Goal: Information Seeking & Learning: Learn about a topic

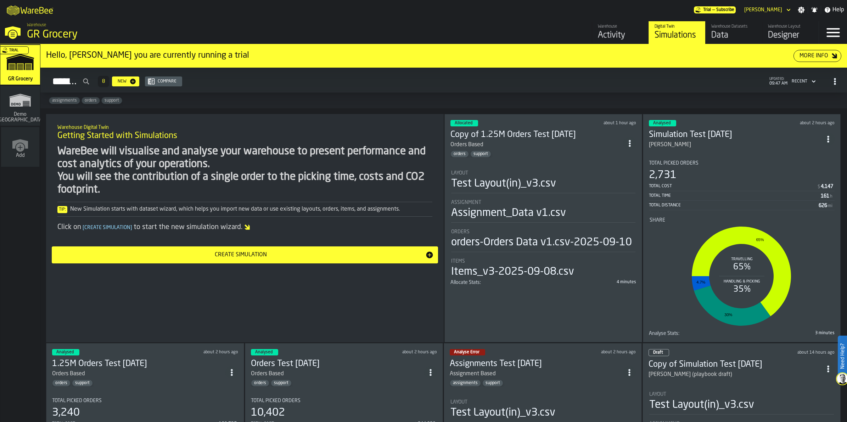
drag, startPoint x: 546, startPoint y: 137, endPoint x: 495, endPoint y: 135, distance: 50.4
click at [483, 135] on h3 "Copy of 1.25M Orders Test [DATE]" at bounding box center [536, 134] width 173 height 11
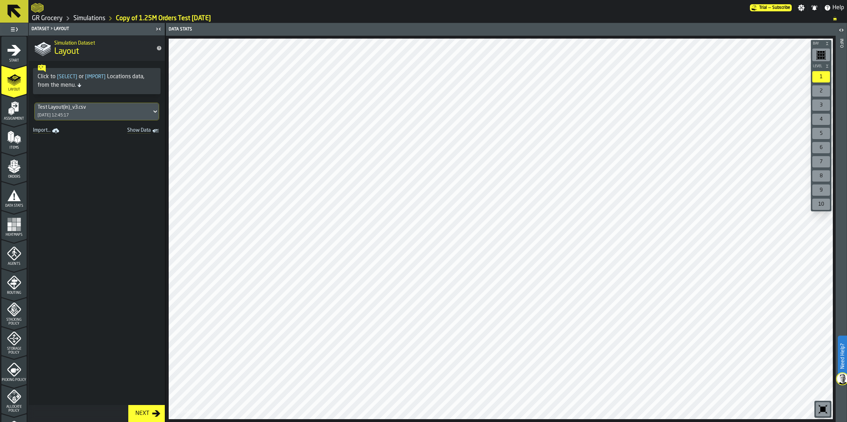
drag, startPoint x: 82, startPoint y: 18, endPoint x: 420, endPoint y: 134, distance: 357.7
click at [82, 18] on link "Simulations" at bounding box center [89, 19] width 32 height 8
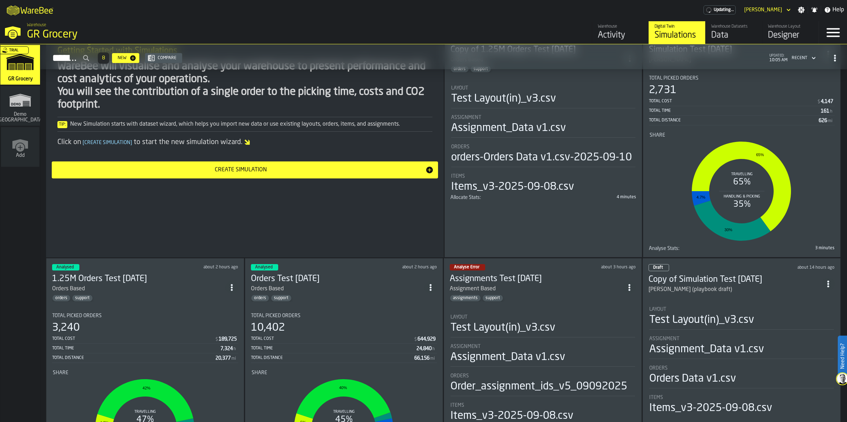
scroll to position [89, 0]
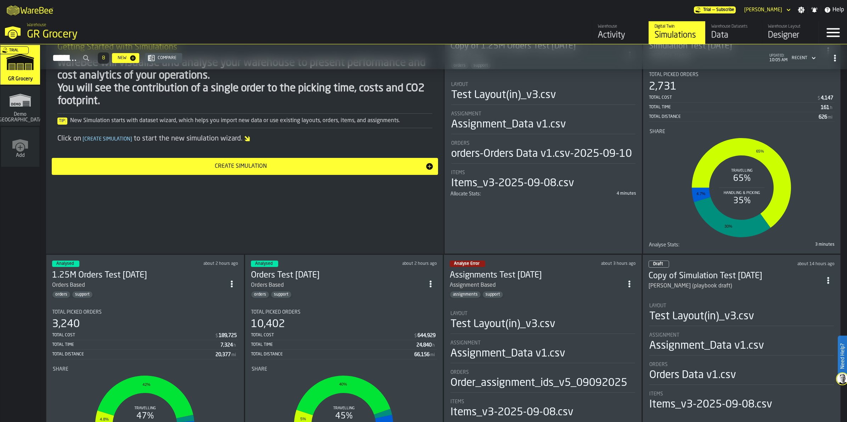
click at [135, 248] on div "orders support" at bounding box center [138, 294] width 173 height 7
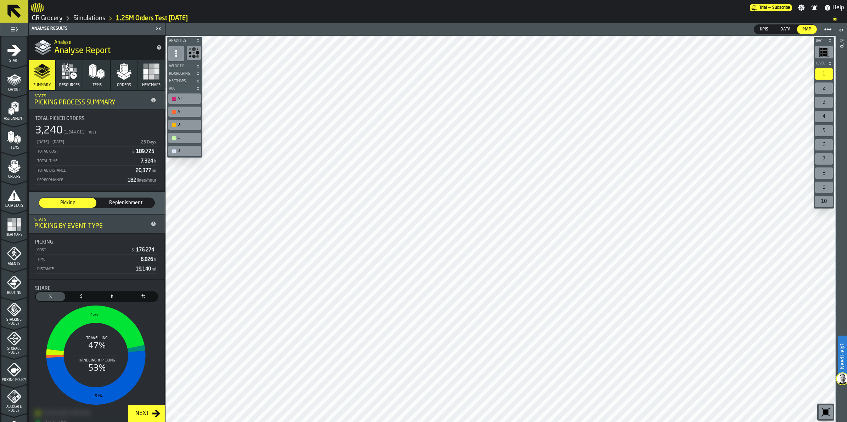
click at [18, 172] on icon "menu Orders" at bounding box center [14, 166] width 14 height 14
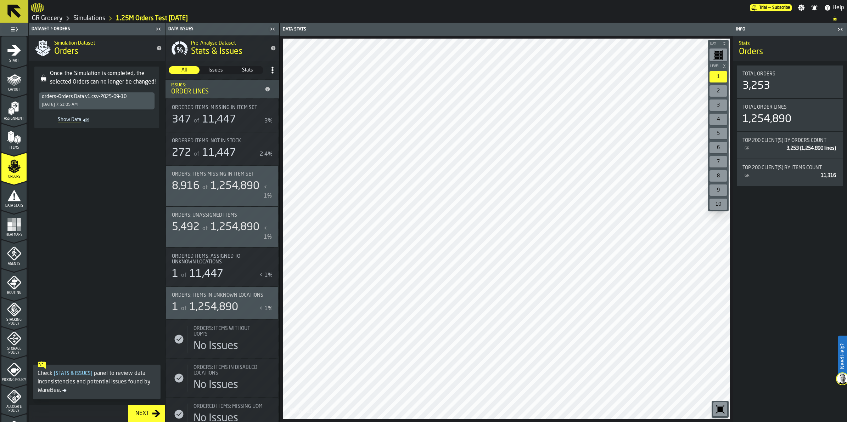
click at [6, 237] on icon "menu Heatmaps" at bounding box center [13, 239] width 25 height 7
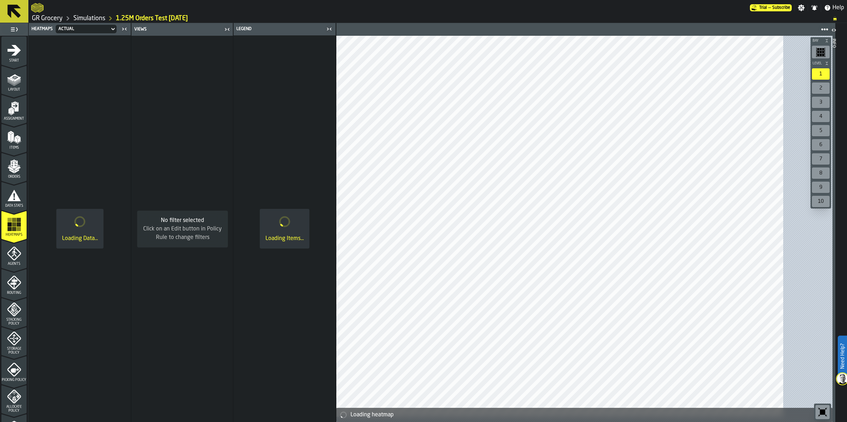
scroll to position [136, 0]
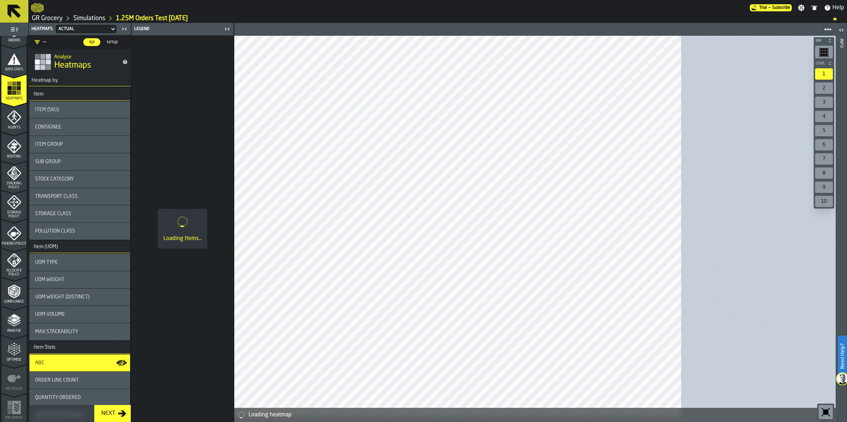
click at [7, 248] on icon "menu Analyse" at bounding box center [14, 321] width 14 height 14
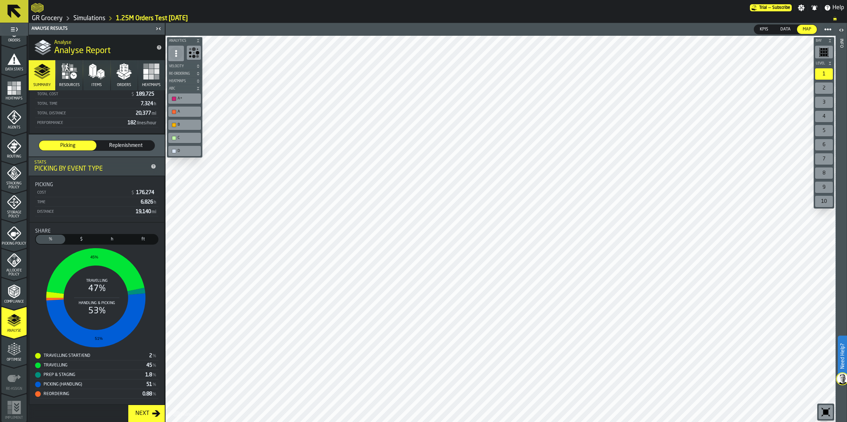
scroll to position [0, 0]
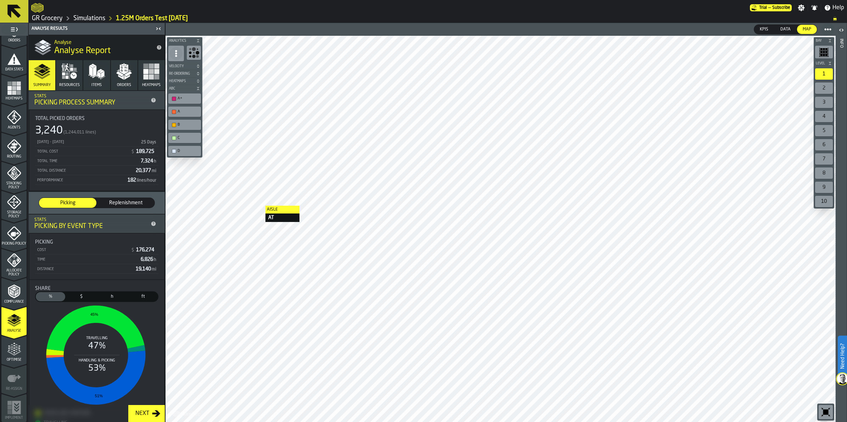
drag, startPoint x: 66, startPoint y: 69, endPoint x: 96, endPoint y: 72, distance: 30.2
click at [66, 69] on icon "button" at bounding box center [66, 68] width 4 height 6
click at [96, 72] on icon "button" at bounding box center [96, 71] width 17 height 17
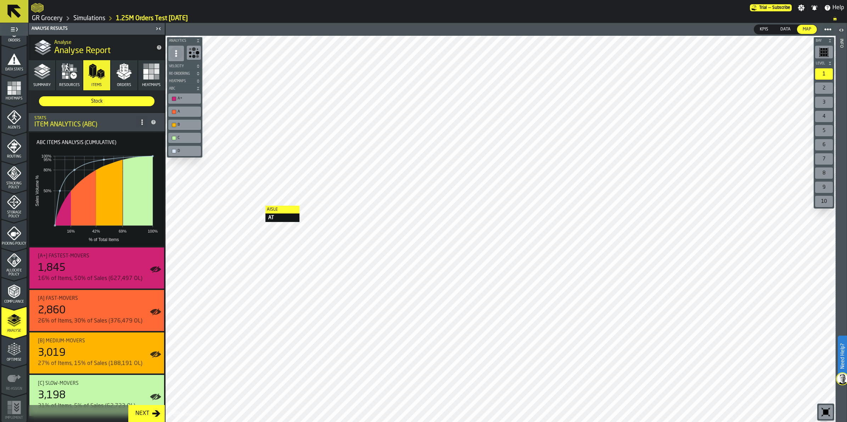
click at [130, 71] on icon "button" at bounding box center [123, 71] width 17 height 17
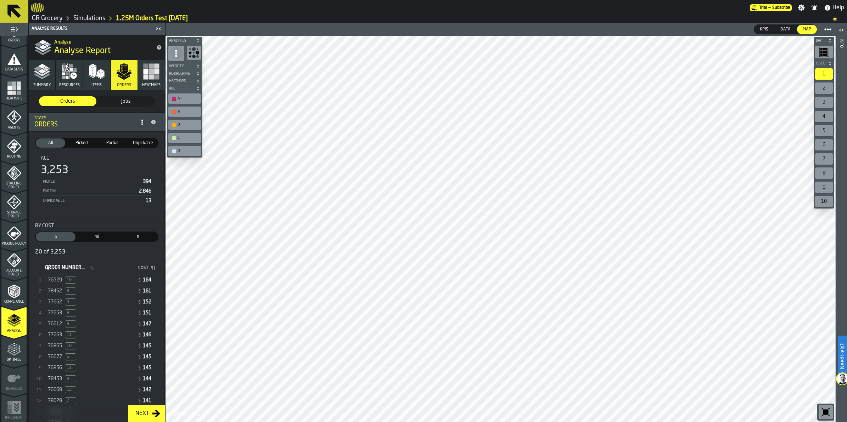
click at [78, 248] on div "76529 10" at bounding box center [91, 280] width 87 height 7
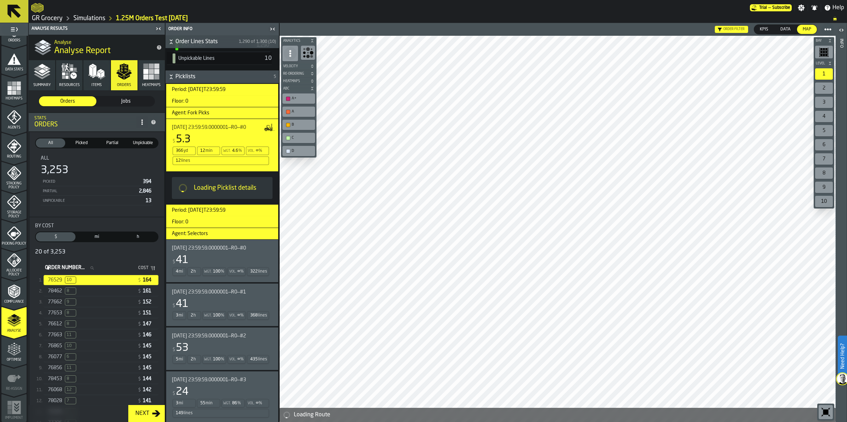
scroll to position [229, 0]
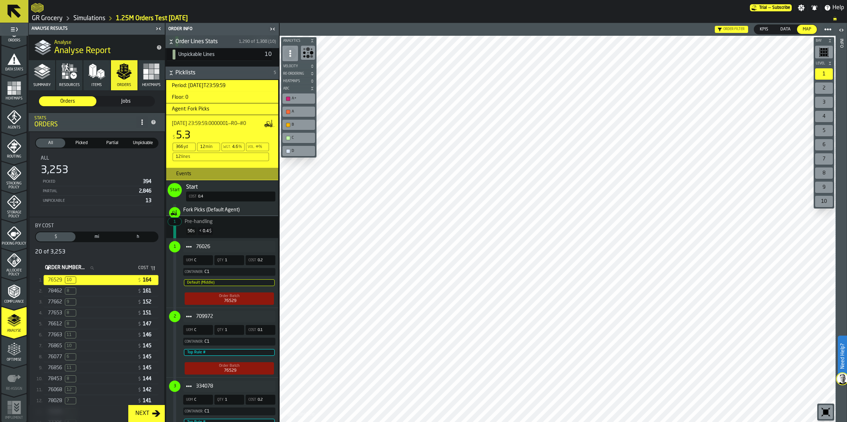
click at [102, 248] on div "78462 8" at bounding box center [91, 291] width 87 height 7
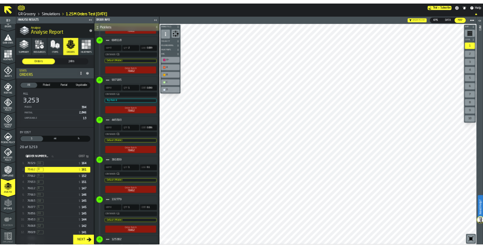
scroll to position [1683, 0]
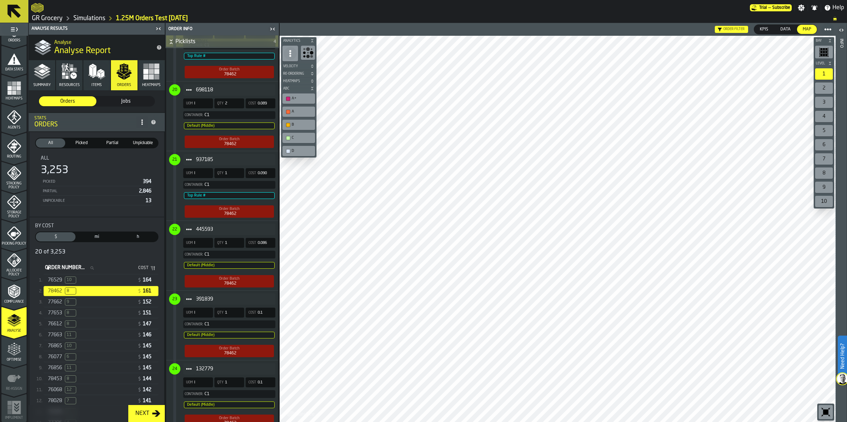
click at [143, 78] on icon "button" at bounding box center [151, 71] width 17 height 17
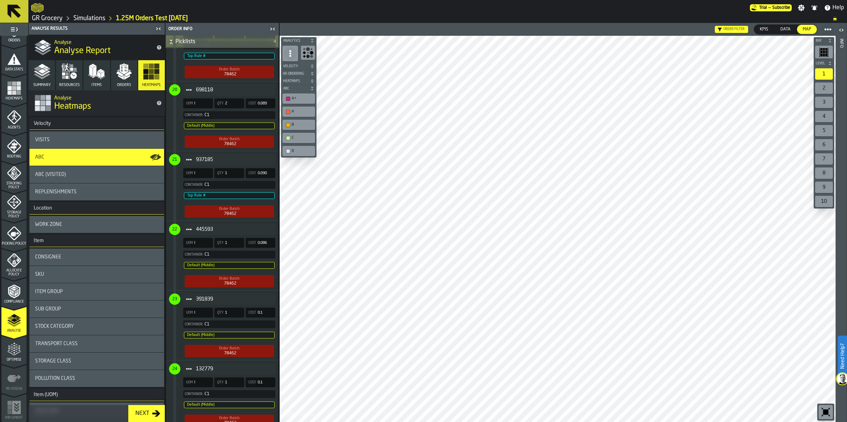
click at [102, 158] on div "ABC" at bounding box center [96, 157] width 123 height 6
click at [270, 29] on icon "button-toggle-Close me" at bounding box center [272, 29] width 9 height 9
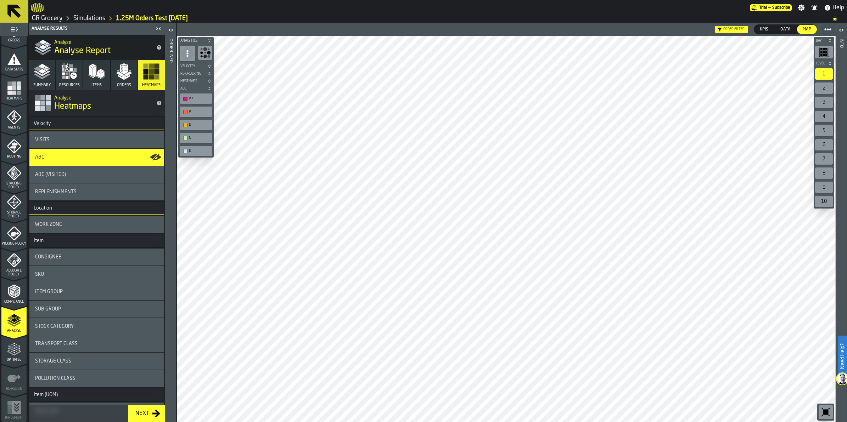
click at [96, 73] on icon "button" at bounding box center [96, 71] width 17 height 17
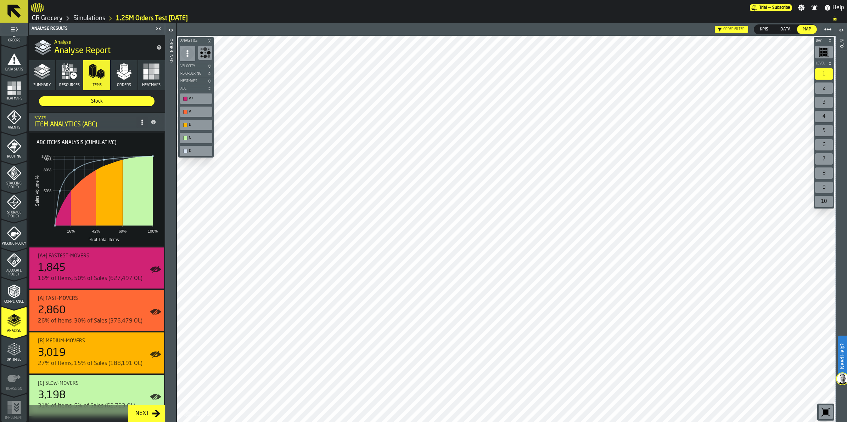
click at [48, 68] on polyline "button" at bounding box center [48, 69] width 4 height 2
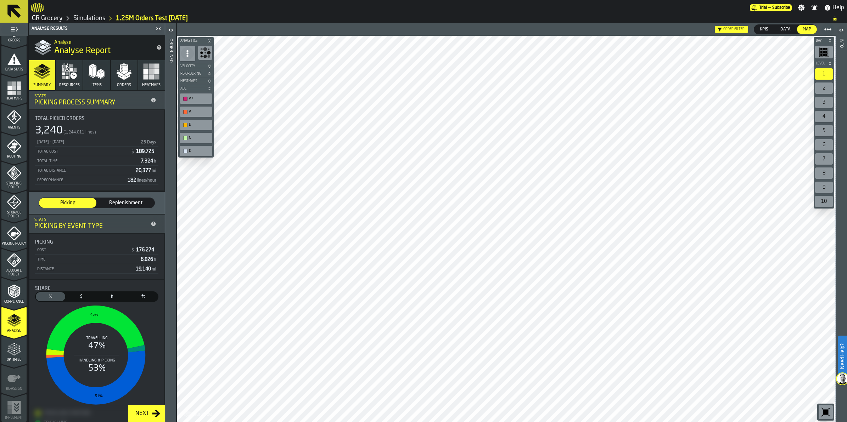
click at [141, 248] on div "Next" at bounding box center [142, 414] width 19 height 9
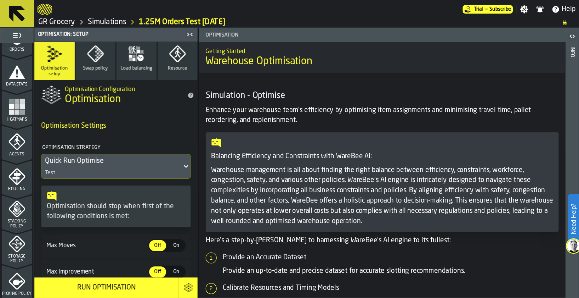
scroll to position [310, 0]
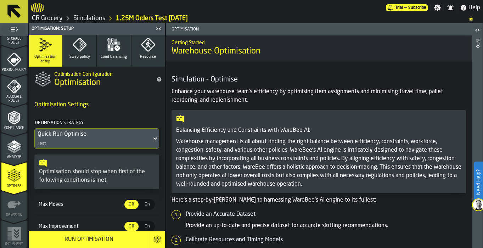
click at [11, 154] on div "Analyse" at bounding box center [13, 149] width 25 height 19
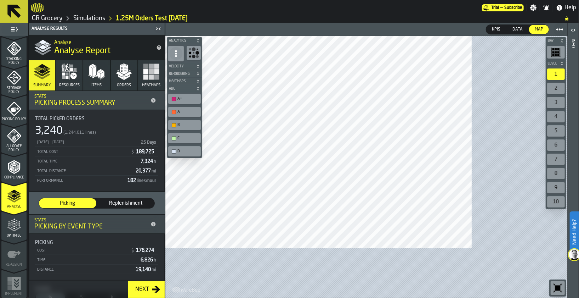
scroll to position [261, 0]
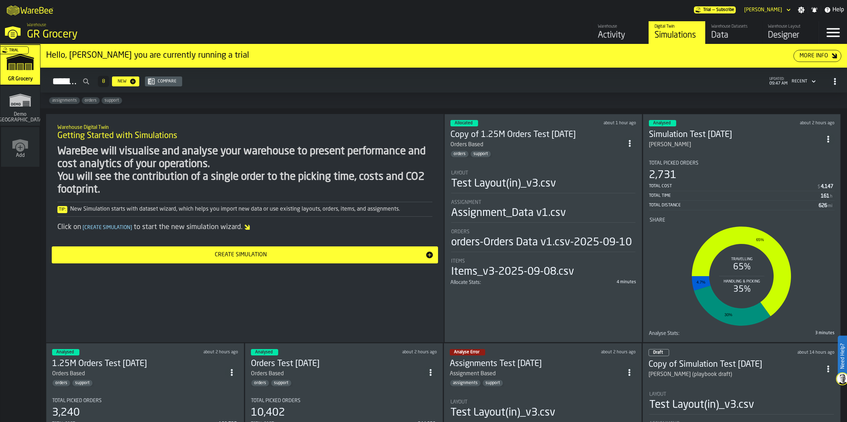
drag, startPoint x: 686, startPoint y: 135, endPoint x: 672, endPoint y: 121, distance: 19.3
click at [672, 121] on div "Analysed" at bounding box center [662, 123] width 27 height 6
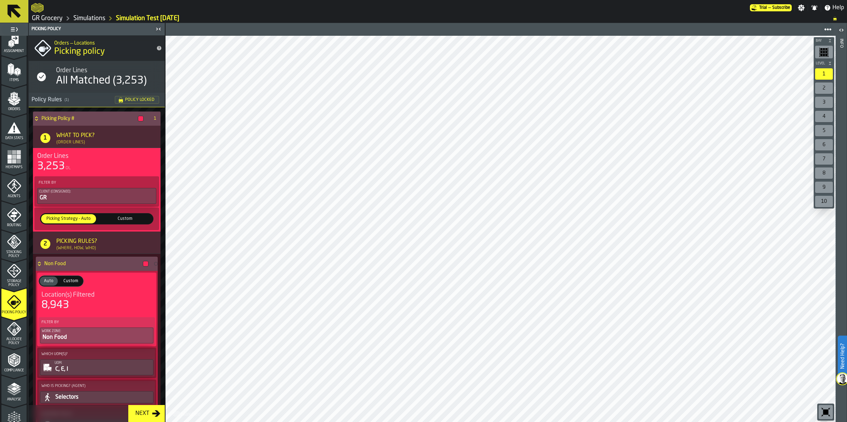
scroll to position [136, 0]
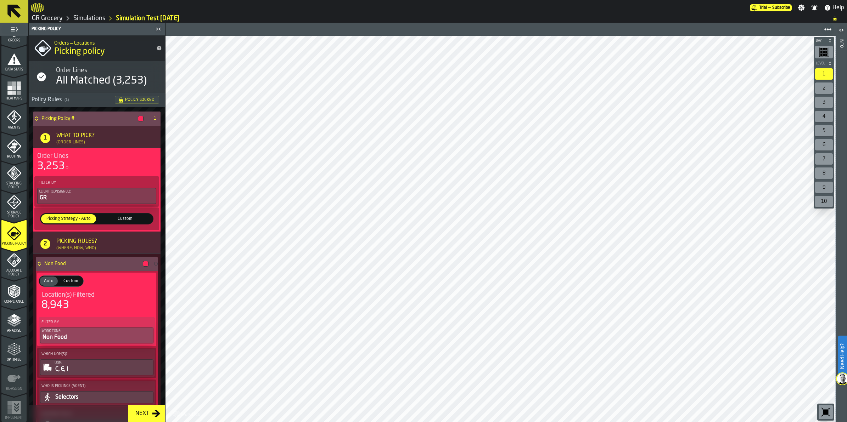
click at [13, 331] on span "Analyse" at bounding box center [13, 331] width 25 height 4
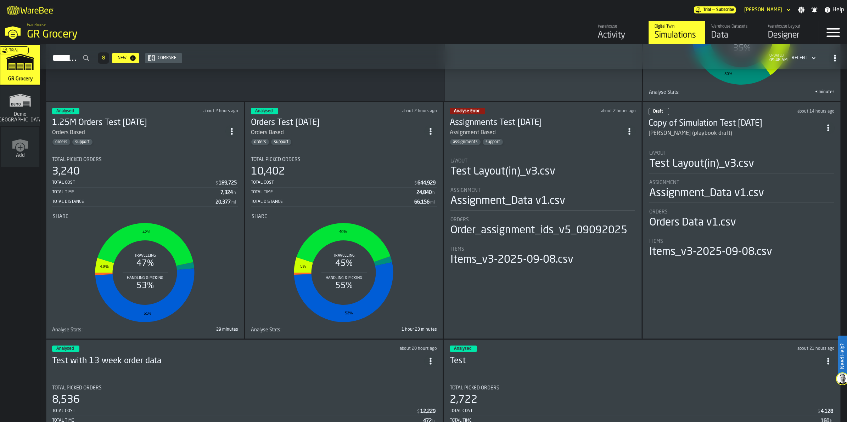
scroll to position [221, 0]
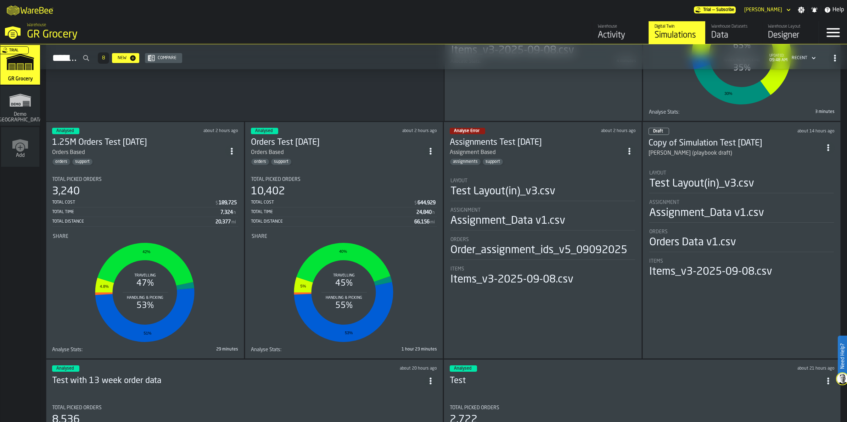
click at [301, 141] on h3 "Orders Test [DATE]" at bounding box center [337, 142] width 173 height 11
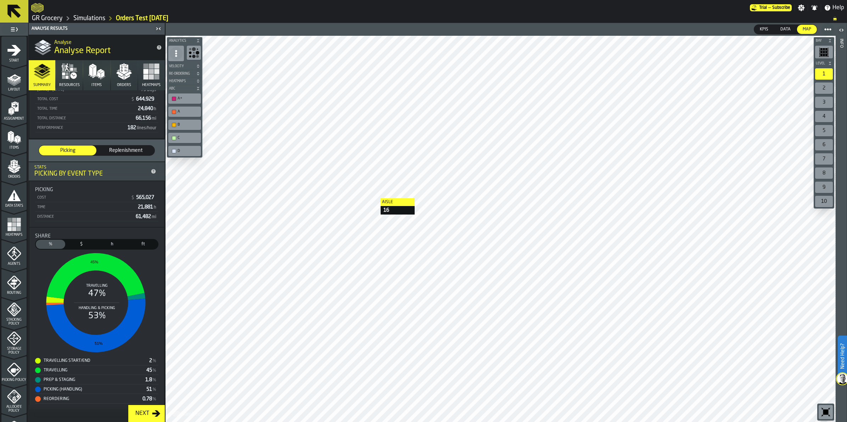
scroll to position [57, 0]
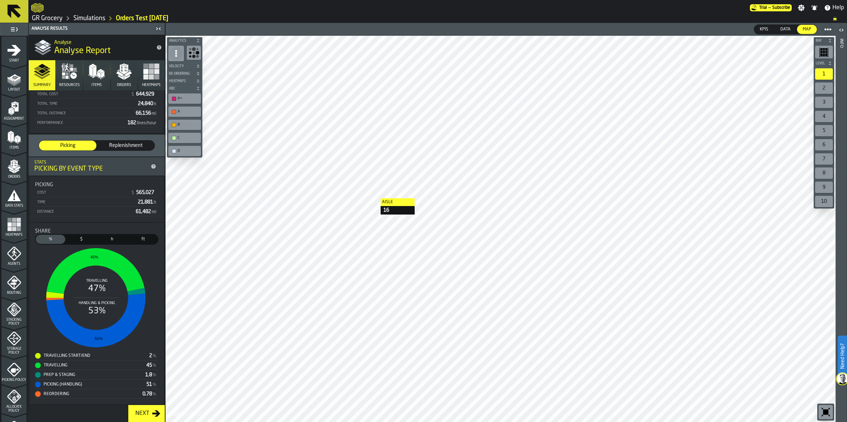
click at [70, 168] on div "Picking by event type" at bounding box center [90, 169] width 113 height 8
click at [123, 271] on icon "stat-Share" at bounding box center [95, 270] width 103 height 49
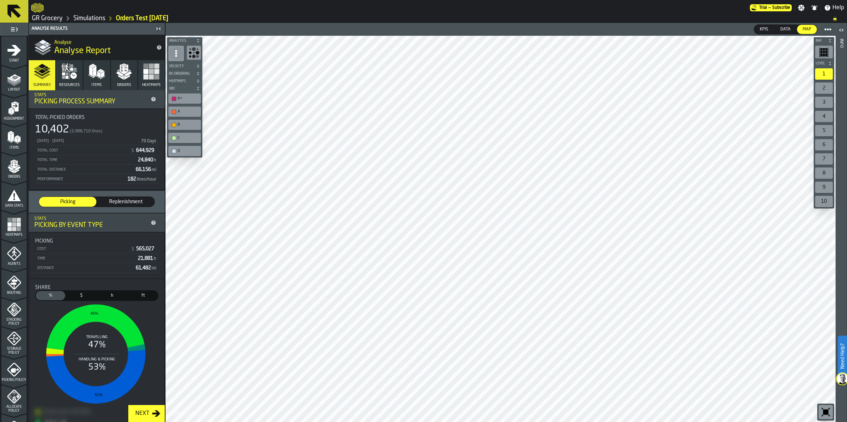
scroll to position [0, 0]
click at [102, 99] on div "Picking Process Summary" at bounding box center [90, 103] width 113 height 8
click at [116, 201] on span "Replenishment" at bounding box center [126, 202] width 52 height 7
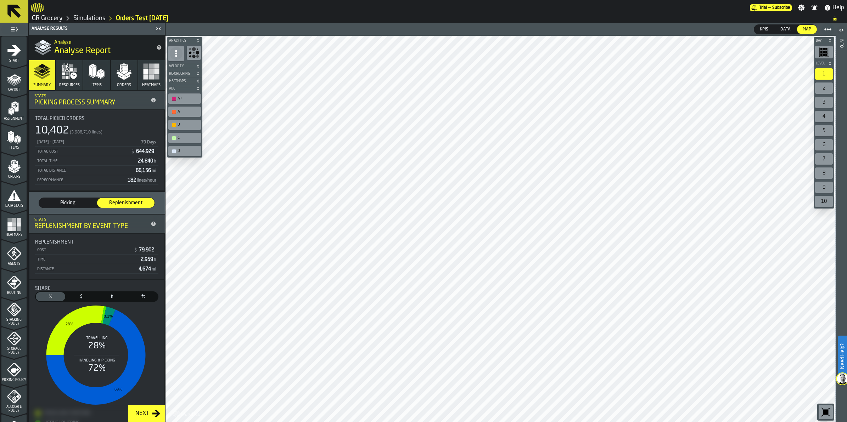
click at [59, 202] on span "Picking" at bounding box center [68, 202] width 52 height 7
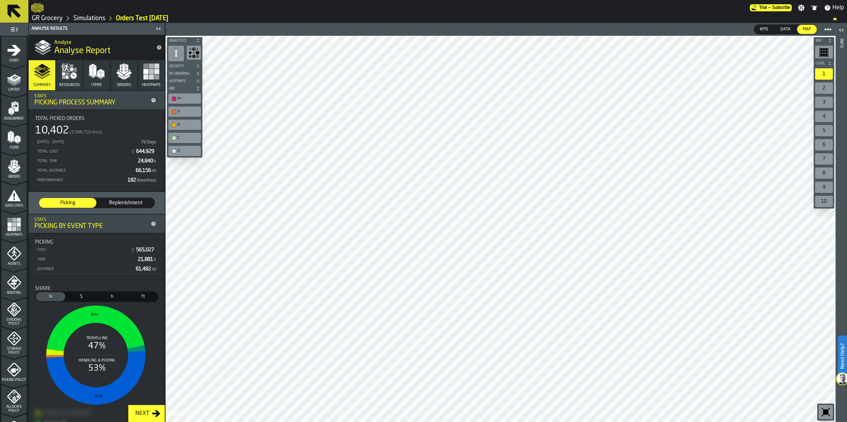
click at [73, 80] on icon "button" at bounding box center [69, 71] width 17 height 17
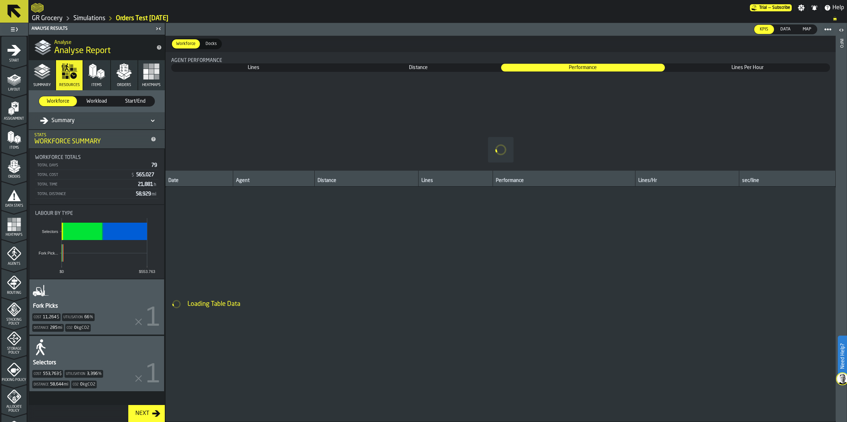
click at [45, 72] on icon "button" at bounding box center [42, 71] width 17 height 17
click at [15, 169] on polygon "menu Orders" at bounding box center [18, 168] width 6 height 4
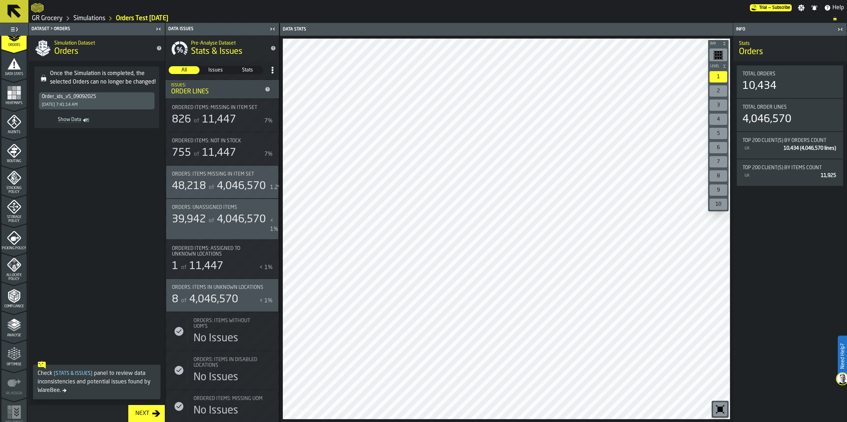
scroll to position [133, 0]
click at [9, 330] on icon "menu Analyse" at bounding box center [14, 324] width 14 height 14
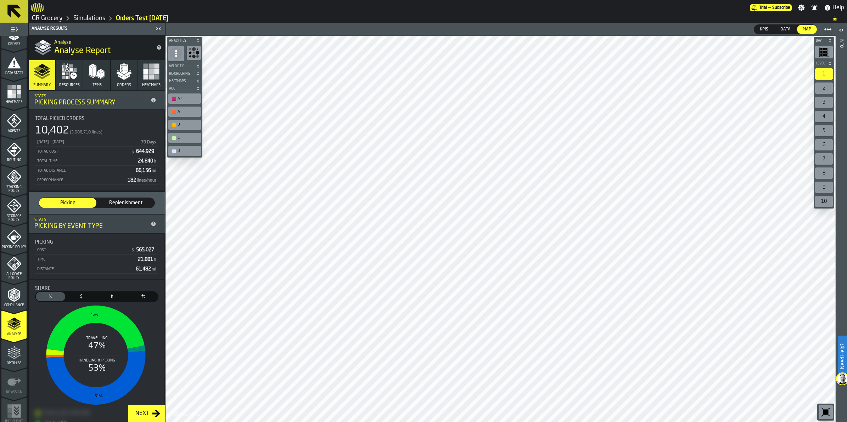
click at [51, 143] on div "5/26/2025 - 8/25/2025" at bounding box center [86, 142] width 101 height 5
click at [73, 142] on div "5/26/2025 - 8/25/2025" at bounding box center [86, 142] width 101 height 5
click at [136, 138] on div "5/26/2025 - 8/25/2025 79 Days" at bounding box center [96, 142] width 123 height 9
click at [137, 152] on span "644,929" at bounding box center [145, 151] width 19 height 5
click at [136, 171] on span "66,156 mi" at bounding box center [146, 170] width 21 height 5
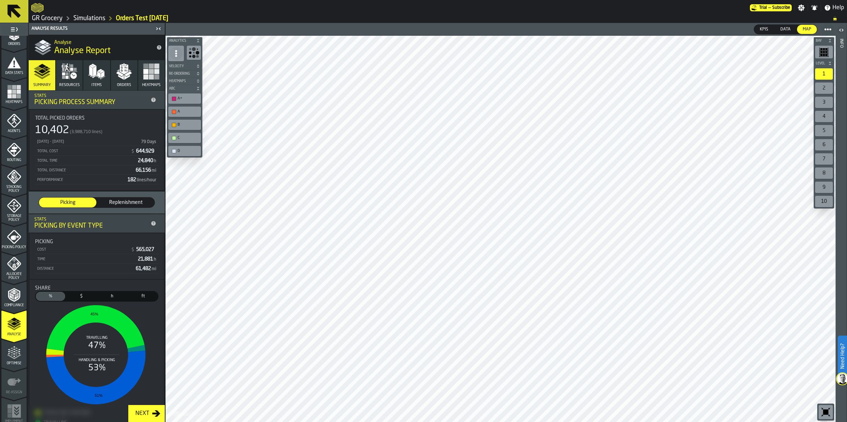
scroll to position [0, 0]
click at [56, 77] on button "Resources" at bounding box center [69, 75] width 27 height 30
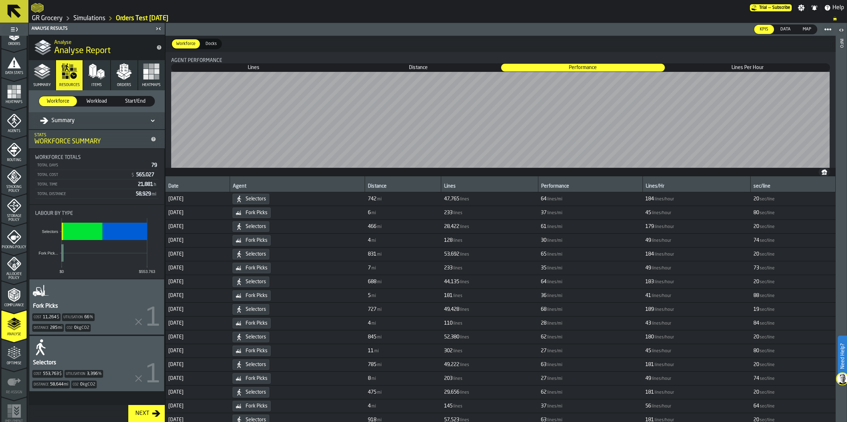
click at [123, 356] on div "Selectors Cost 553,763 $ Utilisation 3,396 % Distance 58,644 mi Co2 0 kgCO2" at bounding box center [96, 363] width 135 height 55
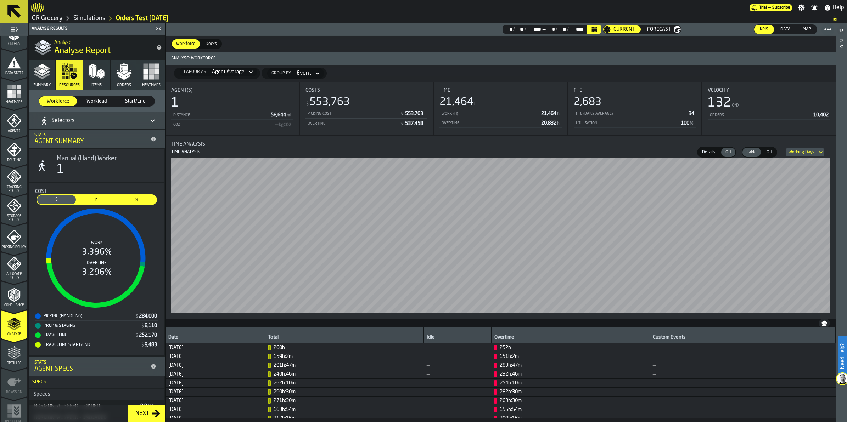
click at [105, 83] on button "Items" at bounding box center [96, 75] width 27 height 30
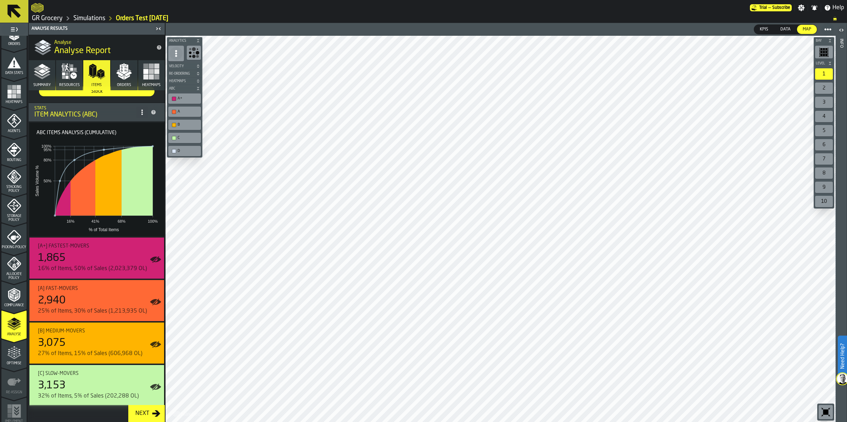
scroll to position [11, 0]
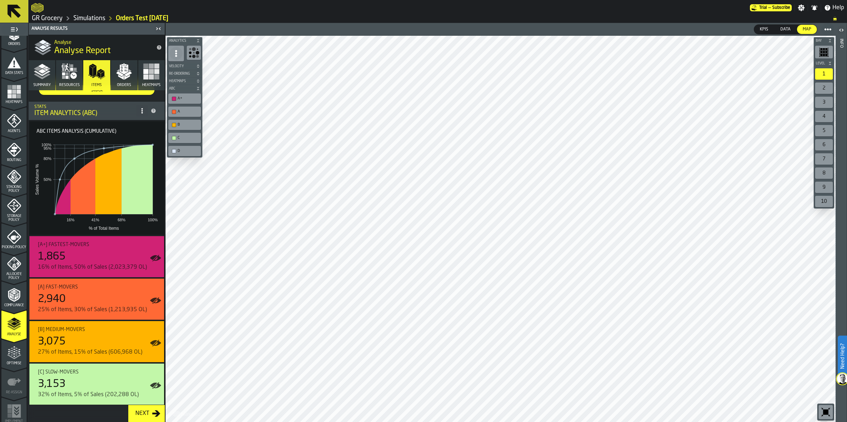
click at [46, 77] on polyline "button" at bounding box center [42, 77] width 17 height 6
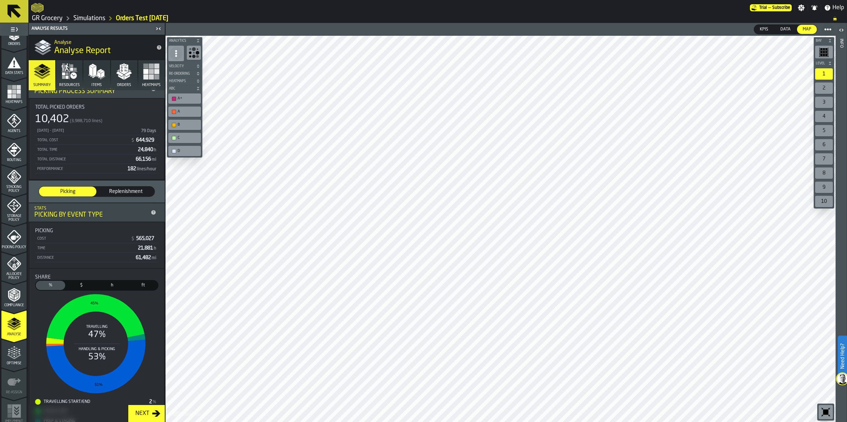
click at [98, 84] on span "Items" at bounding box center [96, 85] width 10 height 5
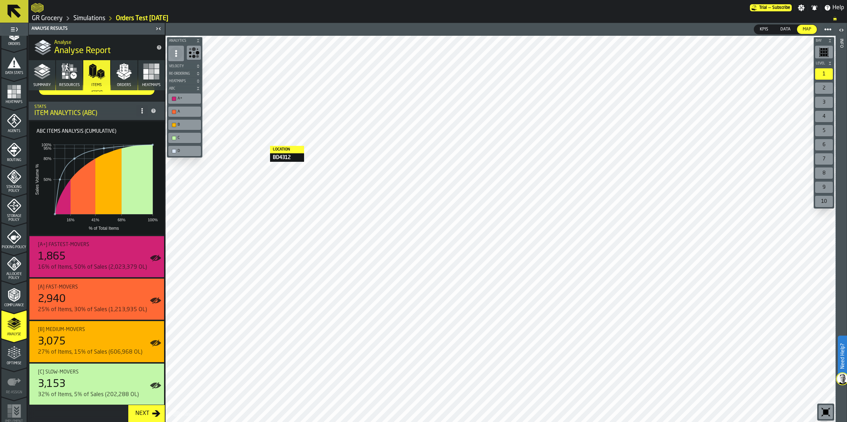
click at [124, 79] on polygon "button" at bounding box center [127, 77] width 6 height 5
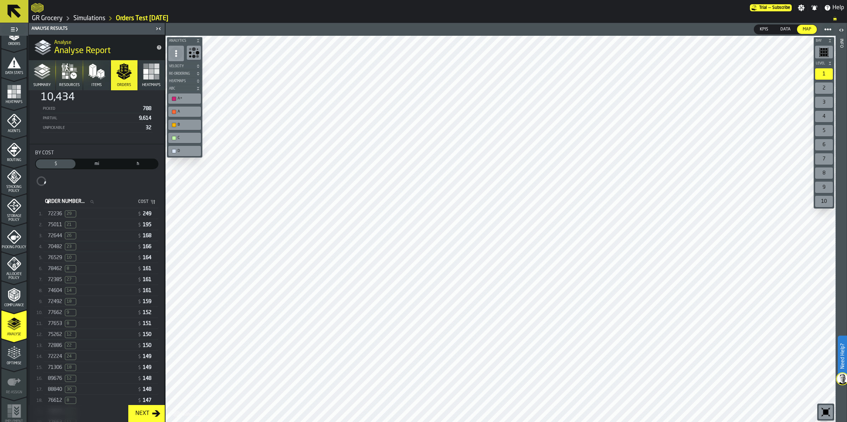
scroll to position [0, 0]
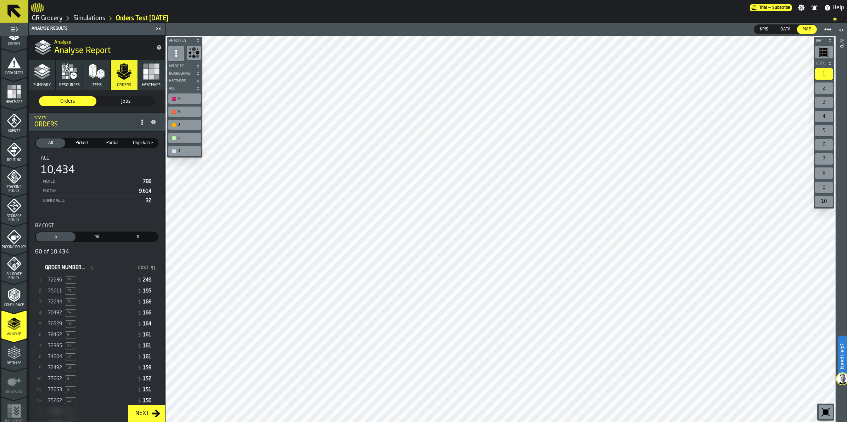
click at [121, 142] on span "Partial" at bounding box center [112, 143] width 27 height 6
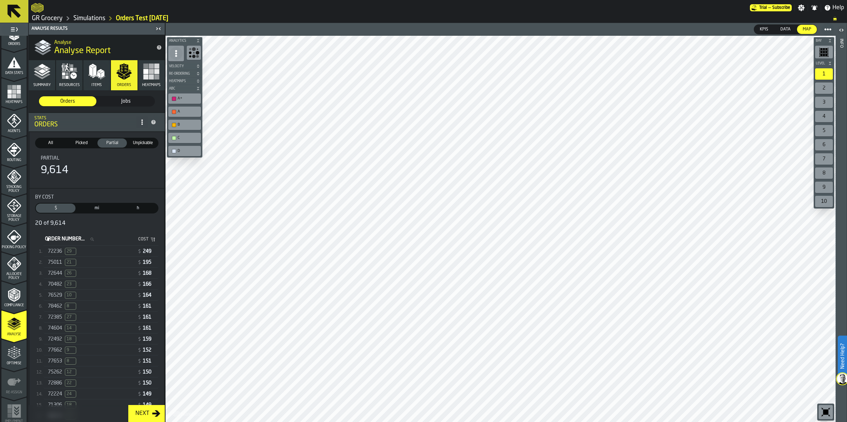
click at [85, 261] on div "75011 21" at bounding box center [91, 262] width 87 height 7
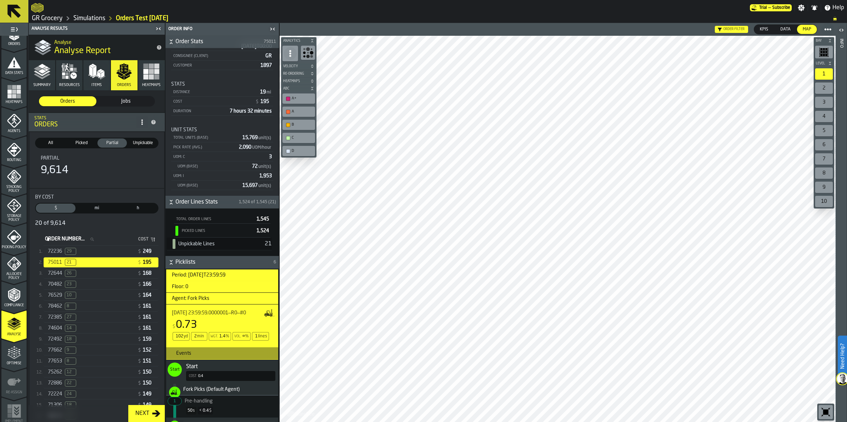
scroll to position [38, 0]
click at [213, 246] on div "Unpickable Lines" at bounding box center [215, 245] width 89 height 10
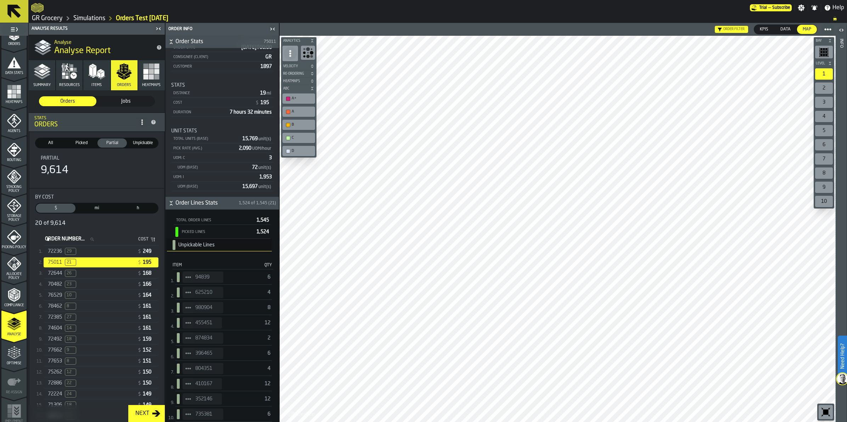
click at [233, 277] on div "94839 6" at bounding box center [223, 277] width 96 height 15
click at [192, 277] on span "StatList-item-94839" at bounding box center [187, 277] width 11 height 11
click at [204, 277] on span "94839" at bounding box center [206, 278] width 22 height 6
click at [238, 277] on div "94839 6" at bounding box center [223, 277] width 96 height 15
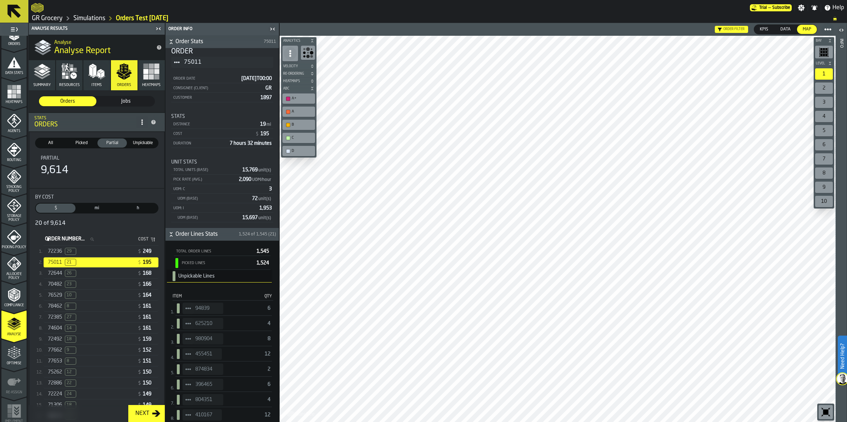
scroll to position [0, 0]
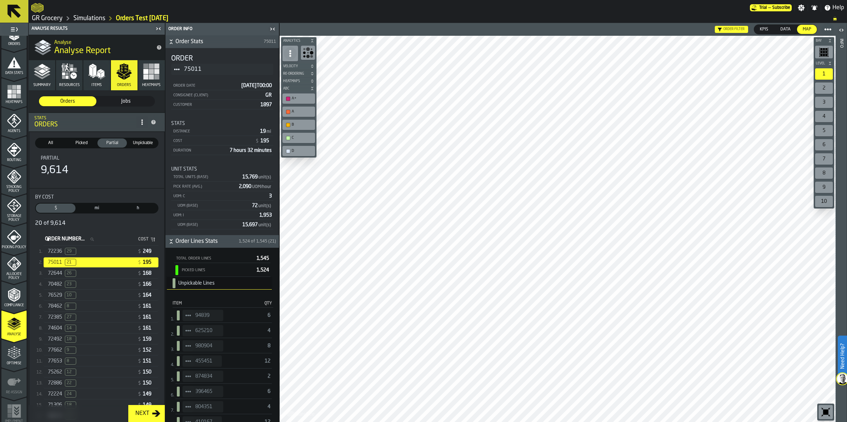
click at [208, 258] on div "Total Order Lines" at bounding box center [214, 259] width 78 height 5
click at [180, 258] on div "Total Order Lines" at bounding box center [214, 259] width 78 height 5
click at [98, 263] on div "75011 21" at bounding box center [91, 262] width 87 height 7
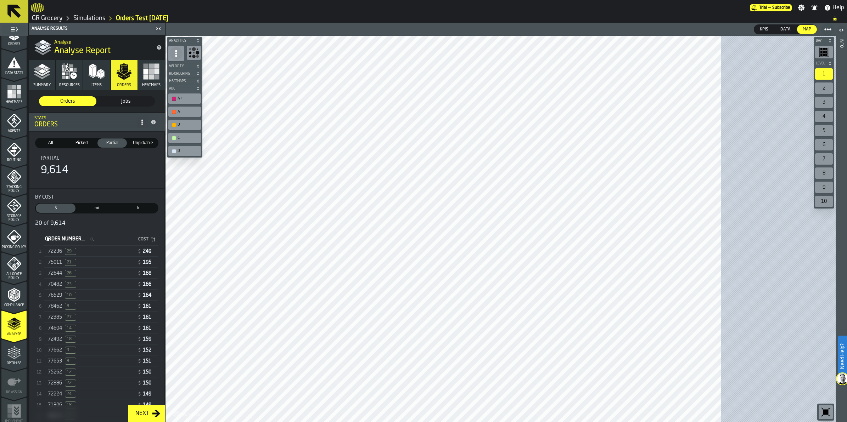
click at [102, 266] on div "75011 21" at bounding box center [91, 262] width 87 height 7
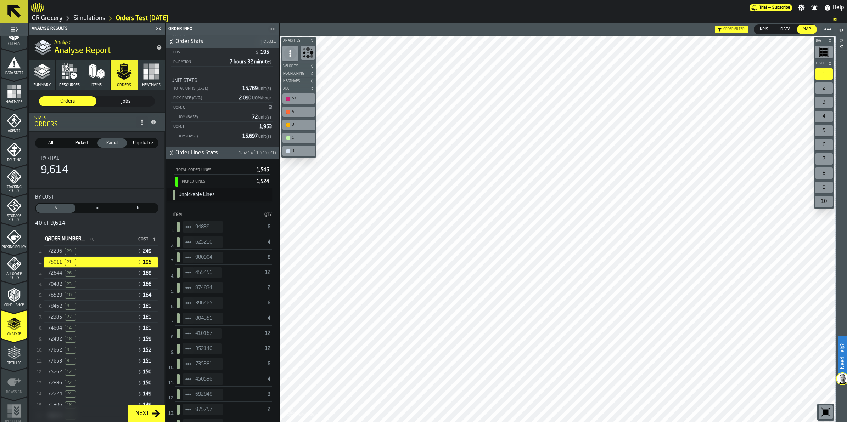
click at [146, 140] on span "Unpickable" at bounding box center [143, 143] width 27 height 6
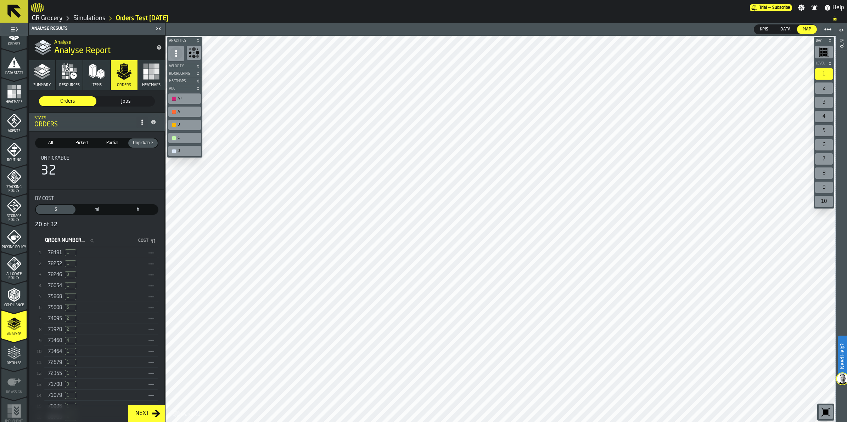
click at [62, 250] on span "78481" at bounding box center [55, 253] width 14 height 6
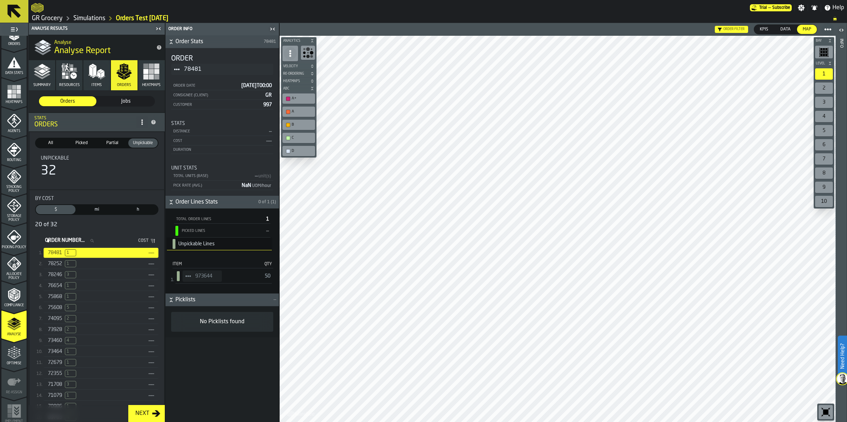
click at [106, 139] on div "Partial" at bounding box center [111, 143] width 29 height 9
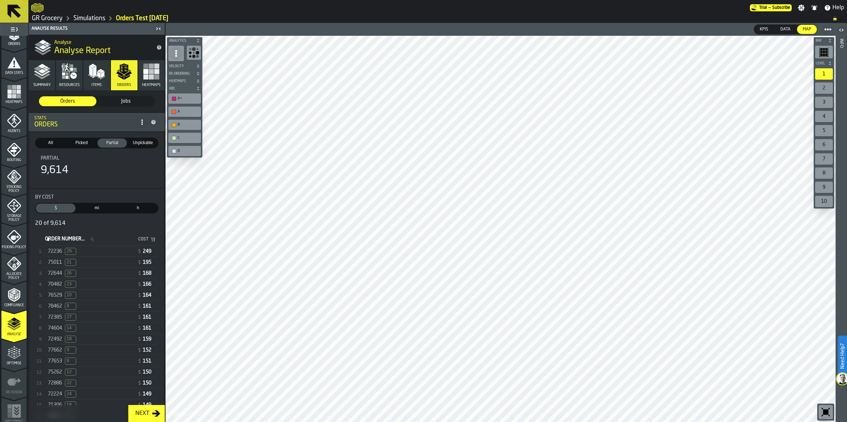
click at [67, 272] on span "26" at bounding box center [70, 273] width 11 height 7
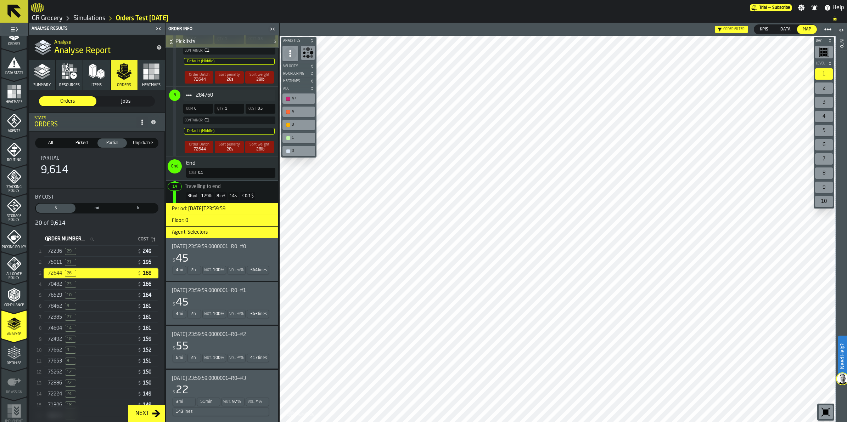
scroll to position [1071, 0]
click at [13, 119] on icon "menu Agents" at bounding box center [14, 121] width 5 height 6
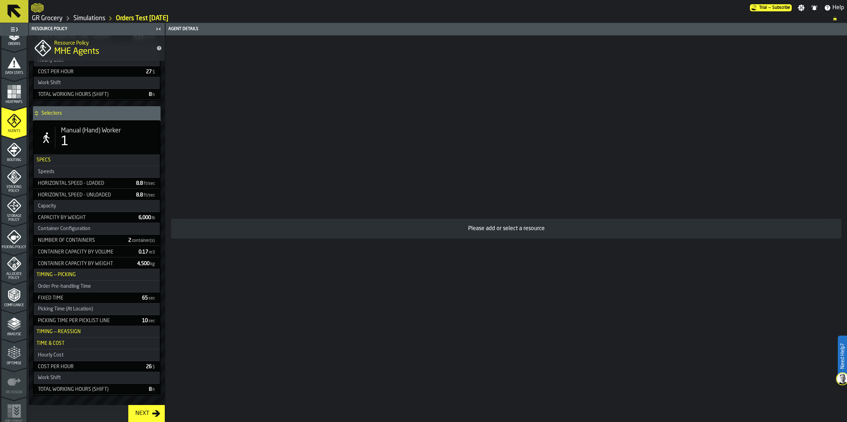
scroll to position [445, 0]
click at [91, 128] on span "Manual (Hand) Worker" at bounding box center [91, 130] width 60 height 8
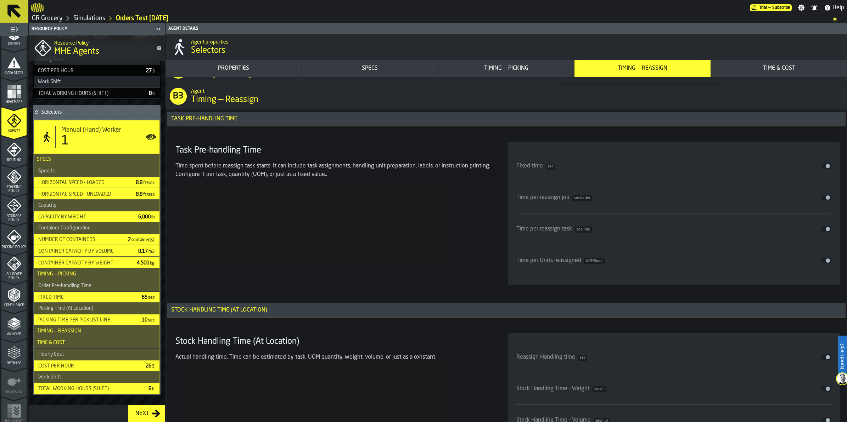
scroll to position [2834, 0]
click at [575, 179] on div "Fixed time sec Disable" at bounding box center [673, 164] width 315 height 31
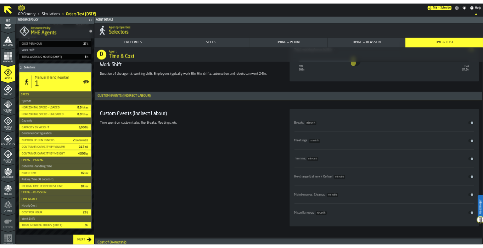
scroll to position [3883, 0]
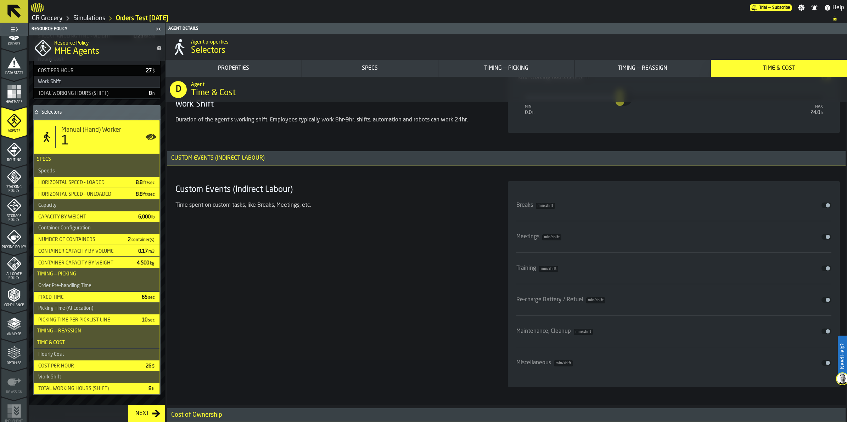
click at [21, 328] on div "Analyse" at bounding box center [13, 326] width 25 height 19
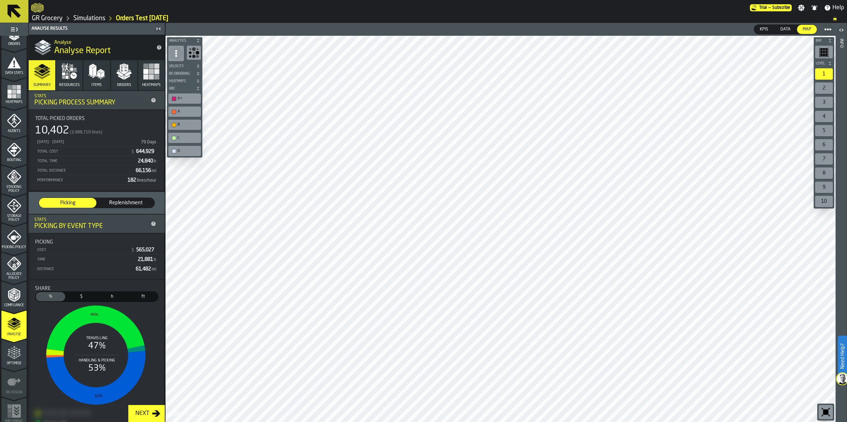
click at [125, 72] on icon "button" at bounding box center [124, 70] width 9 height 10
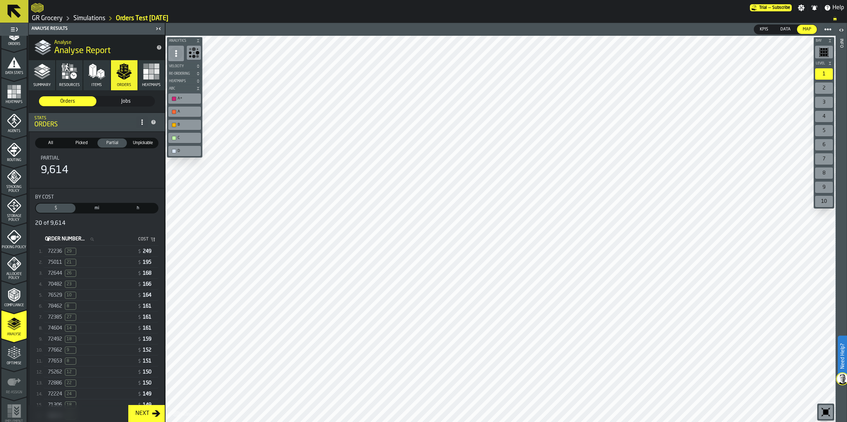
click at [48, 141] on span "All" at bounding box center [50, 143] width 27 height 6
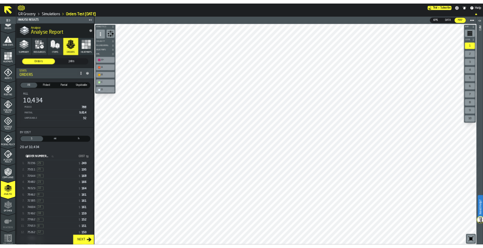
scroll to position [133, 0]
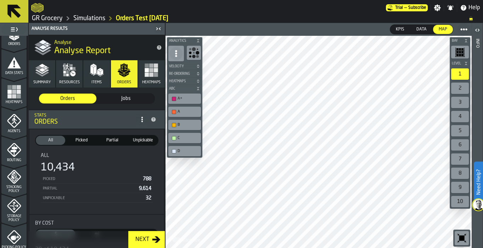
click at [39, 75] on icon "button" at bounding box center [42, 70] width 14 height 14
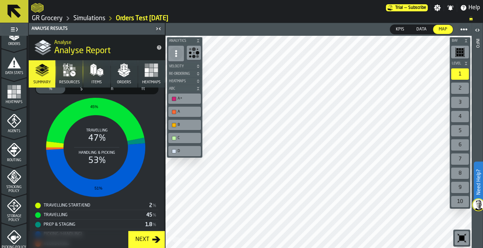
scroll to position [227, 0]
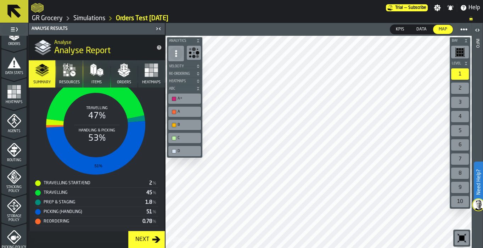
click at [7, 118] on icon "menu Agents" at bounding box center [14, 121] width 14 height 14
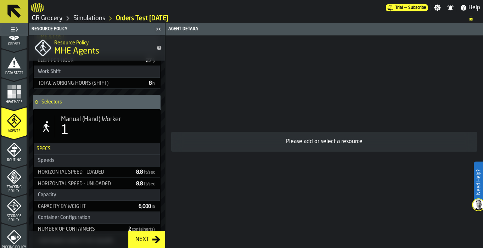
scroll to position [452, 0]
click at [93, 103] on div "Selectors" at bounding box center [95, 102] width 125 height 14
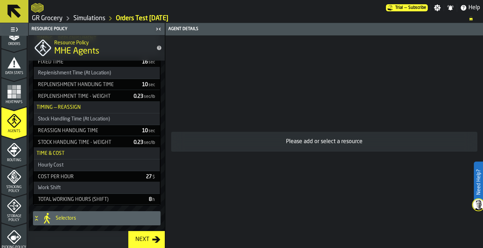
scroll to position [332, 0]
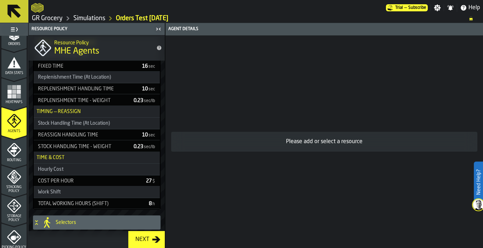
click at [76, 215] on div "Selectors" at bounding box center [95, 222] width 125 height 14
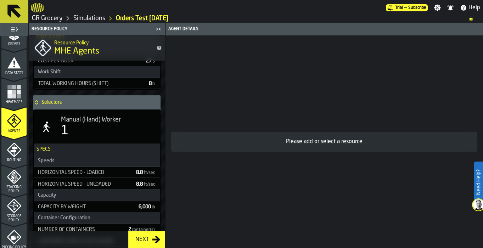
click at [113, 128] on div "1" at bounding box center [107, 131] width 93 height 14
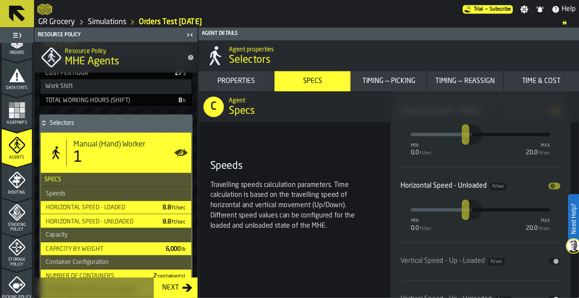
scroll to position [310, 0]
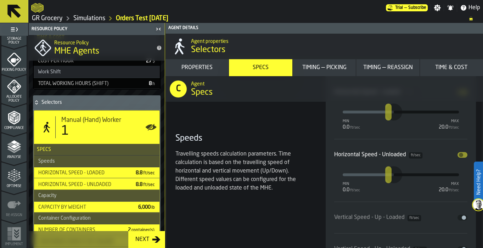
click at [12, 152] on icon "menu Analyse" at bounding box center [14, 147] width 14 height 14
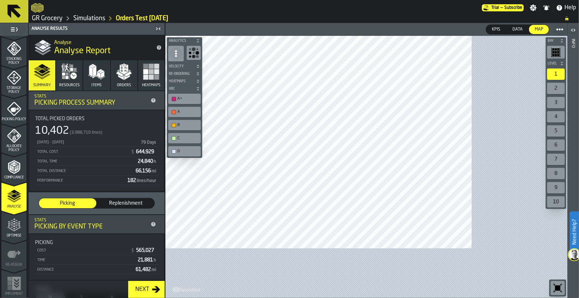
scroll to position [261, 0]
drag, startPoint x: 474, startPoint y: 0, endPoint x: 294, endPoint y: 13, distance: 179.8
click at [294, 13] on div at bounding box center [256, 7] width 451 height 13
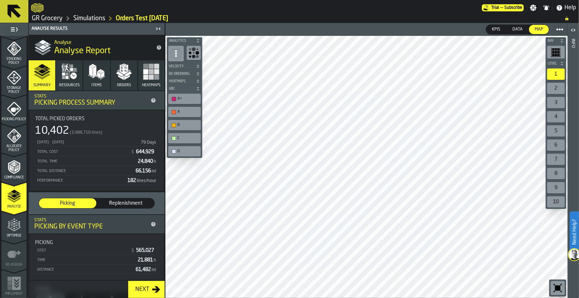
click at [123, 105] on div "Picking Process Summary" at bounding box center [90, 103] width 113 height 8
click at [130, 46] on h1 "Analyse Report" at bounding box center [102, 50] width 96 height 11
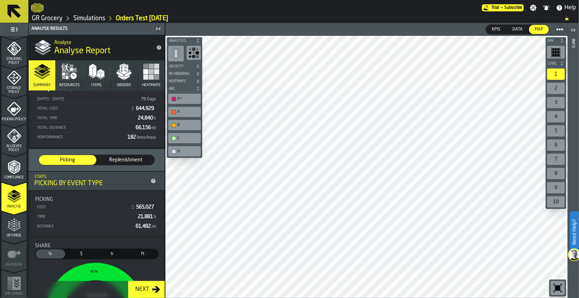
scroll to position [0, 0]
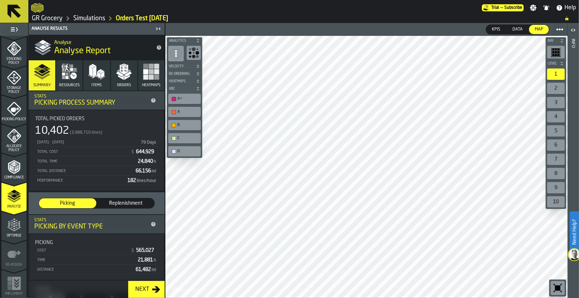
click at [112, 199] on div "Replenishment" at bounding box center [125, 203] width 57 height 10
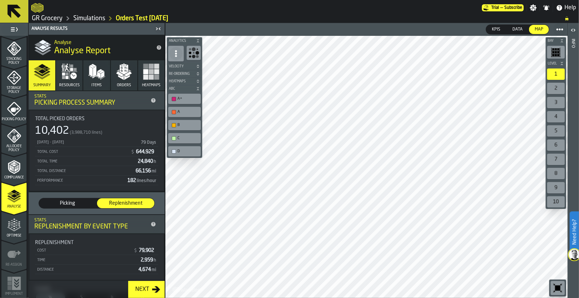
click at [56, 197] on div "Picking Picking Replenishment Replenishment" at bounding box center [97, 203] width 136 height 22
click at [66, 204] on span "Picking" at bounding box center [68, 202] width 52 height 7
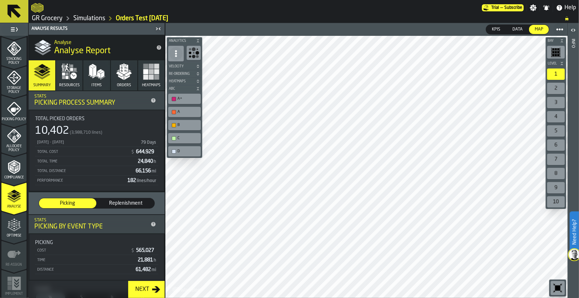
click at [123, 203] on span "Replenishment" at bounding box center [126, 202] width 52 height 7
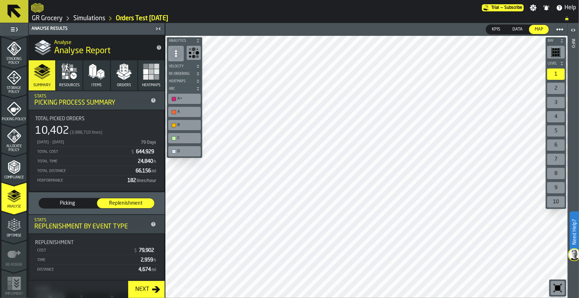
scroll to position [23, 0]
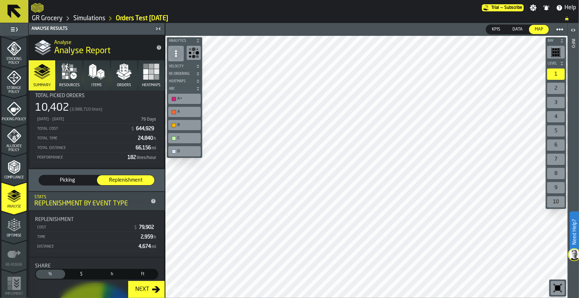
click at [89, 182] on span "Picking" at bounding box center [68, 179] width 52 height 7
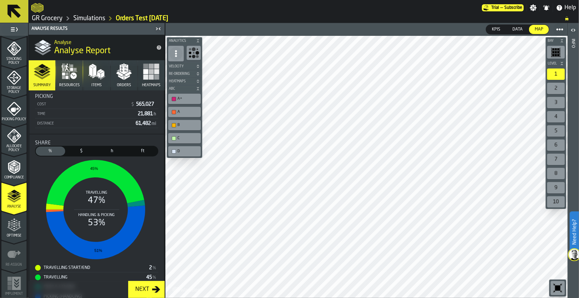
scroll to position [147, 0]
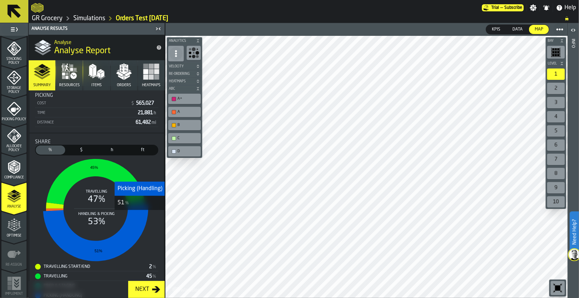
click at [140, 215] on icon "stat-Share" at bounding box center [95, 232] width 105 height 57
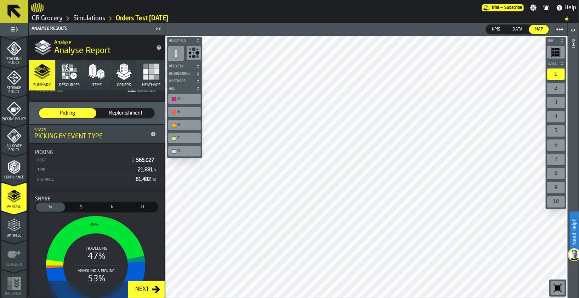
scroll to position [0, 0]
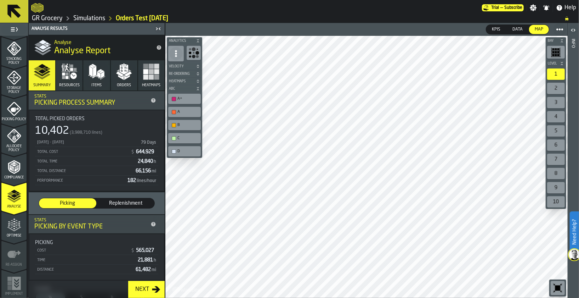
click at [123, 74] on icon "button" at bounding box center [123, 71] width 17 height 17
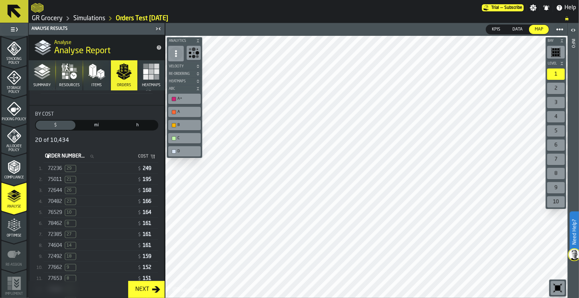
scroll to position [116, 0]
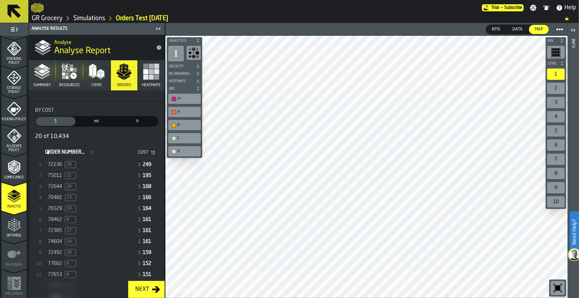
click at [100, 194] on div "70482 23" at bounding box center [91, 197] width 87 height 7
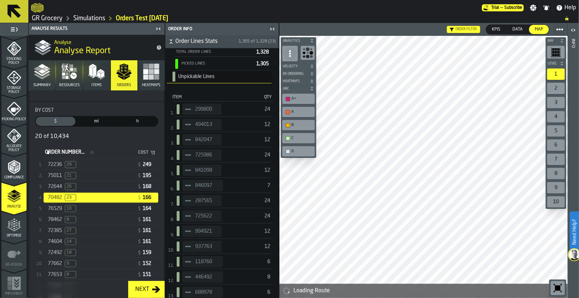
scroll to position [150, 0]
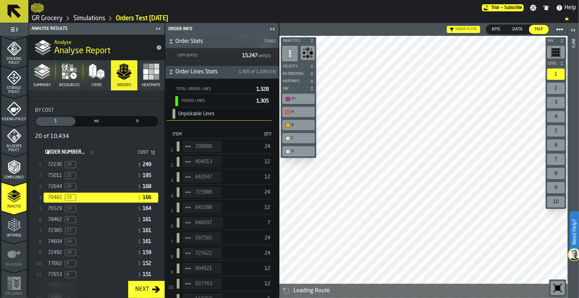
click at [215, 145] on div "299800" at bounding box center [201, 146] width 39 height 11
click at [241, 144] on div "299800 24" at bounding box center [223, 146] width 96 height 15
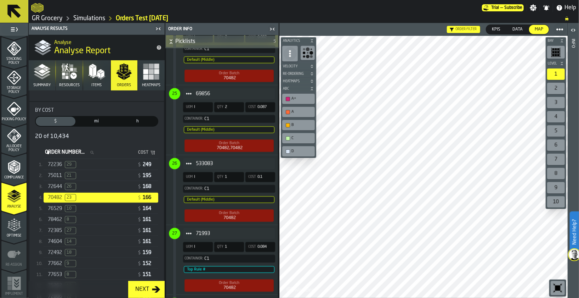
scroll to position [2412, 0]
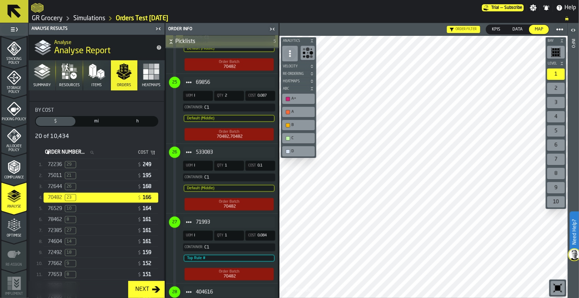
click at [144, 79] on rect "button" at bounding box center [145, 76] width 5 height 5
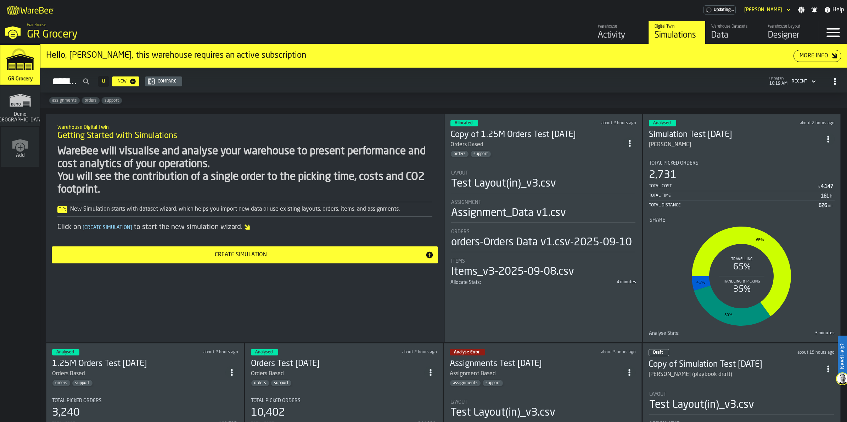
click at [496, 163] on div "Layout Test Layout(in)_v3.csv Assignment Assignment_Data v1.csv Orders orders-O…" at bounding box center [543, 221] width 186 height 117
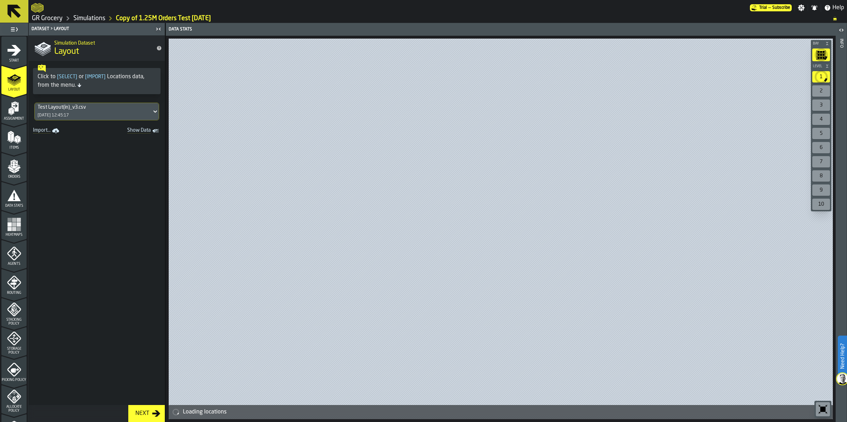
click at [13, 398] on icon "menu Allocate Policy" at bounding box center [14, 397] width 14 height 14
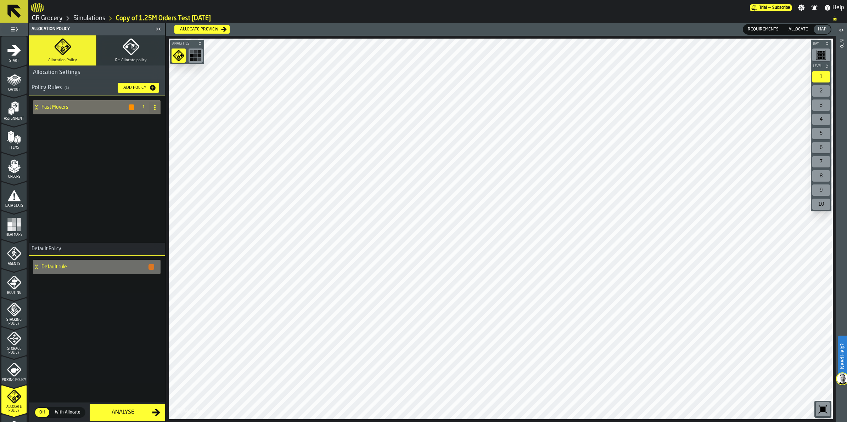
click at [196, 29] on div "Allocate preview" at bounding box center [199, 29] width 44 height 5
click at [208, 28] on div "Allocate preview" at bounding box center [199, 29] width 44 height 5
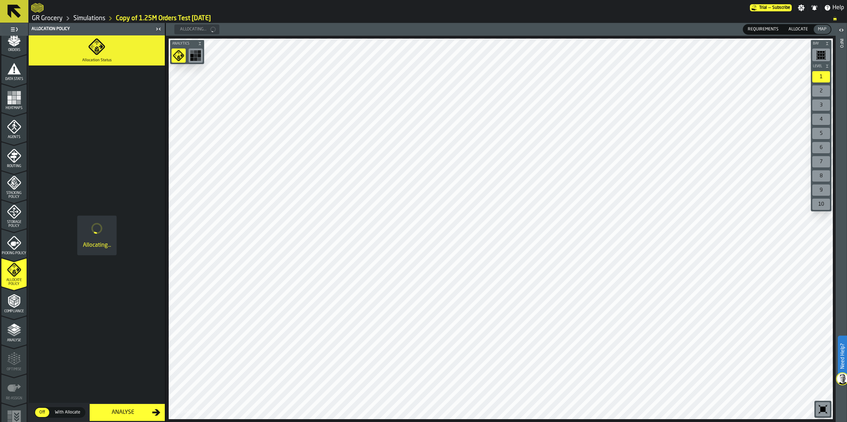
scroll to position [136, 0]
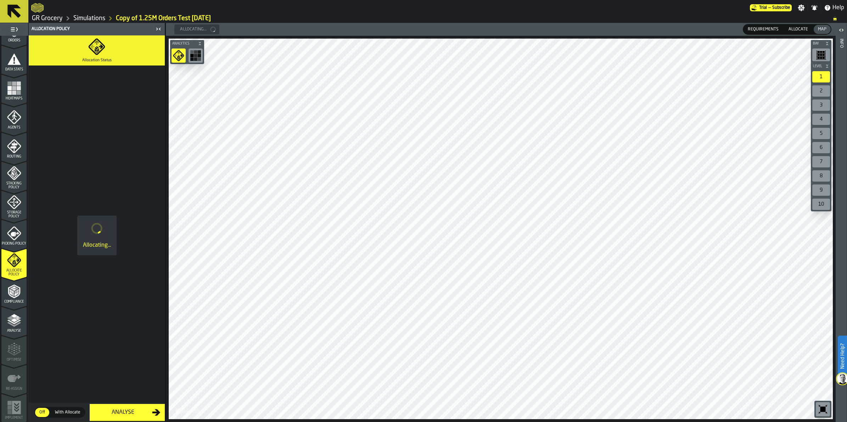
click at [12, 326] on polyline "menu Analyse" at bounding box center [14, 324] width 14 height 5
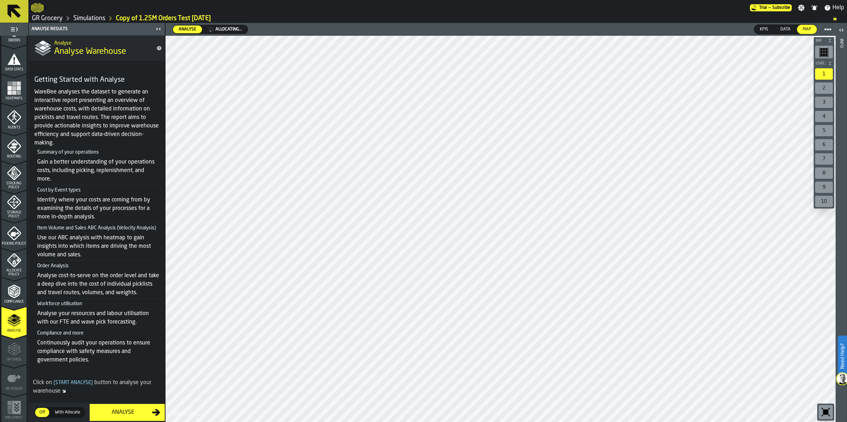
click at [15, 256] on icon "menu Allocate Policy" at bounding box center [14, 260] width 14 height 14
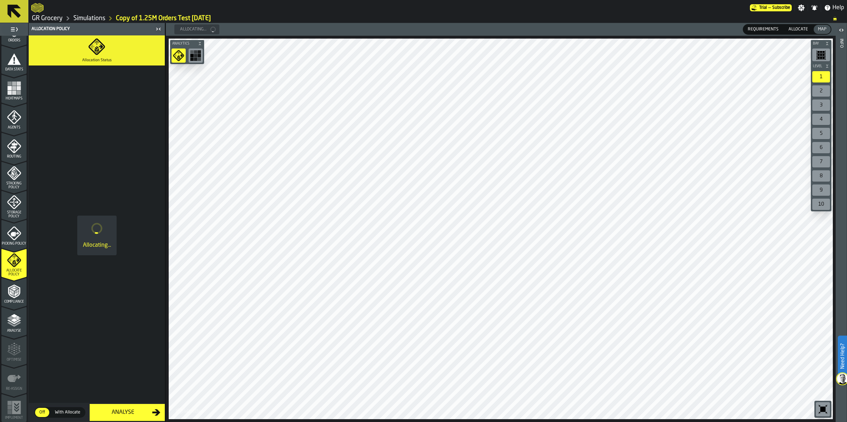
click at [64, 411] on span "With Allocate" at bounding box center [67, 413] width 31 height 6
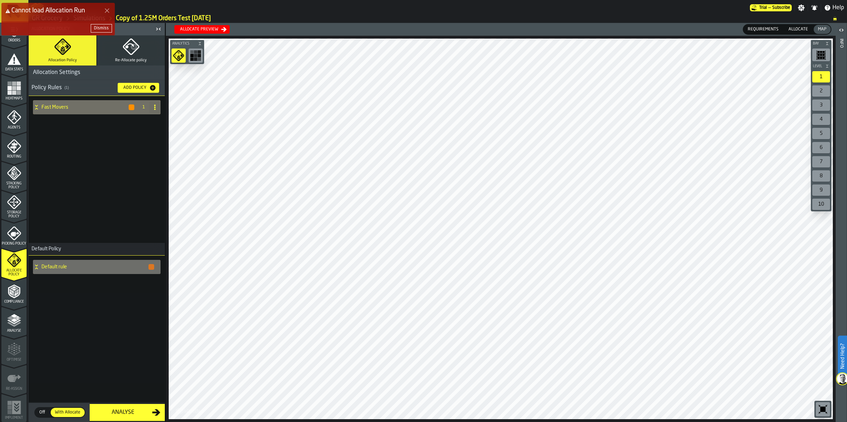
click at [216, 31] on div "Cannot load Allocation Run Dismiss" at bounding box center [424, 21] width 847 height 41
click at [224, 30] on div "Cannot load Allocation Run Dismiss" at bounding box center [424, 21] width 847 height 41
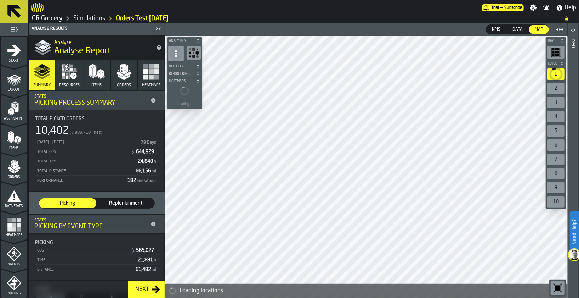
click at [9, 226] on rect "menu Heatmaps" at bounding box center [9, 224] width 4 height 4
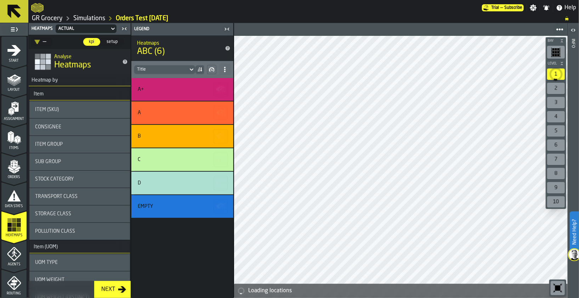
scroll to position [204, 0]
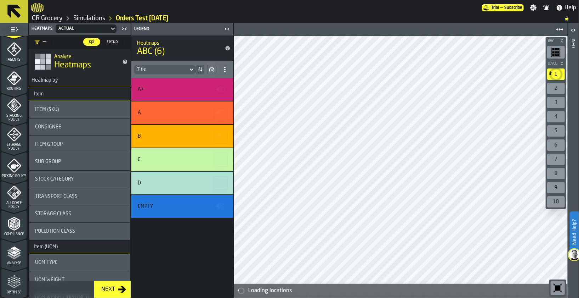
click at [9, 246] on div "Analyse" at bounding box center [13, 255] width 25 height 19
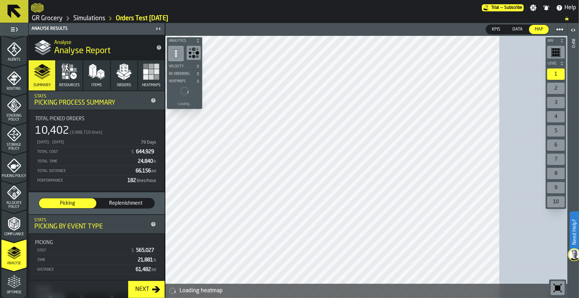
scroll to position [261, 0]
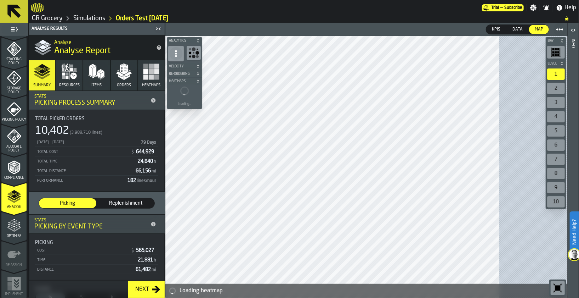
click at [13, 201] on polyline "menu Analyse" at bounding box center [14, 200] width 14 height 5
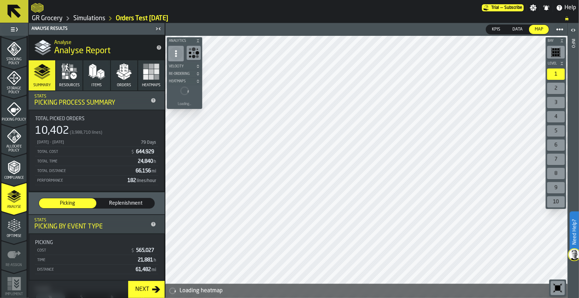
click at [149, 75] on rect "button" at bounding box center [151, 76] width 5 height 5
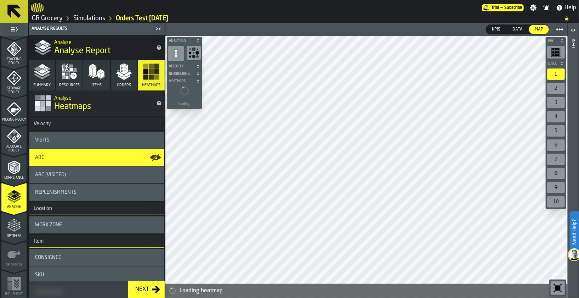
click at [91, 190] on div "Replenishments" at bounding box center [96, 192] width 123 height 6
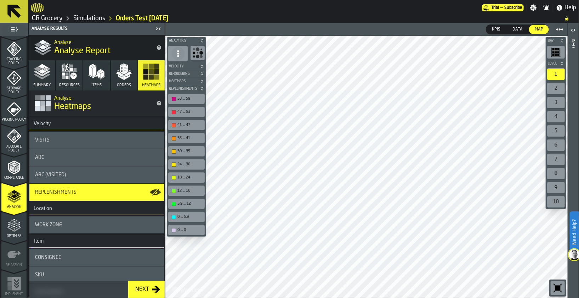
click at [175, 229] on div "button-toolbar-undefined" at bounding box center [174, 230] width 4 height 4
drag, startPoint x: 175, startPoint y: 229, endPoint x: 170, endPoint y: 229, distance: 4.3
click at [170, 229] on div "0 ... 0" at bounding box center [187, 229] width 34 height 7
click at [170, 225] on div "0 ... 0" at bounding box center [186, 230] width 36 height 10
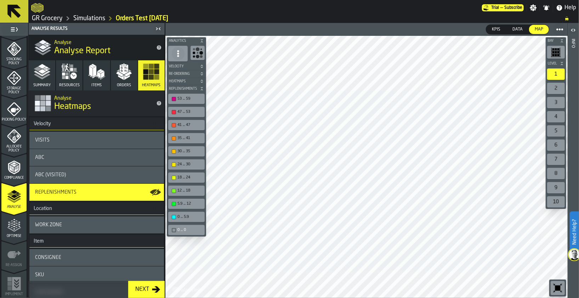
click at [175, 215] on div "button-toolbar-undefined" at bounding box center [174, 217] width 4 height 4
click at [180, 201] on div "5.9 ... 12" at bounding box center [190, 203] width 25 height 5
click at [179, 190] on div "12 ... 18" at bounding box center [190, 190] width 25 height 5
click at [180, 174] on div "18 ... 24" at bounding box center [187, 177] width 34 height 7
click at [172, 160] on div "24 ... 30" at bounding box center [187, 163] width 34 height 7
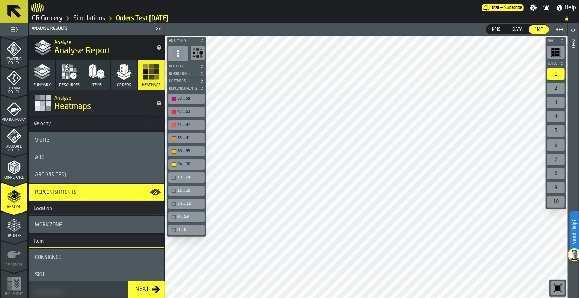
click at [182, 146] on div "30 ... 35" at bounding box center [186, 151] width 36 height 10
click at [173, 135] on div "35 ... 41" at bounding box center [187, 137] width 34 height 7
click at [178, 121] on div "41 ... 47" at bounding box center [187, 124] width 34 height 7
click at [184, 108] on div "47 ... 53" at bounding box center [187, 111] width 34 height 7
click at [179, 98] on div "53 ... 59" at bounding box center [190, 98] width 25 height 5
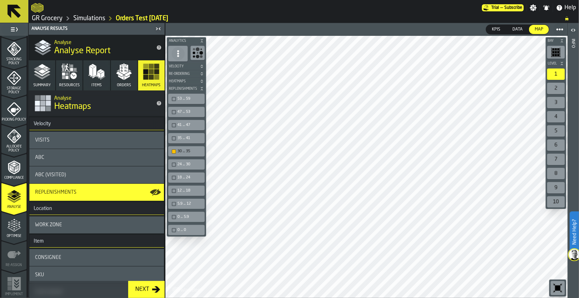
click at [185, 149] on div "30 ... 35" at bounding box center [190, 151] width 25 height 5
click at [183, 228] on div "0 ... 0" at bounding box center [190, 229] width 25 height 5
click at [558, 89] on div "2" at bounding box center [556, 88] width 18 height 11
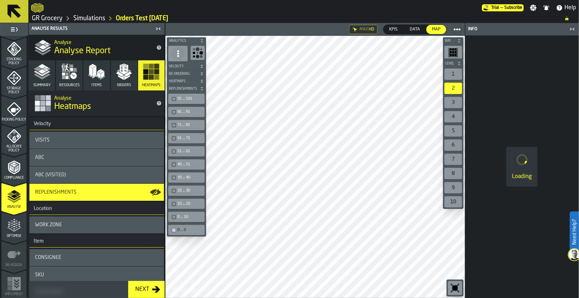
click at [452, 87] on div "2" at bounding box center [454, 88] width 18 height 11
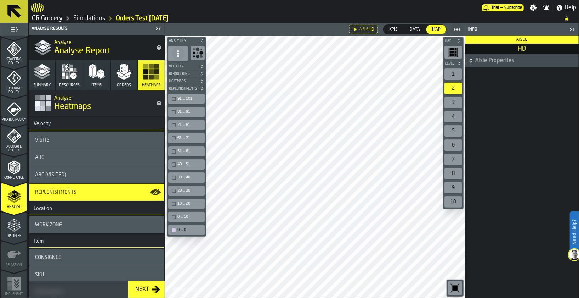
click at [573, 29] on icon "button-toggle-Close me" at bounding box center [572, 29] width 9 height 9
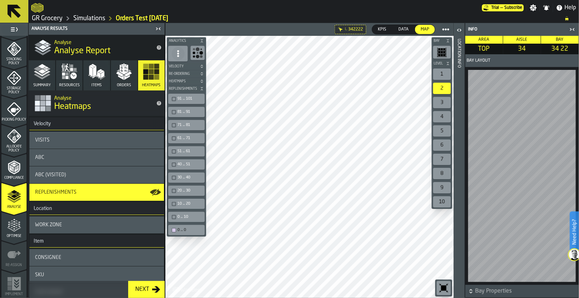
click at [440, 23] on div at bounding box center [446, 29] width 13 height 13
click at [445, 28] on icon at bounding box center [446, 29] width 7 height 7
click at [457, 28] on icon "button-toggle-Open" at bounding box center [459, 30] width 9 height 9
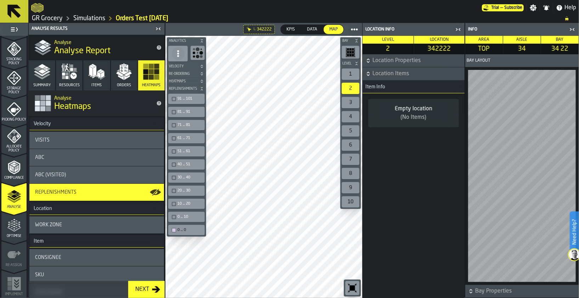
click at [371, 73] on icon "button-" at bounding box center [368, 73] width 7 height 7
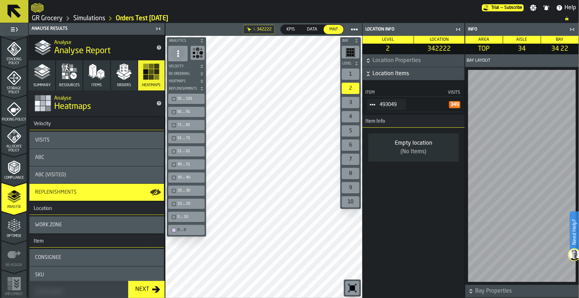
click at [371, 73] on icon "button-" at bounding box center [368, 73] width 7 height 7
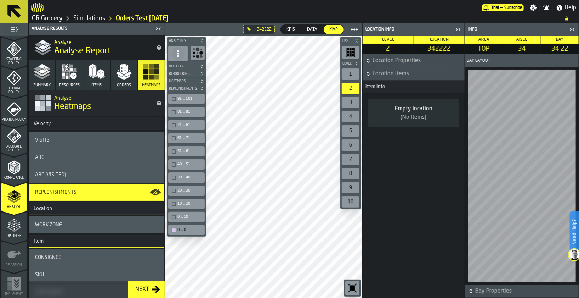
click at [181, 228] on div "0 ... 0" at bounding box center [190, 229] width 25 height 5
click at [176, 230] on div "0 ... 0" at bounding box center [187, 229] width 34 height 7
click at [178, 232] on div "0 ... 0" at bounding box center [187, 229] width 34 height 7
click at [174, 213] on div "0 ... 10" at bounding box center [187, 216] width 34 height 7
click at [352, 103] on div "3" at bounding box center [351, 102] width 18 height 11
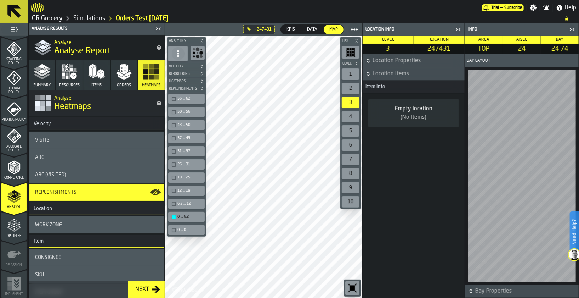
click at [368, 70] on icon "button-" at bounding box center [368, 73] width 7 height 7
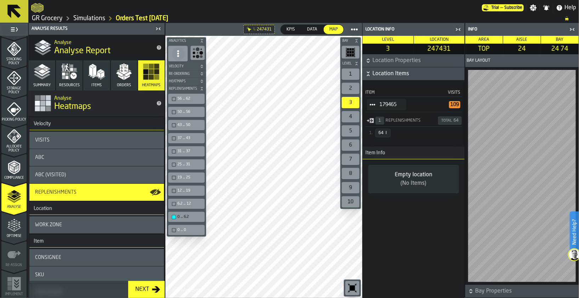
click at [34, 159] on div "ABC" at bounding box center [96, 157] width 135 height 17
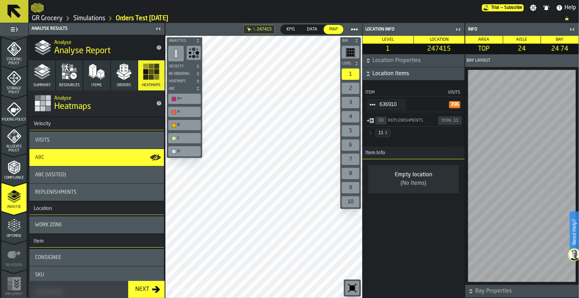
click at [100, 140] on div "Visits" at bounding box center [96, 140] width 123 height 6
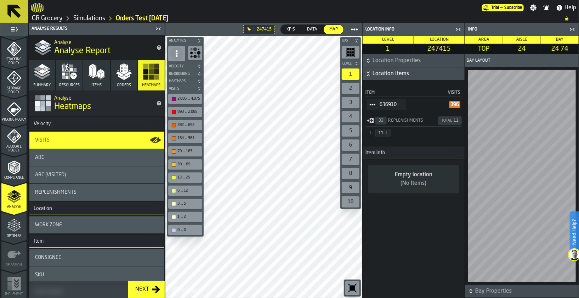
click at [189, 98] on div "2,086 ... 4,875" at bounding box center [189, 98] width 23 height 5
click at [176, 96] on div "2,086 ... 4,875" at bounding box center [185, 98] width 31 height 7
click at [176, 110] on div "893 ... 2,085" at bounding box center [185, 111] width 31 height 7
click at [178, 125] on div "382 ... 892" at bounding box center [189, 125] width 23 height 5
click at [174, 124] on div "button-toolbar-undefined" at bounding box center [174, 125] width 4 height 4
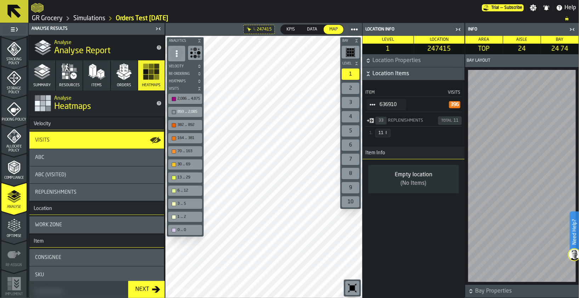
click at [176, 136] on div "button-toolbar-undefined" at bounding box center [174, 138] width 4 height 4
click at [174, 125] on div "button-toolbar-undefined" at bounding box center [174, 125] width 4 height 4
click at [178, 56] on circle at bounding box center [177, 56] width 2 height 2
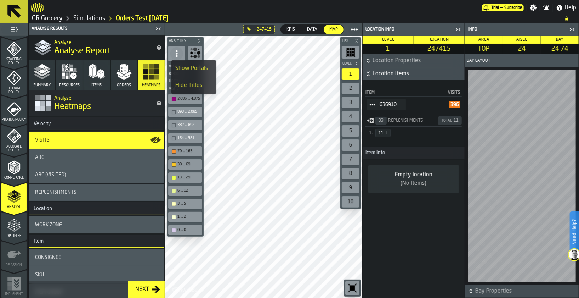
click at [174, 151] on div "button-toolbar-undefined" at bounding box center [174, 151] width 4 height 4
click at [173, 165] on div "button-toolbar-undefined" at bounding box center [174, 164] width 4 height 4
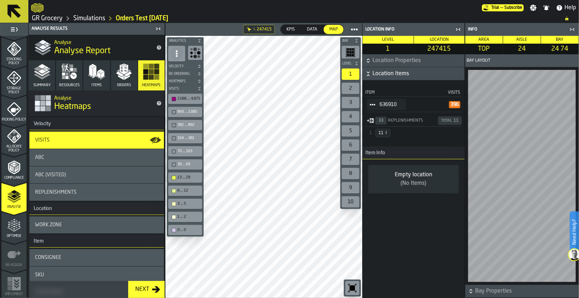
click at [174, 179] on div "13 ... 29" at bounding box center [185, 177] width 31 height 7
click at [174, 188] on div "button-toolbar-undefined" at bounding box center [174, 190] width 4 height 4
click at [174, 203] on div "button-toolbar-undefined" at bounding box center [174, 204] width 4 height 4
click at [173, 217] on div "button-toolbar-undefined" at bounding box center [174, 217] width 4 height 4
click at [173, 228] on div "button-toolbar-undefined" at bounding box center [174, 230] width 4 height 4
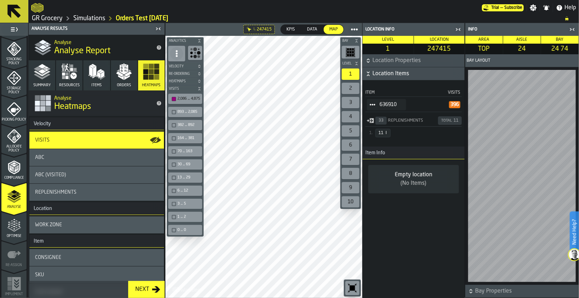
click at [572, 28] on icon "button-toggle-Close me" at bounding box center [572, 29] width 9 height 9
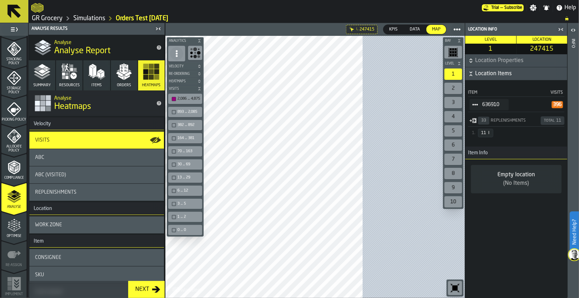
click at [559, 29] on icon "button-toggle-Close me" at bounding box center [561, 29] width 9 height 9
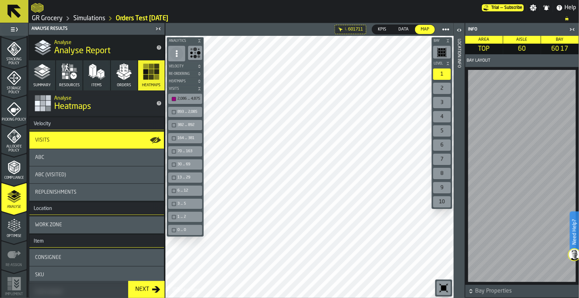
click at [459, 30] on icon "button-toggle-Open" at bounding box center [459, 30] width 9 height 9
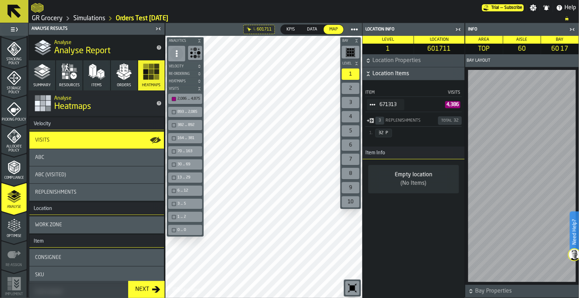
click at [574, 27] on icon "button-toggle-Close me" at bounding box center [572, 29] width 9 height 9
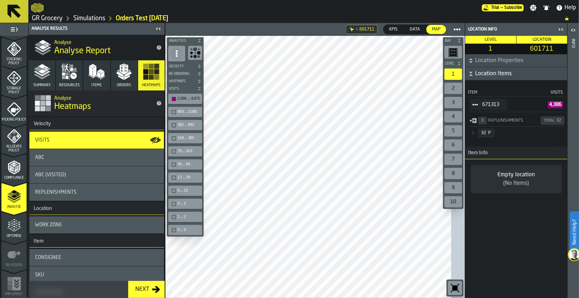
click at [562, 29] on aside "Location Info Level 1 Location 601711 Location Properties Location Items Item V…" at bounding box center [522, 160] width 114 height 275
click at [174, 97] on div "button-toolbar-undefined" at bounding box center [174, 99] width 4 height 4
click at [175, 217] on div "button-toolbar-undefined" at bounding box center [174, 217] width 4 height 4
click at [171, 201] on div "3 ... 5" at bounding box center [185, 203] width 31 height 7
click at [174, 188] on div "button-toolbar-undefined" at bounding box center [174, 190] width 4 height 4
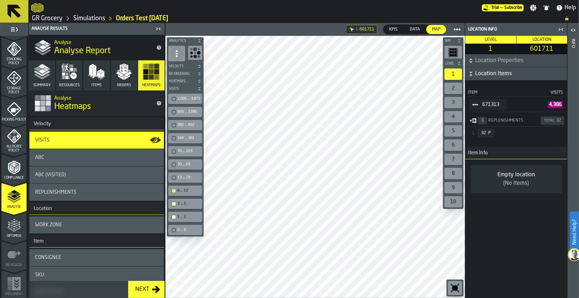
click at [173, 174] on div "13 ... 29" at bounding box center [185, 177] width 31 height 7
click at [174, 176] on div "button-toolbar-undefined" at bounding box center [174, 177] width 4 height 4
click at [174, 191] on div "button-toolbar-undefined" at bounding box center [174, 190] width 4 height 4
click at [174, 202] on div "button-toolbar-undefined" at bounding box center [174, 204] width 4 height 4
click at [174, 216] on div "button-toolbar-undefined" at bounding box center [174, 217] width 4 height 4
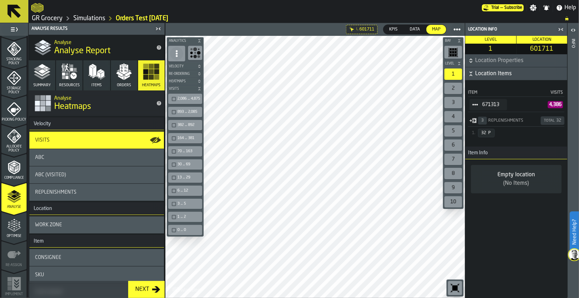
click at [174, 98] on div "button-toolbar-undefined" at bounding box center [174, 99] width 4 height 4
click at [173, 113] on div "button-toolbar-undefined" at bounding box center [174, 112] width 4 height 4
click at [173, 124] on div "button-toolbar-undefined" at bounding box center [174, 125] width 4 height 4
click at [174, 111] on div "button-toolbar-undefined" at bounding box center [174, 112] width 4 height 4
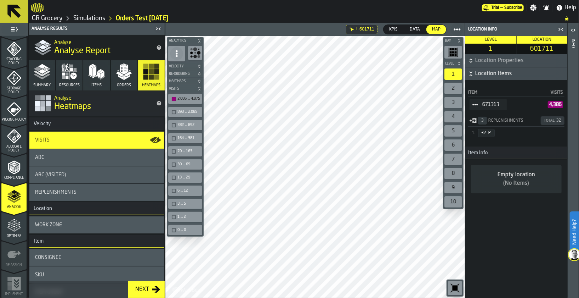
click at [174, 97] on div "button-toolbar-undefined" at bounding box center [174, 99] width 4 height 4
click at [70, 158] on div "ABC" at bounding box center [96, 157] width 123 height 6
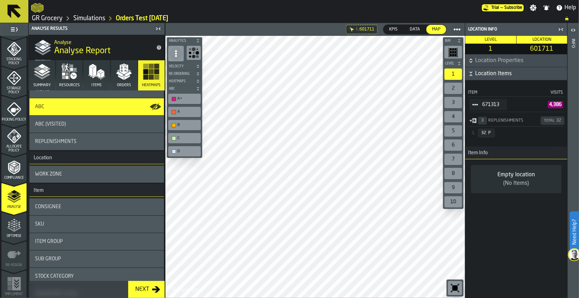
scroll to position [0, 0]
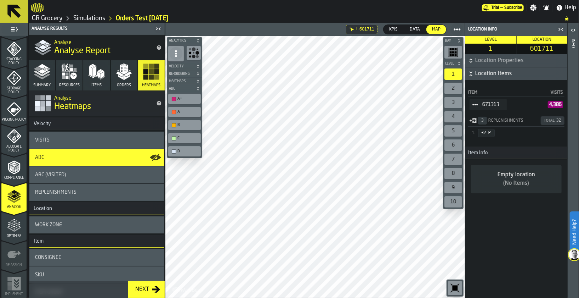
click at [65, 180] on div "ABC (Visited)" at bounding box center [96, 174] width 135 height 17
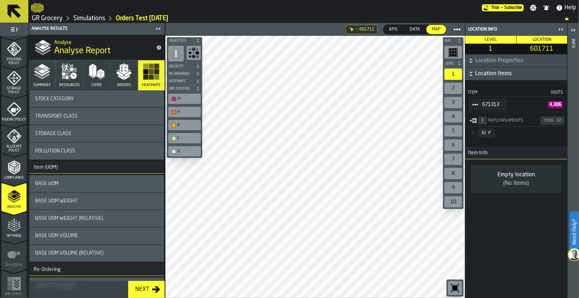
scroll to position [196, 0]
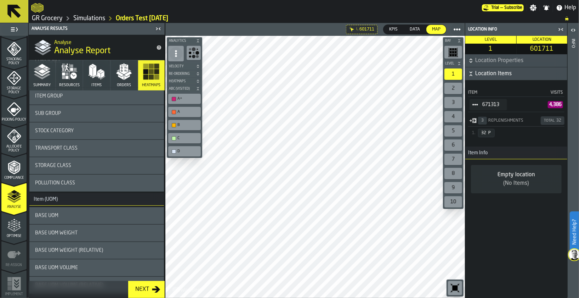
click at [81, 166] on div "Storage Class" at bounding box center [96, 166] width 123 height 6
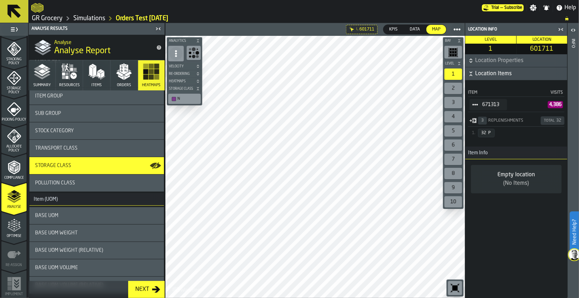
click at [70, 147] on span "Transport Class" at bounding box center [56, 148] width 43 height 6
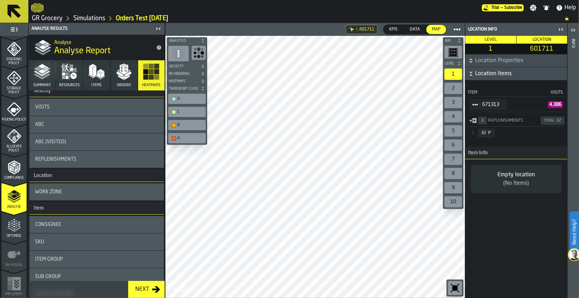
scroll to position [0, 0]
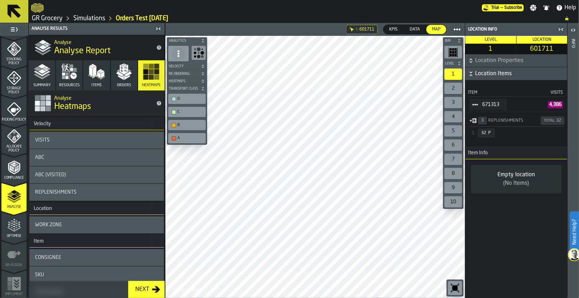
click at [109, 140] on div "Visits" at bounding box center [96, 140] width 123 height 6
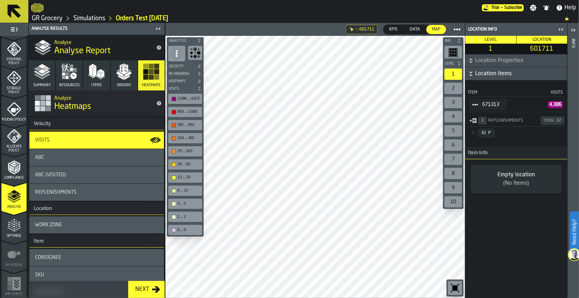
click at [174, 113] on div "button-toolbar-undefined" at bounding box center [174, 112] width 4 height 4
click at [174, 124] on div "button-toolbar-undefined" at bounding box center [174, 125] width 4 height 4
click at [174, 137] on div "button-toolbar-undefined" at bounding box center [174, 138] width 4 height 4
click at [174, 151] on div "button-toolbar-undefined" at bounding box center [174, 151] width 4 height 4
click at [173, 165] on div "button-toolbar-undefined" at bounding box center [174, 164] width 4 height 4
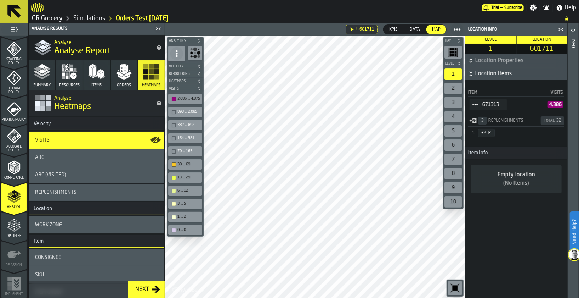
click at [172, 175] on div "button-toolbar-undefined" at bounding box center [174, 177] width 4 height 4
click at [173, 190] on div "button-toolbar-undefined" at bounding box center [174, 190] width 4 height 4
click at [174, 202] on div "button-toolbar-undefined" at bounding box center [174, 204] width 4 height 4
click at [174, 216] on div "button-toolbar-undefined" at bounding box center [174, 217] width 4 height 4
click at [174, 229] on div "button-toolbar-undefined" at bounding box center [174, 230] width 4 height 4
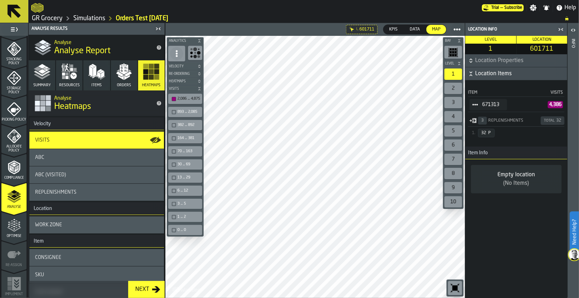
click at [174, 114] on div "893 ... 2,085" at bounding box center [185, 111] width 31 height 7
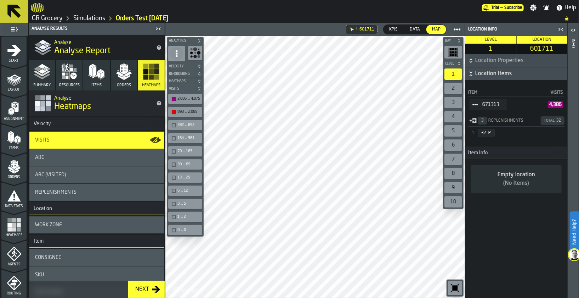
click at [15, 90] on span "Layout" at bounding box center [13, 90] width 25 height 4
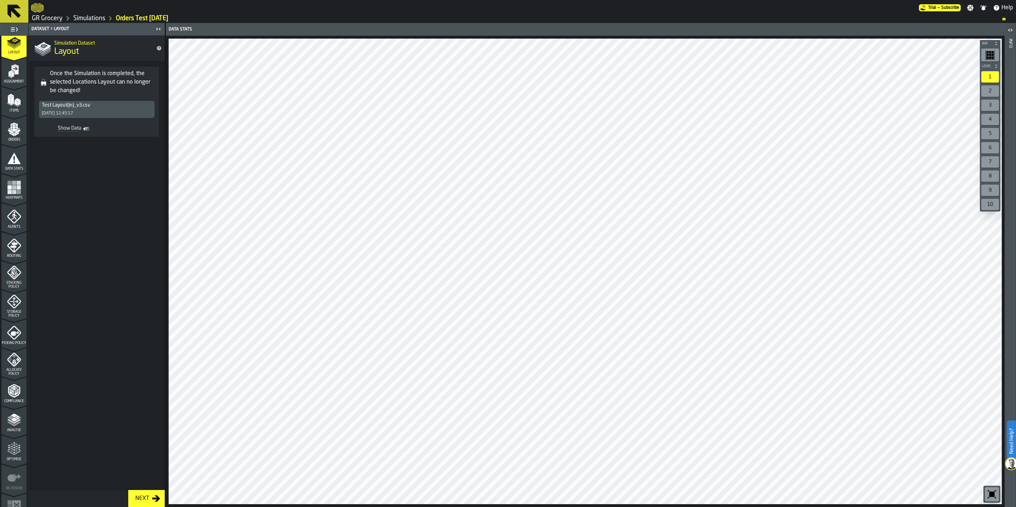
scroll to position [51, 0]
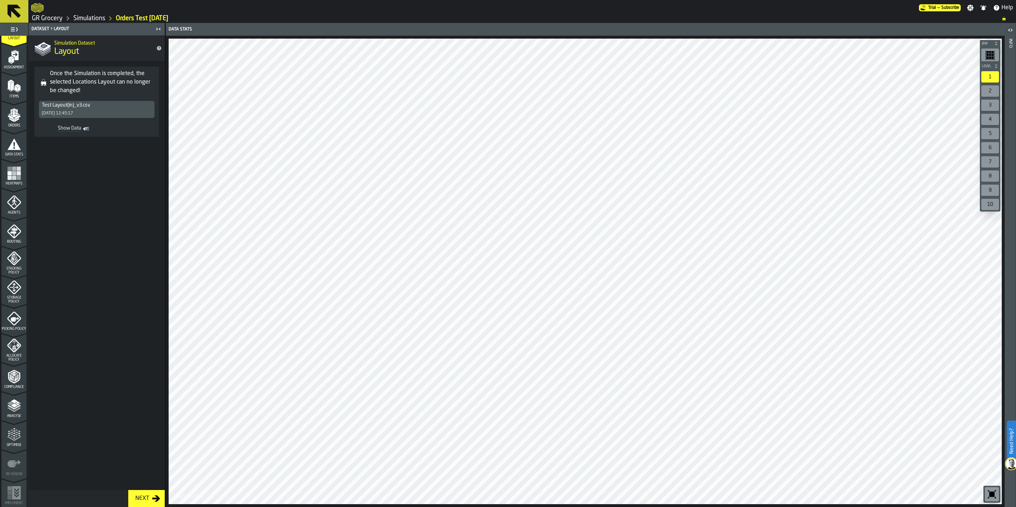
click at [13, 297] on icon "menu Analyse" at bounding box center [14, 406] width 14 height 14
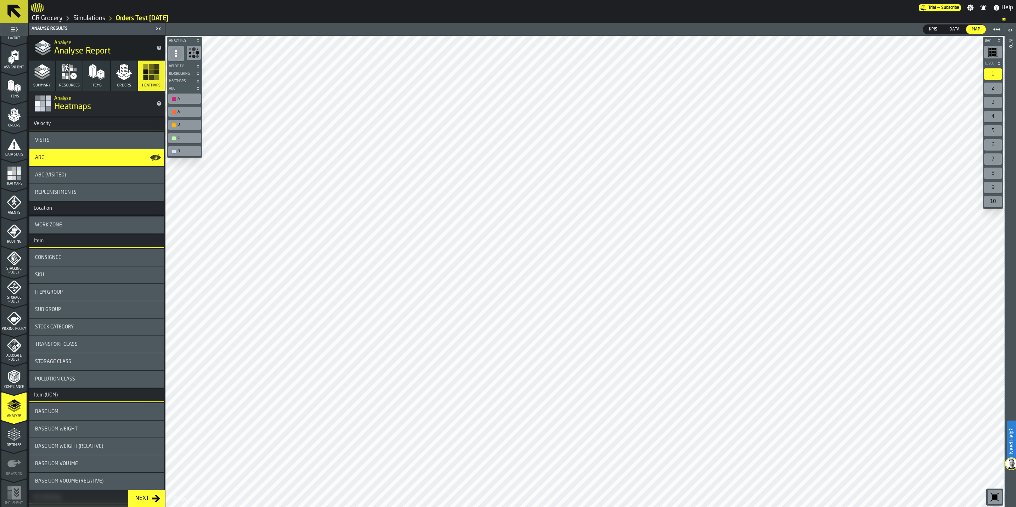
click at [73, 137] on div "Visits" at bounding box center [96, 140] width 123 height 6
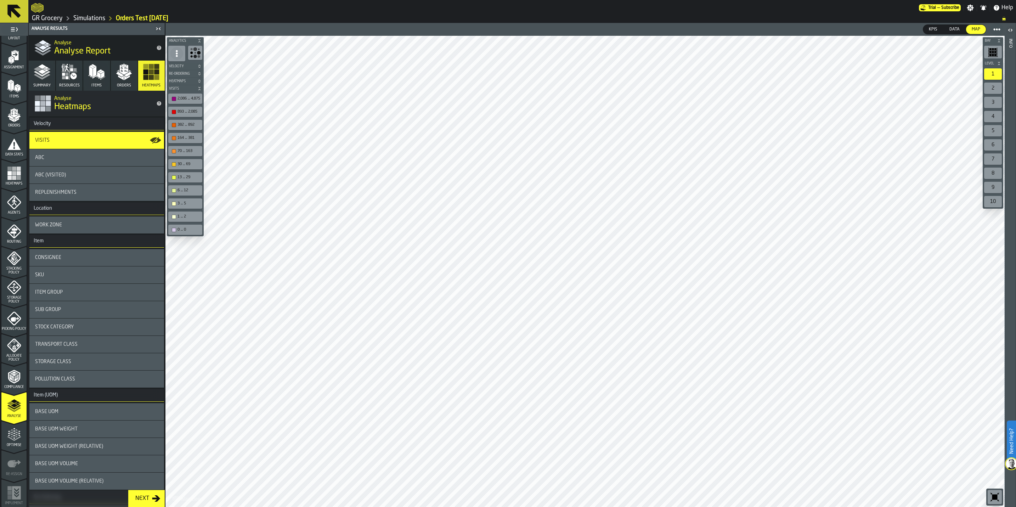
click at [70, 176] on div "ABC (Visited)" at bounding box center [96, 175] width 123 height 6
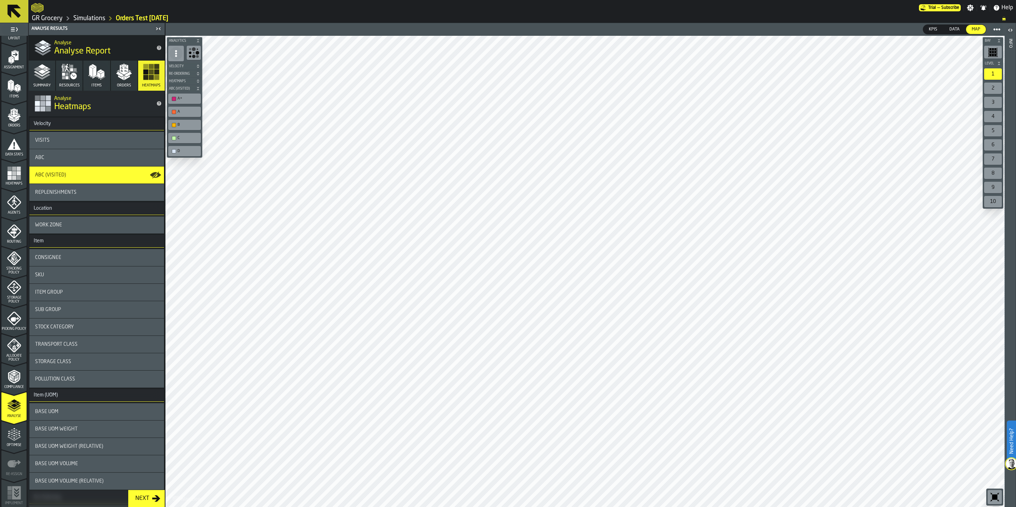
click at [198, 81] on icon "button-" at bounding box center [198, 81] width 4 height 4
click at [195, 93] on icon "button-toolbar-undefined" at bounding box center [193, 93] width 11 height 11
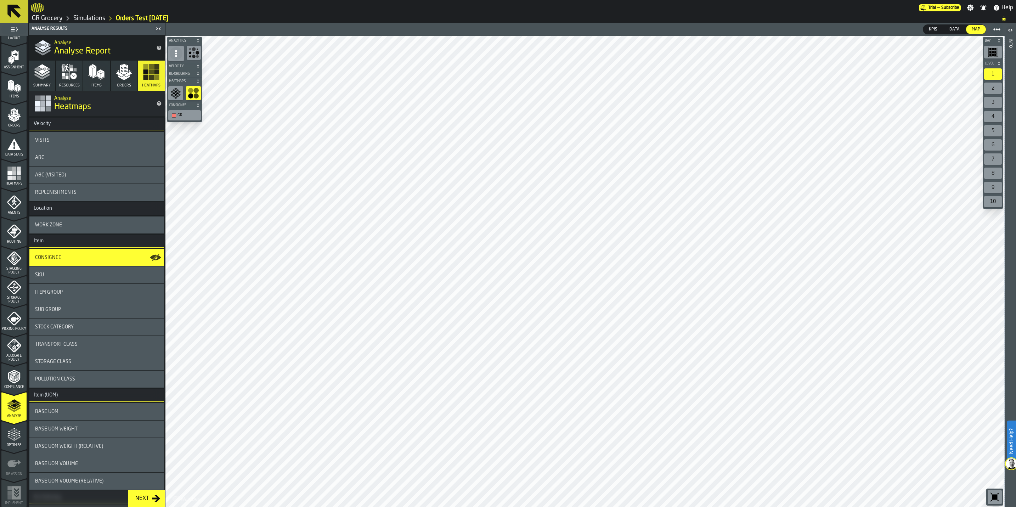
click at [174, 92] on icon "button-toolbar-undefined" at bounding box center [175, 93] width 11 height 11
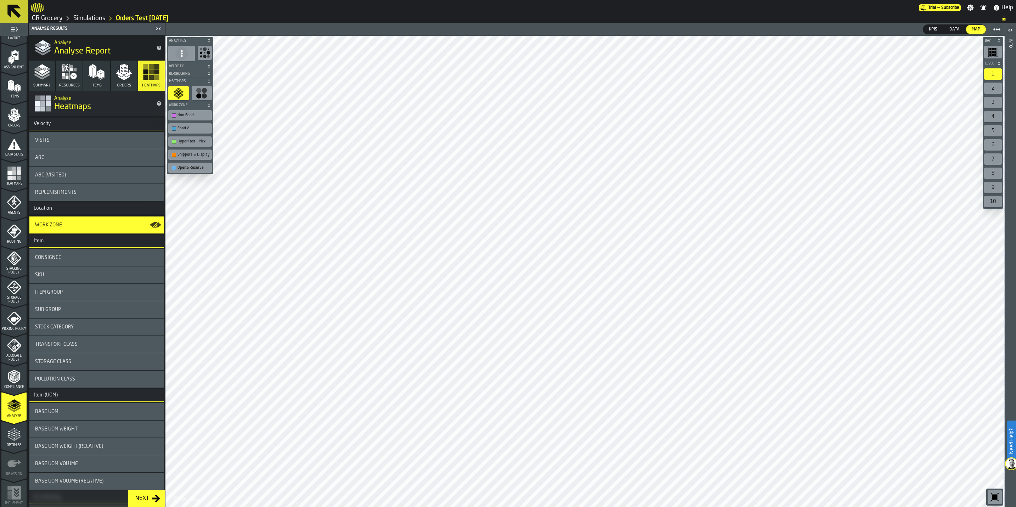
click at [182, 74] on span "Re-Ordering" at bounding box center [187, 74] width 38 height 4
click at [186, 66] on span "Velocity" at bounding box center [187, 66] width 38 height 4
click at [196, 82] on rect "button-toolbar-undefined" at bounding box center [198, 82] width 4 height 4
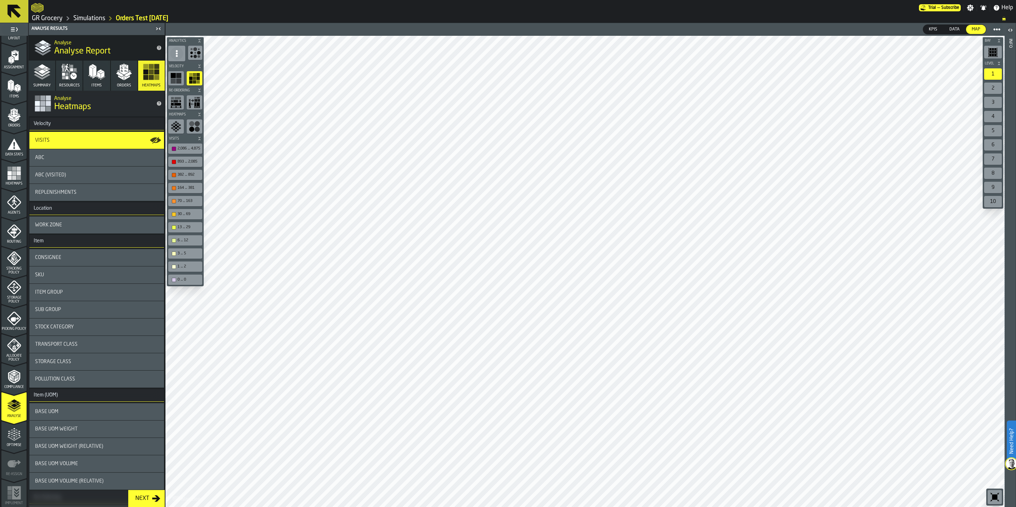
click at [196, 82] on rect "button-toolbar-undefined" at bounding box center [195, 82] width 4 height 4
click at [181, 82] on rect "button-toolbar-undefined" at bounding box center [178, 80] width 5 height 5
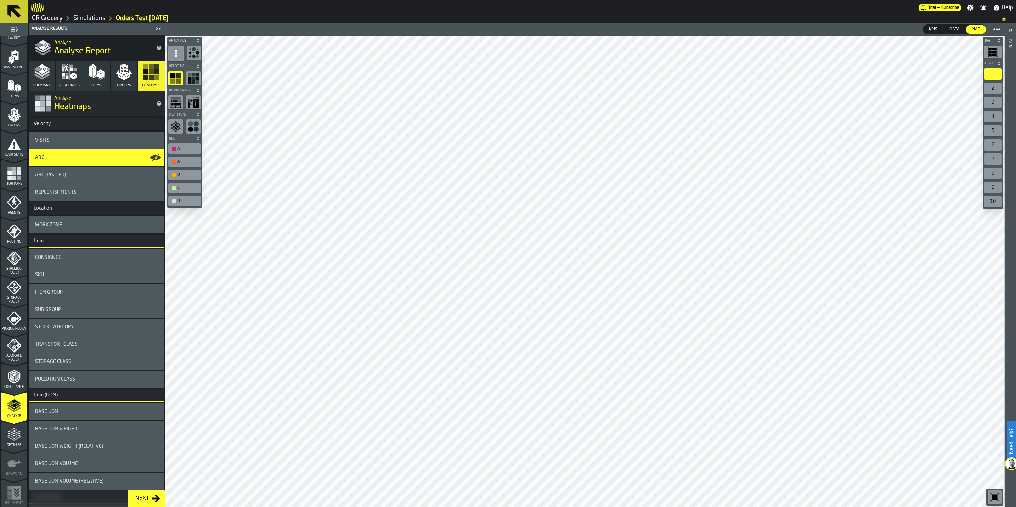
click at [77, 133] on div "Visits" at bounding box center [96, 140] width 135 height 17
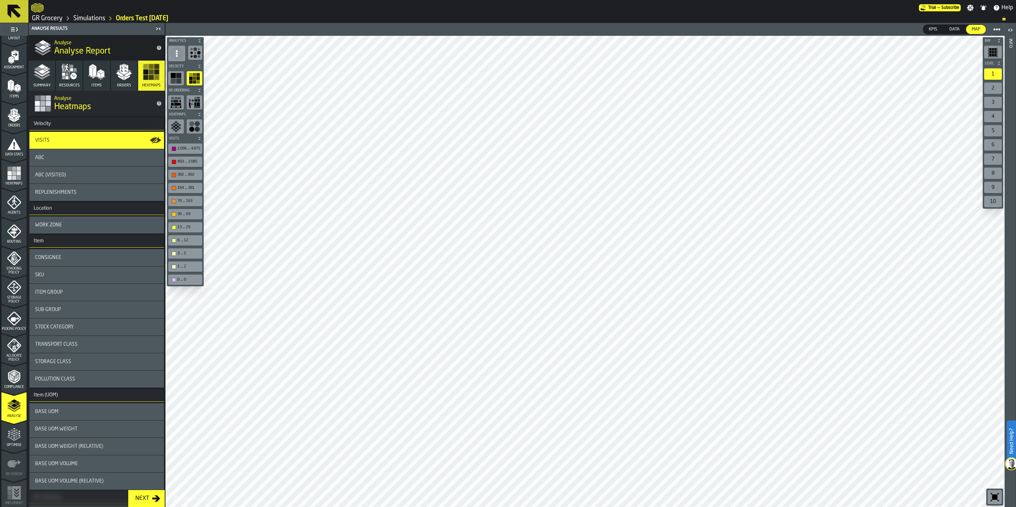
click at [202, 50] on div "button-toolbar-undefined" at bounding box center [195, 53] width 14 height 14
click at [189, 162] on div "893 ... 2,085" at bounding box center [189, 161] width 23 height 5
click at [188, 175] on div "382 ... 892" at bounding box center [189, 175] width 23 height 5
click at [186, 190] on div "164 ... 381" at bounding box center [189, 188] width 23 height 5
click at [193, 177] on div "382 ... 892" at bounding box center [189, 175] width 23 height 5
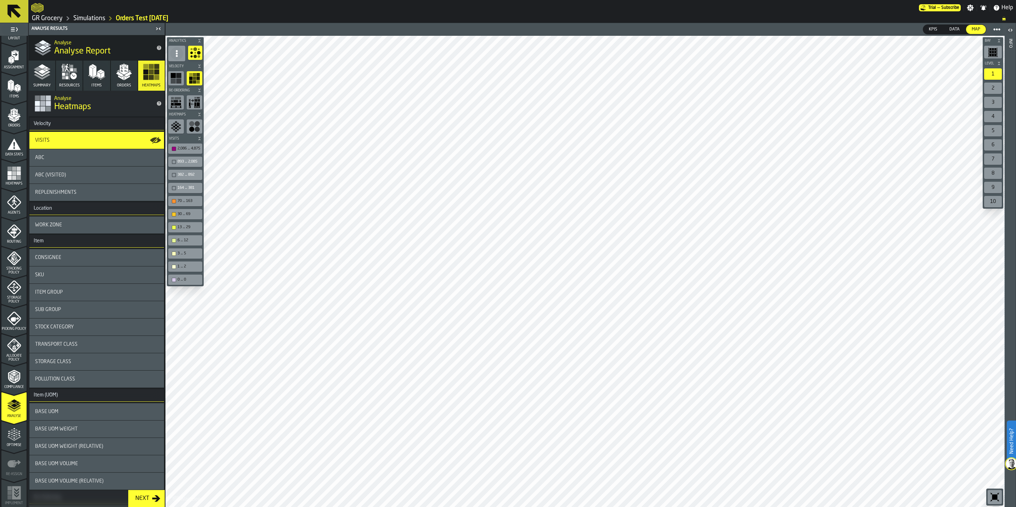
click at [192, 198] on div "70 ... 163" at bounding box center [185, 200] width 31 height 7
click at [190, 215] on div "30 ... 69" at bounding box center [189, 214] width 23 height 5
click at [188, 224] on div "13 ... 29" at bounding box center [185, 227] width 31 height 7
click at [188, 242] on div "6 ... 12" at bounding box center [189, 240] width 23 height 5
click at [190, 268] on div "1 ... 2" at bounding box center [189, 266] width 23 height 5
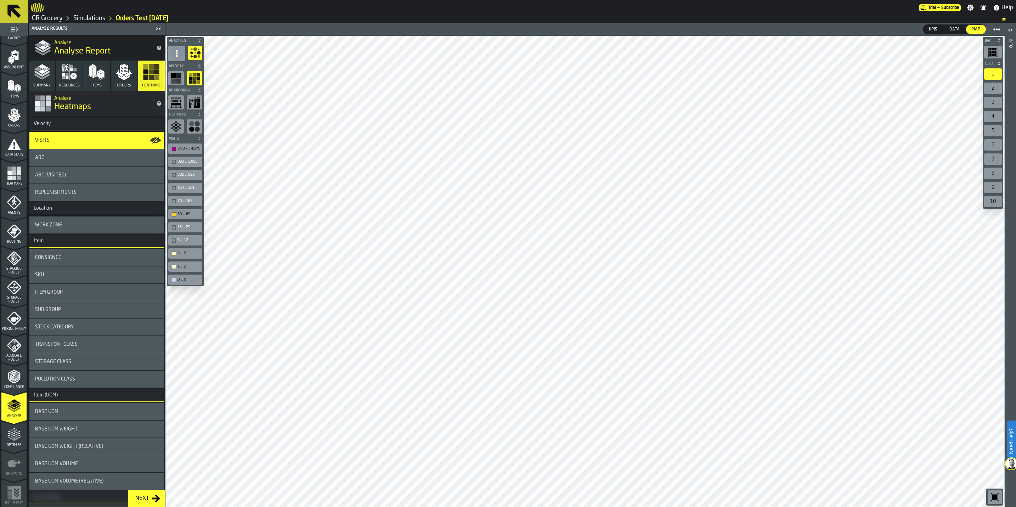
click at [189, 281] on div "0 ... 0" at bounding box center [189, 279] width 23 height 5
click at [191, 255] on div "3 ... 5" at bounding box center [189, 253] width 23 height 5
click at [187, 218] on div "30 ... 69" at bounding box center [185, 213] width 31 height 7
click at [183, 279] on div "0 ... 0" at bounding box center [189, 279] width 23 height 5
click at [175, 49] on span at bounding box center [176, 53] width 13 height 13
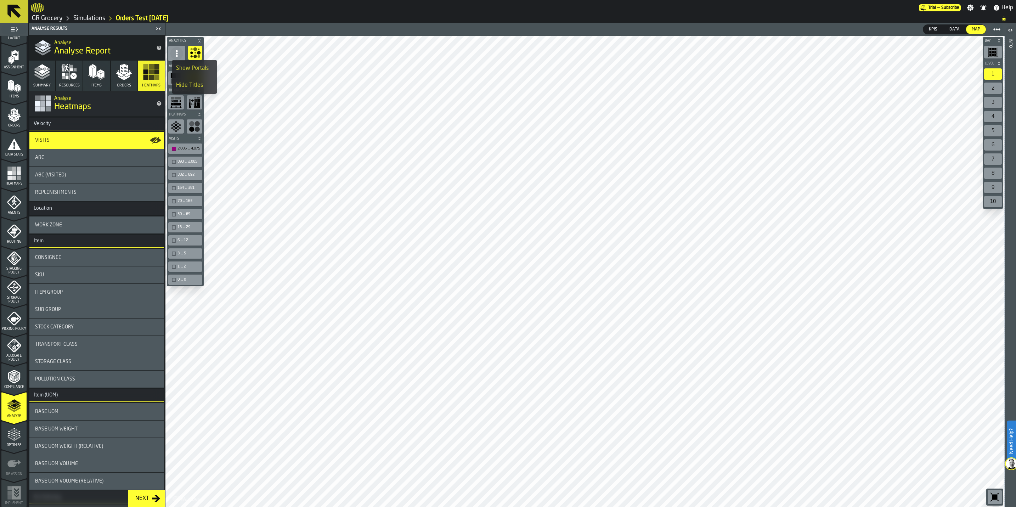
click at [197, 55] on circle "button-toolbar-undefined" at bounding box center [195, 57] width 4 height 4
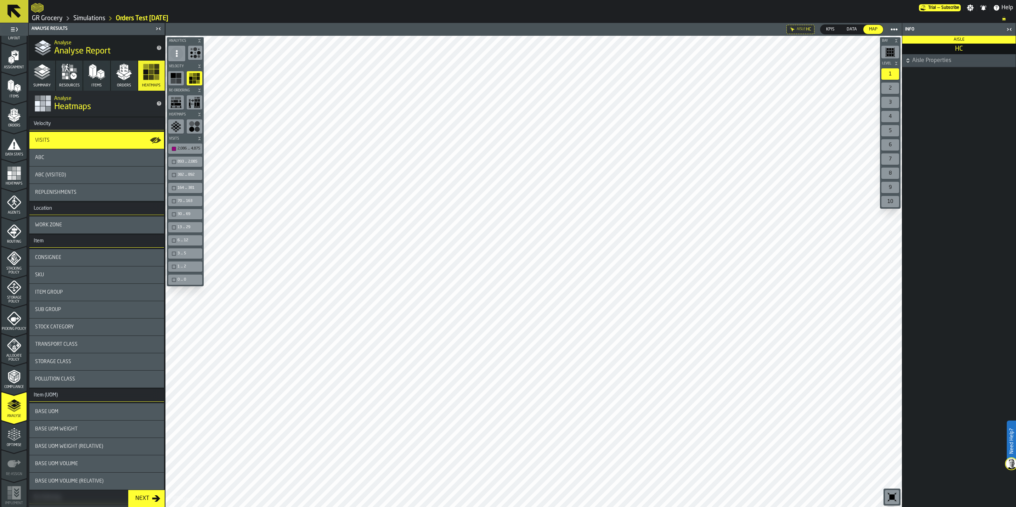
click at [579, 60] on icon "button-" at bounding box center [908, 60] width 7 height 7
click at [579, 30] on icon "button-toggle-Close me" at bounding box center [1009, 29] width 9 height 9
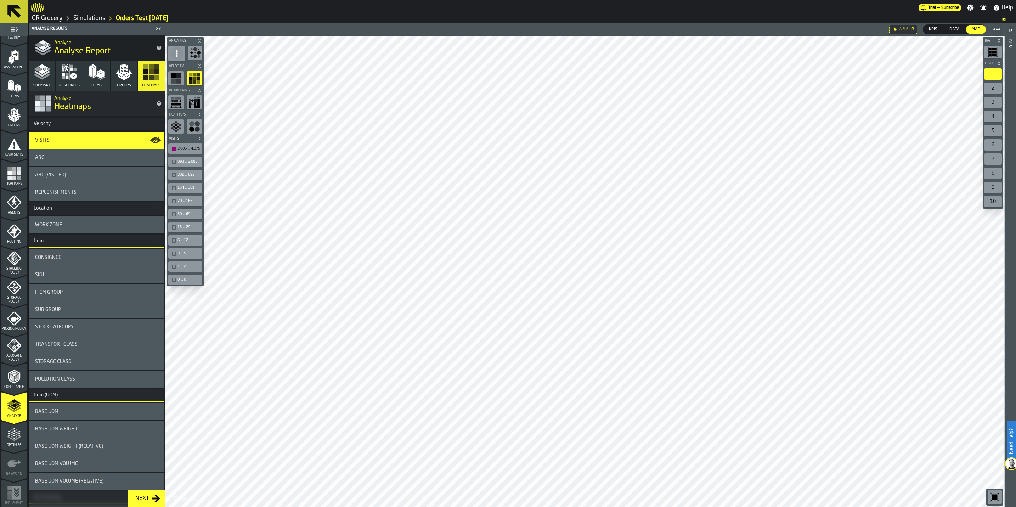
click at [200, 40] on icon "button-" at bounding box center [199, 39] width 2 height 1
click at [200, 48] on icon "button-" at bounding box center [199, 46] width 2 height 1
click at [200, 58] on icon "button-" at bounding box center [199, 55] width 4 height 4
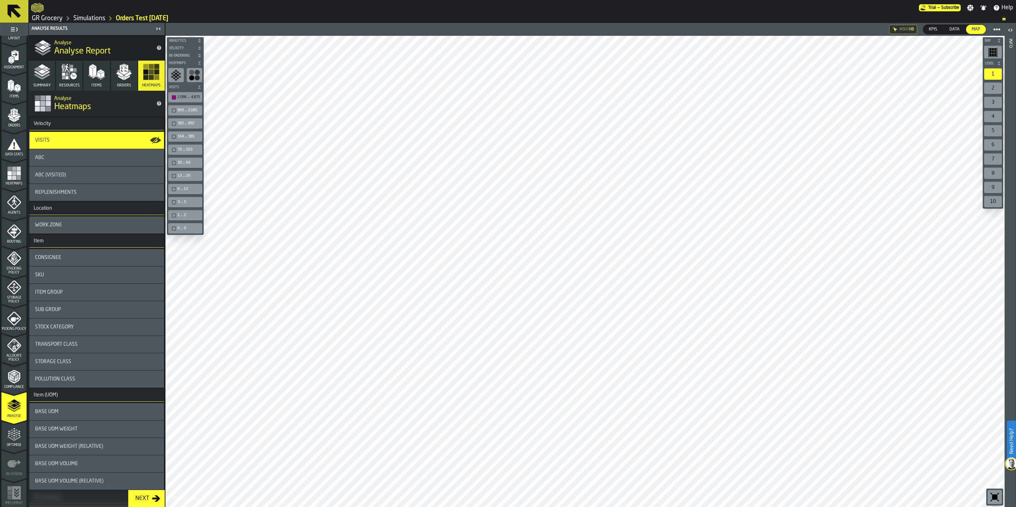
click at [201, 64] on icon "button-" at bounding box center [199, 63] width 4 height 4
click at [200, 70] on icon "button-" at bounding box center [199, 69] width 2 height 1
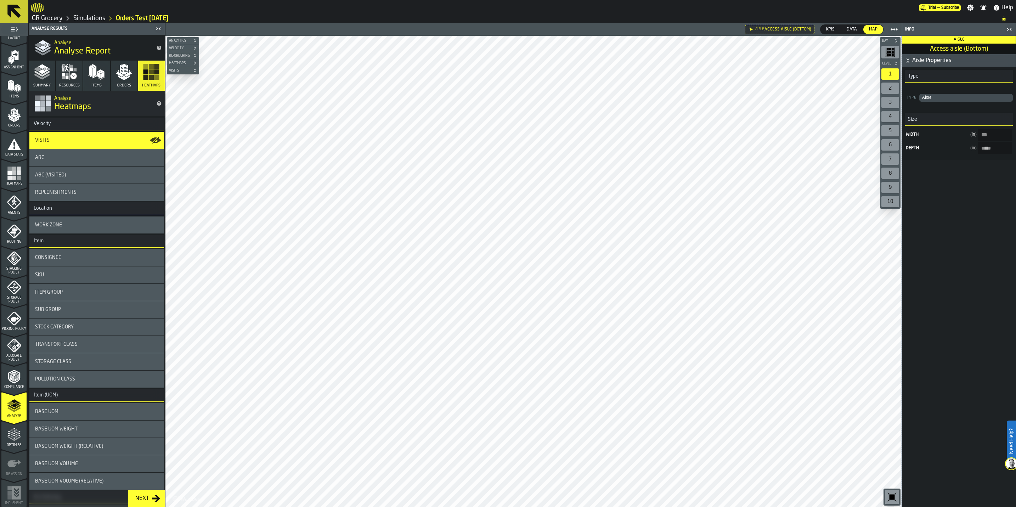
click at [579, 27] on icon "button-toggle-Close me" at bounding box center [1009, 29] width 9 height 9
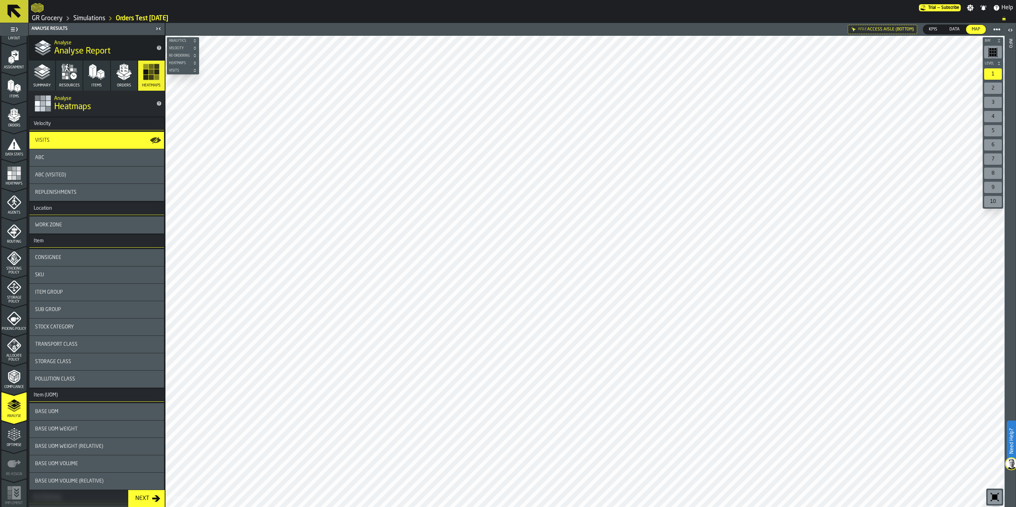
click at [186, 71] on span "Visits" at bounding box center [180, 71] width 24 height 4
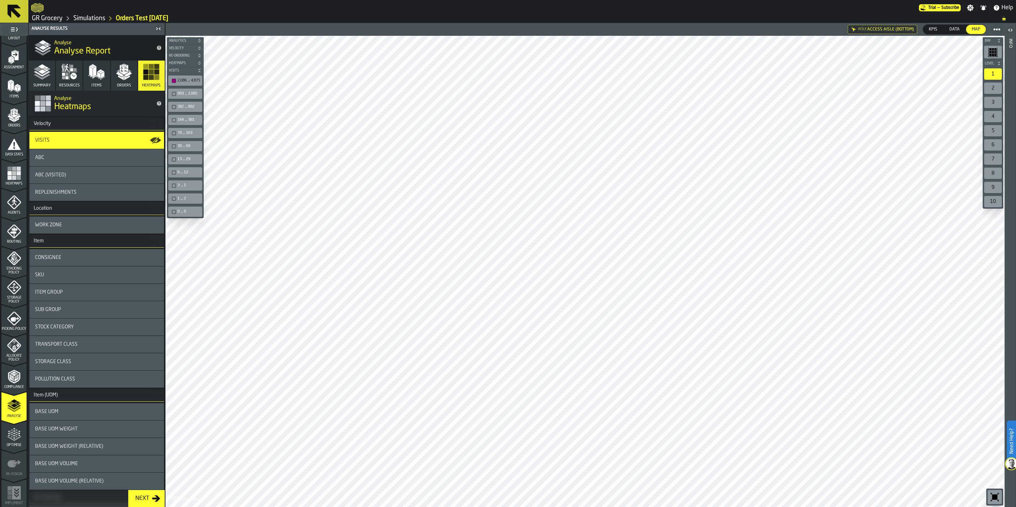
click at [190, 97] on div "893 ... 2,085" at bounding box center [185, 93] width 31 height 7
click at [579, 64] on icon "button-" at bounding box center [999, 63] width 4 height 4
click at [188, 81] on div "2,086 ... 4,875" at bounding box center [189, 80] width 23 height 5
click at [178, 95] on div "893 ... 2,085" at bounding box center [189, 93] width 23 height 5
click at [181, 82] on div "2,086 ... 4,875" at bounding box center [189, 80] width 23 height 5
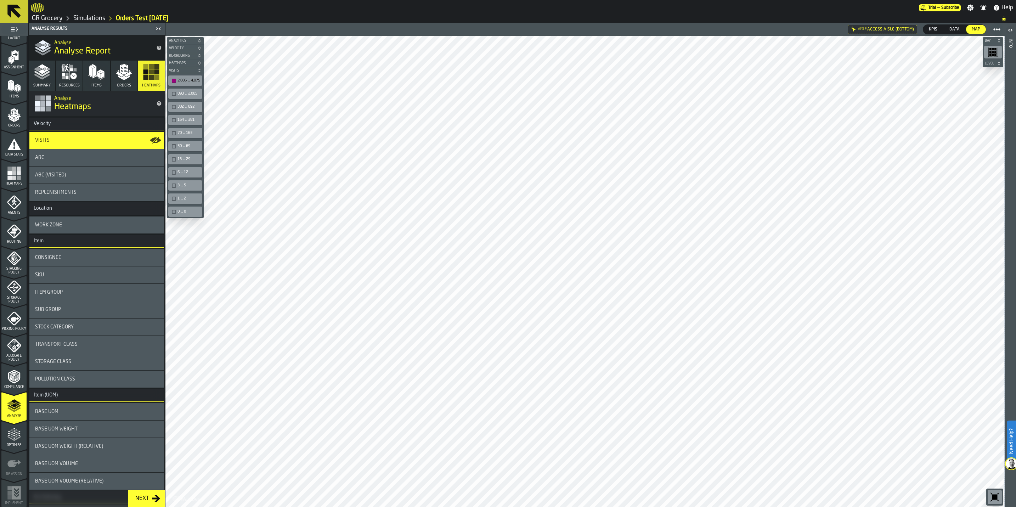
click at [126, 85] on span "Orders" at bounding box center [124, 85] width 14 height 5
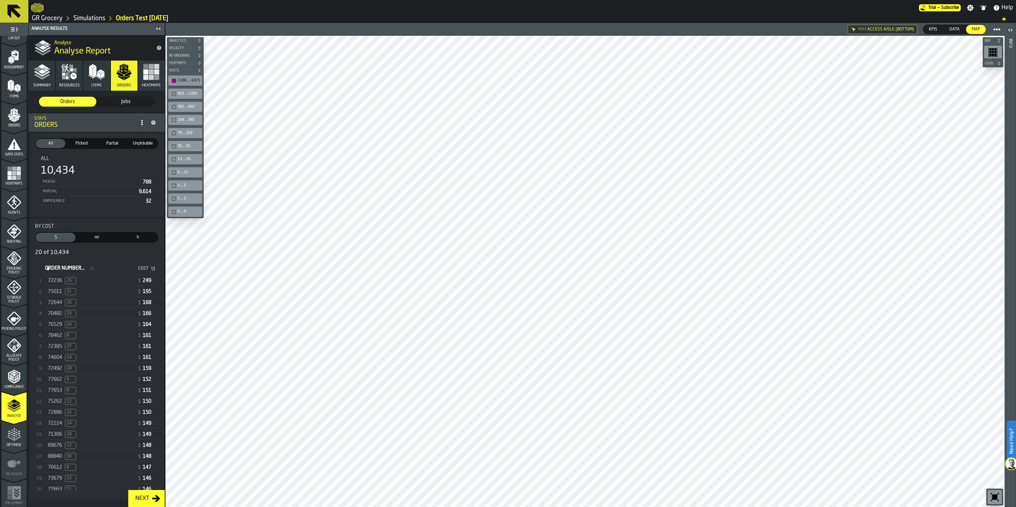
click at [85, 297] on div "72644 26" at bounding box center [91, 302] width 87 height 7
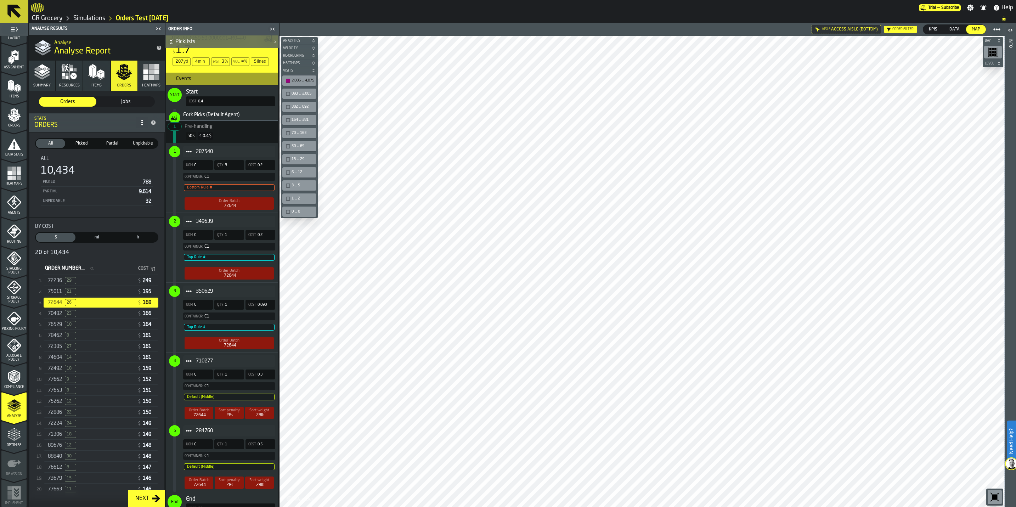
scroll to position [776, 0]
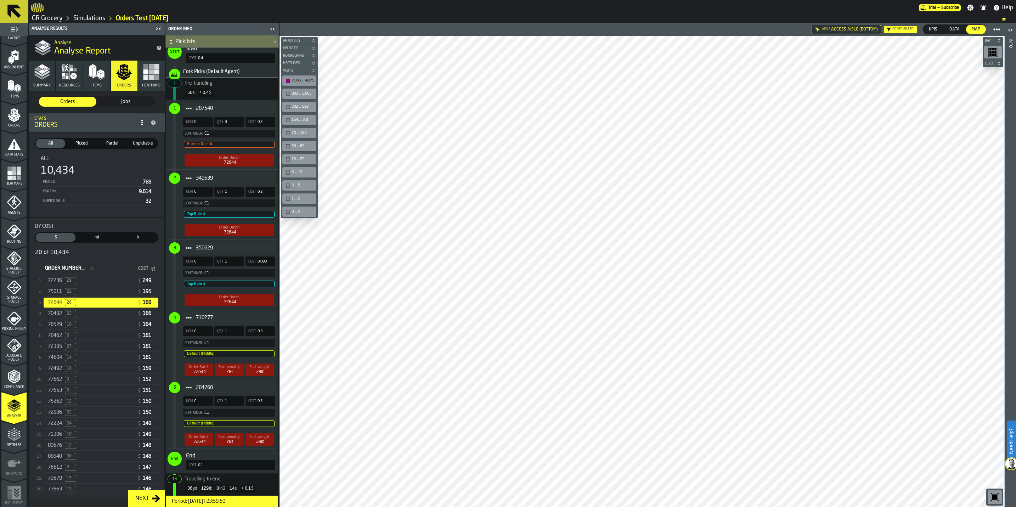
click at [80, 295] on div "75011 21" at bounding box center [91, 291] width 87 height 7
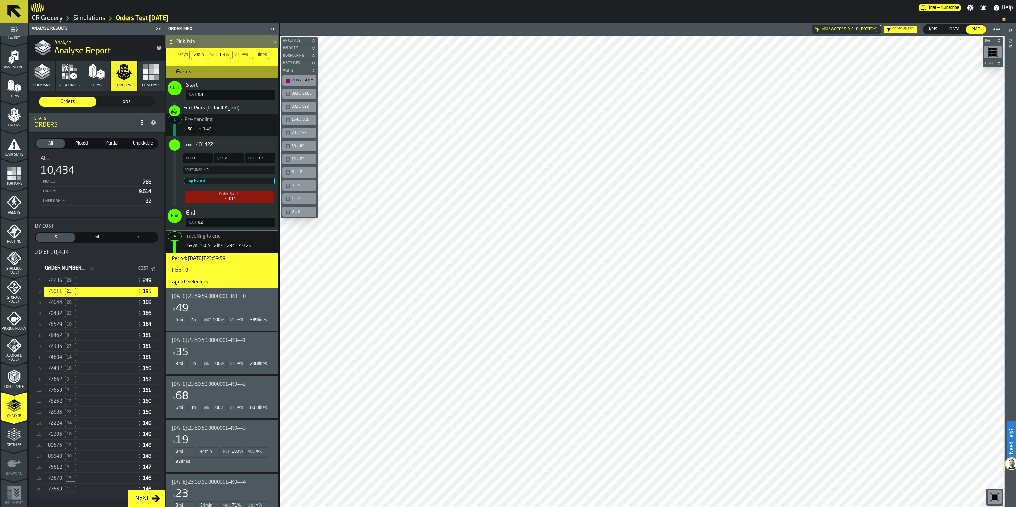
scroll to position [638, 0]
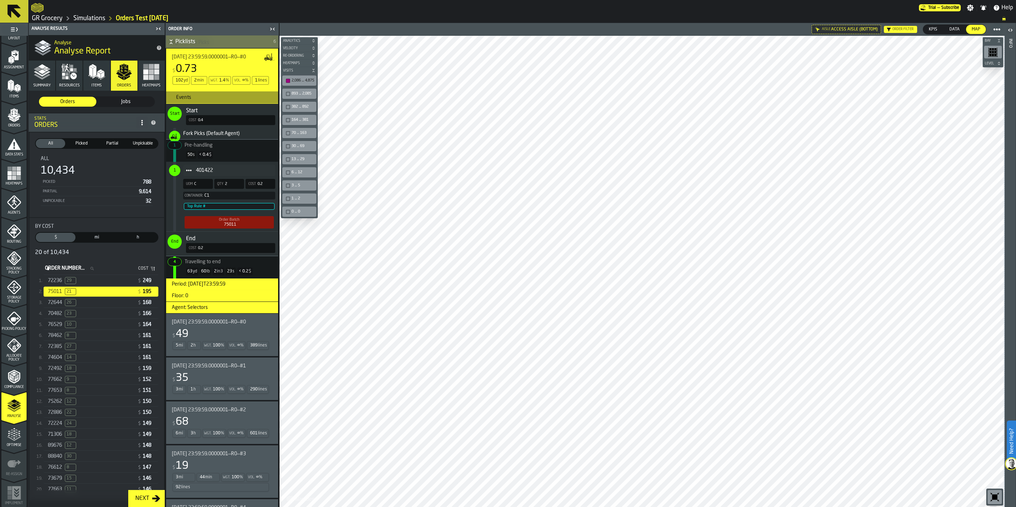
click at [238, 297] on span "2025-07-23 23:59:59.0000001—R0—#0" at bounding box center [209, 322] width 74 height 6
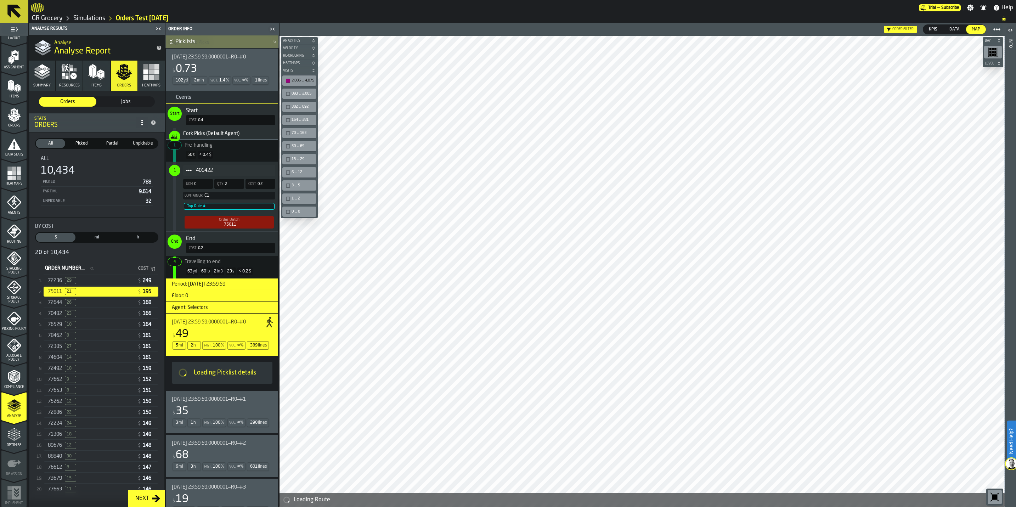
click at [229, 297] on span "2025-07-23 23:59:59.0000001—R0—#2" at bounding box center [209, 443] width 74 height 6
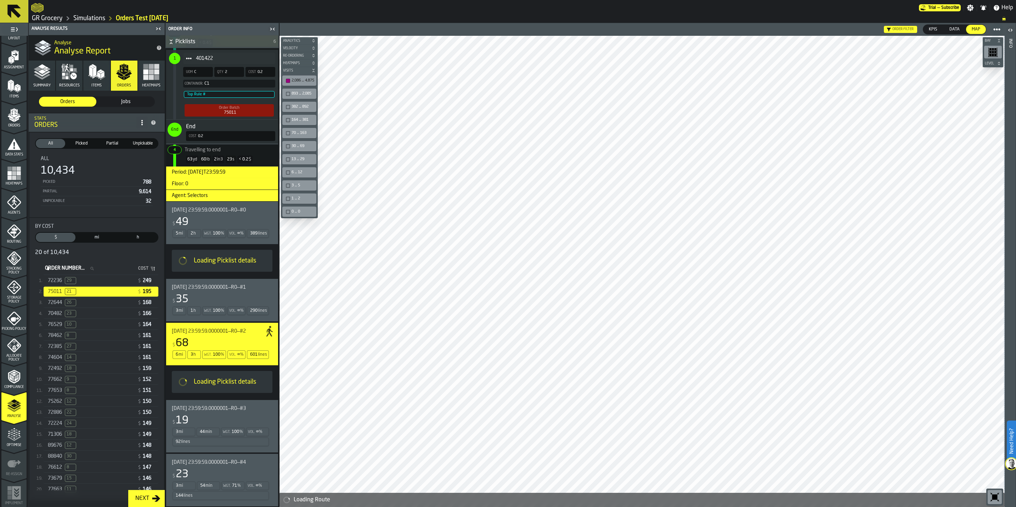
scroll to position [776, 0]
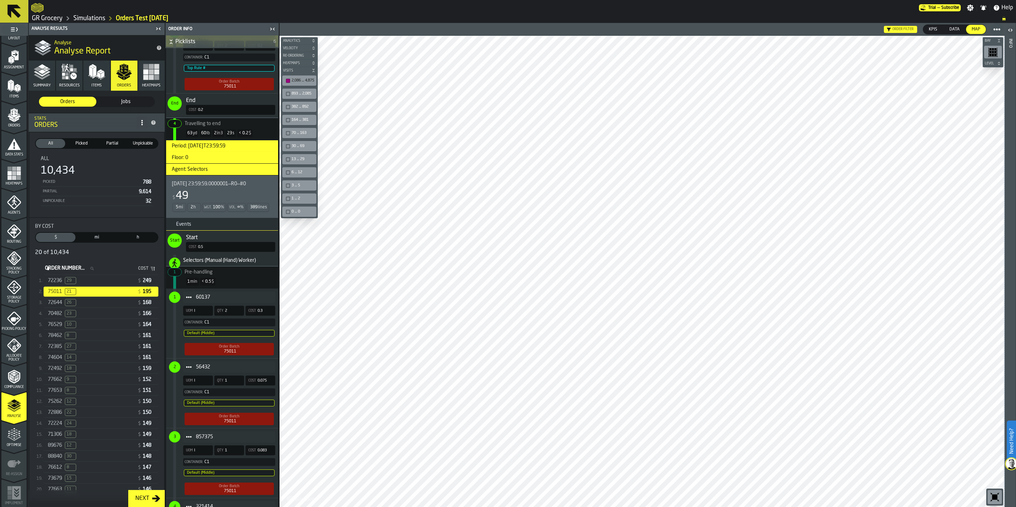
click at [95, 297] on div "70482 23" at bounding box center [91, 313] width 87 height 7
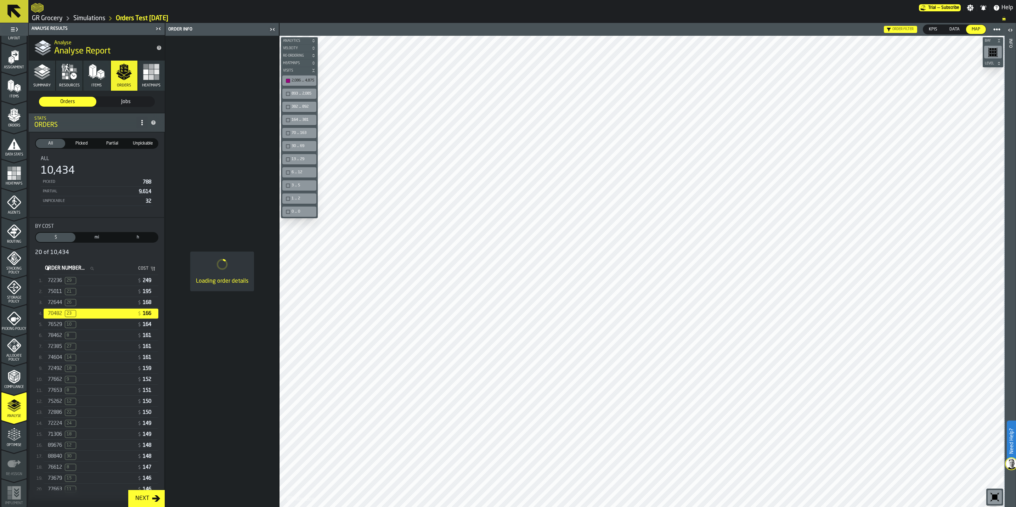
click at [94, 297] on div "72644 26" at bounding box center [91, 302] width 87 height 7
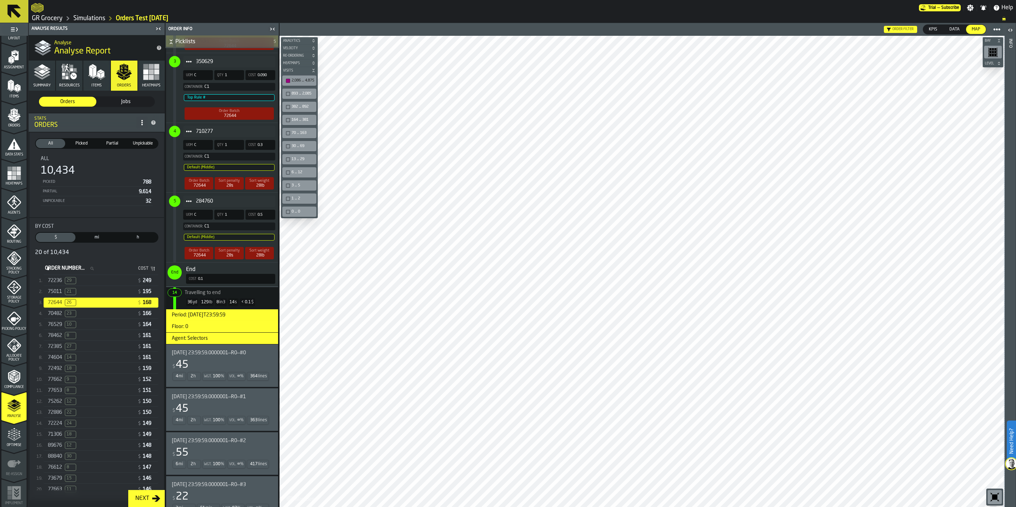
scroll to position [1042, 0]
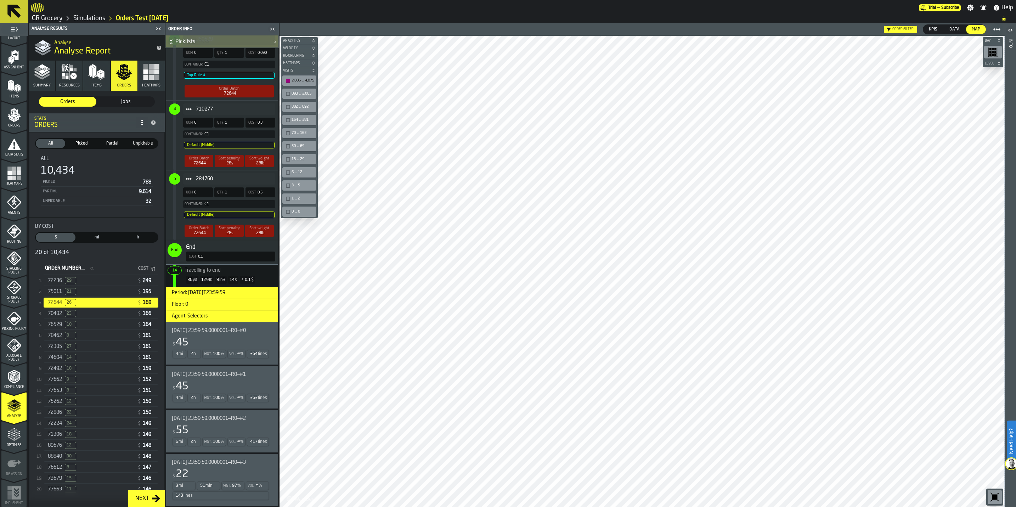
click at [222, 297] on span "2025-07-02 23:59:59.0000001—R0—#0" at bounding box center [209, 331] width 74 height 6
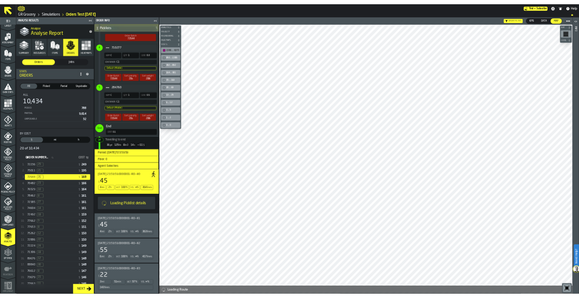
scroll to position [1094, 0]
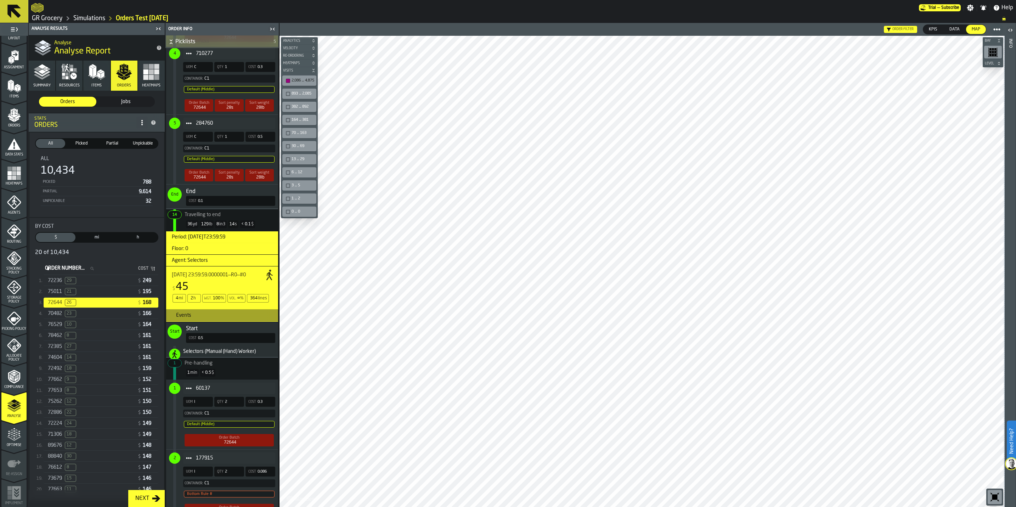
click at [292, 97] on div "893 ... 2,085" at bounding box center [299, 93] width 31 height 7
click at [293, 109] on div "382 ... 892" at bounding box center [303, 107] width 23 height 5
click at [292, 119] on div "164 ... 381" at bounding box center [299, 119] width 31 height 7
click at [292, 118] on div "164 ... 381" at bounding box center [299, 119] width 31 height 7
click at [294, 104] on div "382 ... 892" at bounding box center [299, 106] width 31 height 7
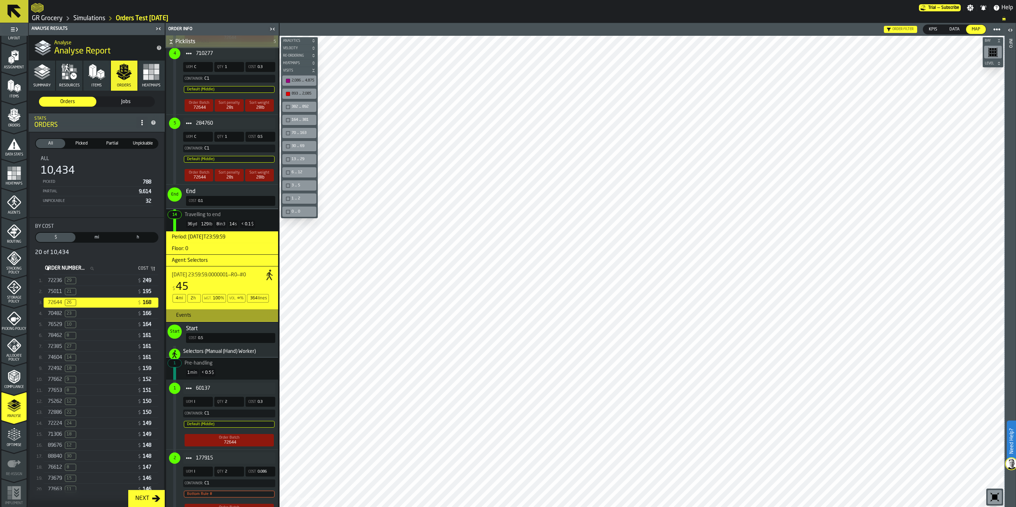
click at [294, 96] on div "893 ... 2,085" at bounding box center [303, 93] width 23 height 5
click at [290, 80] on div "button-toolbar-undefined" at bounding box center [288, 81] width 4 height 4
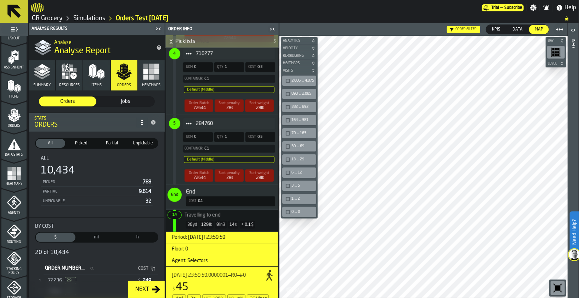
click at [272, 28] on icon "button-toggle-Close me" at bounding box center [272, 29] width 9 height 9
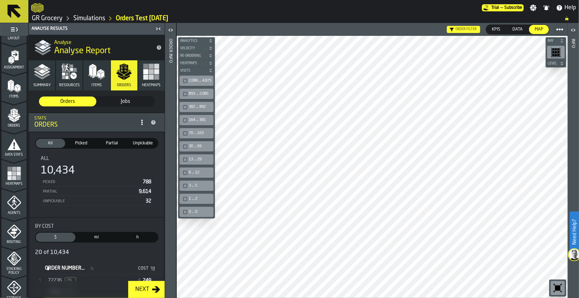
click at [241, 20] on main "Trial — Subscribe Settings Notifications Help GR Grocery Simulations Orders Tes…" at bounding box center [289, 149] width 579 height 298
click at [210, 69] on icon "button-" at bounding box center [211, 70] width 4 height 4
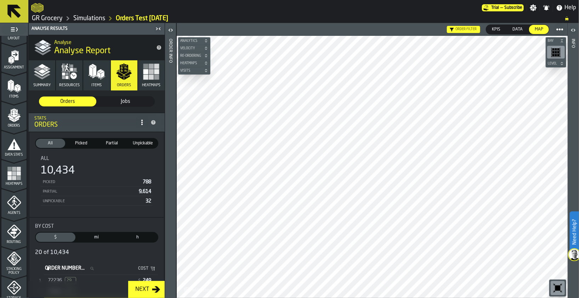
click at [94, 79] on icon "button" at bounding box center [96, 71] width 17 height 17
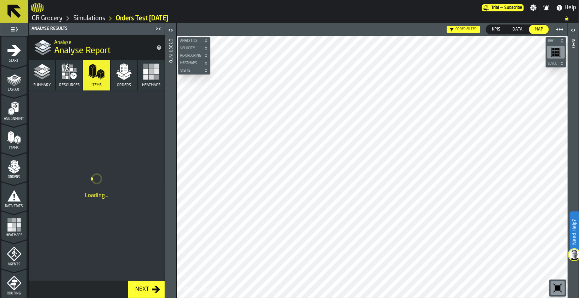
scroll to position [51, 0]
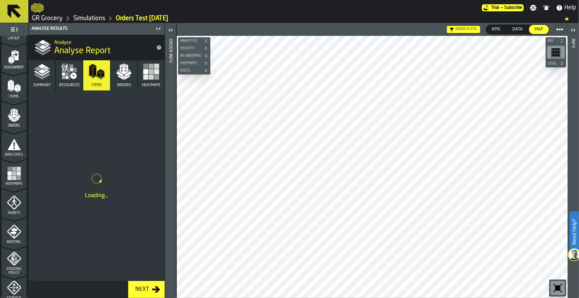
drag, startPoint x: 0, startPoint y: 0, endPoint x: 148, endPoint y: 77, distance: 167.0
click at [148, 77] on icon "button" at bounding box center [151, 71] width 17 height 17
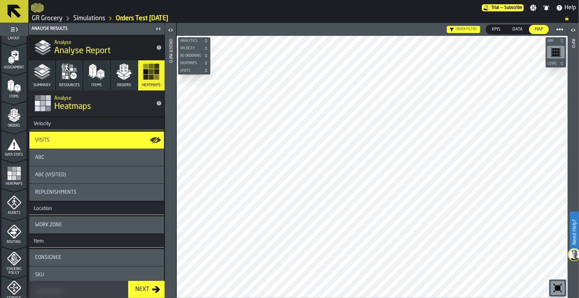
scroll to position [0, 0]
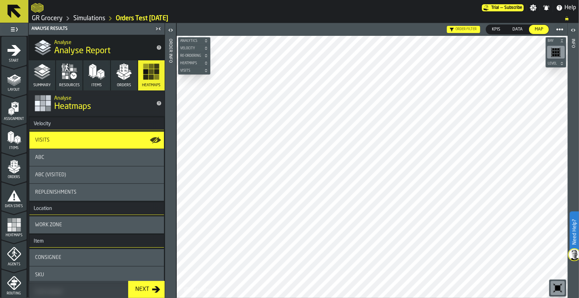
click at [119, 158] on div "ABC" at bounding box center [96, 157] width 123 height 6
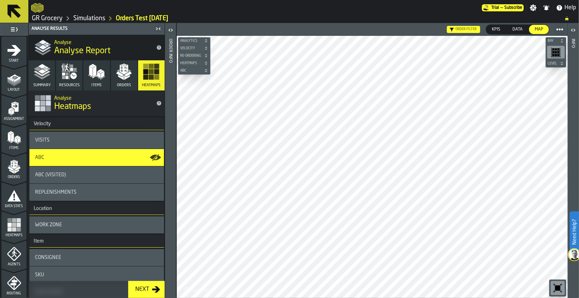
click at [198, 71] on span "ABC" at bounding box center [191, 71] width 24 height 4
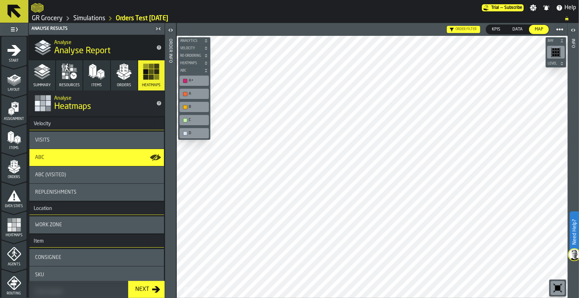
click at [86, 146] on div "Visits" at bounding box center [96, 139] width 135 height 17
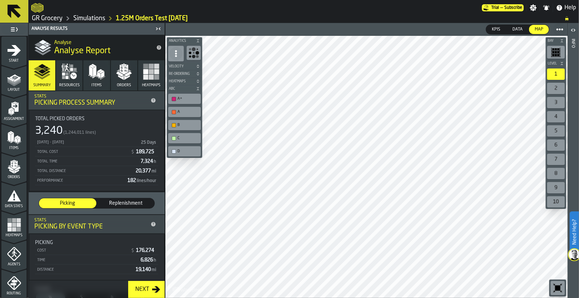
scroll to position [261, 0]
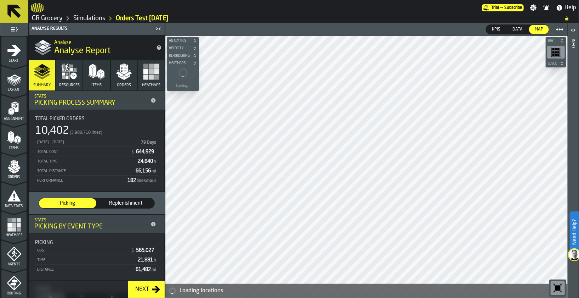
drag, startPoint x: 134, startPoint y: 160, endPoint x: 150, endPoint y: 158, distance: 16.4
click at [150, 158] on div "Total Time 24,840 h" at bounding box center [96, 161] width 123 height 9
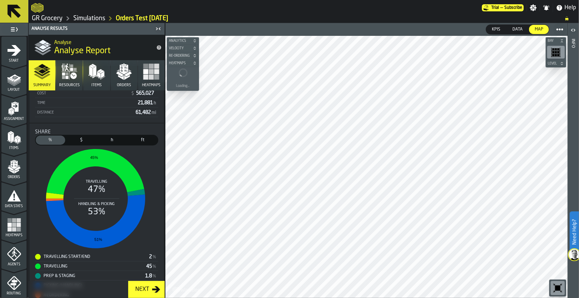
scroll to position [136, 0]
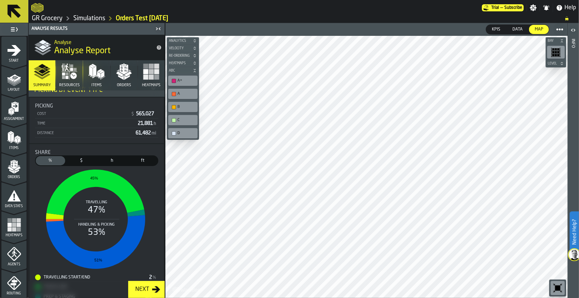
click at [113, 41] on h2 "Analyse" at bounding box center [102, 41] width 96 height 7
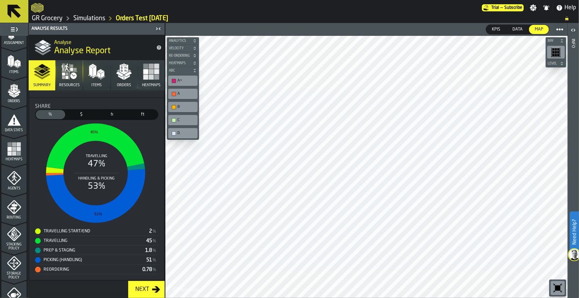
scroll to position [76, 0]
click at [13, 164] on icon "menu Heatmaps" at bounding box center [13, 163] width 25 height 7
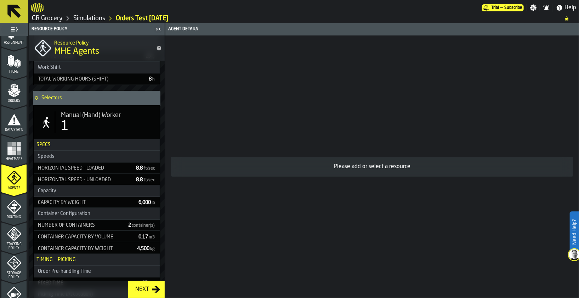
scroll to position [467, 0]
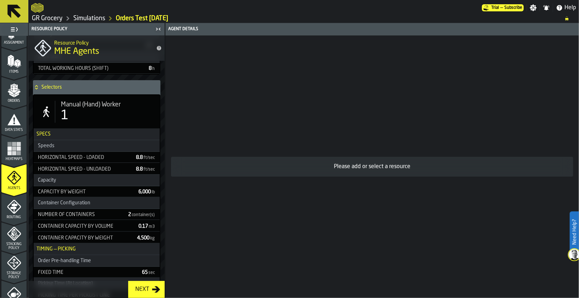
click at [101, 101] on span "Manual (Hand) Worker" at bounding box center [91, 105] width 60 height 8
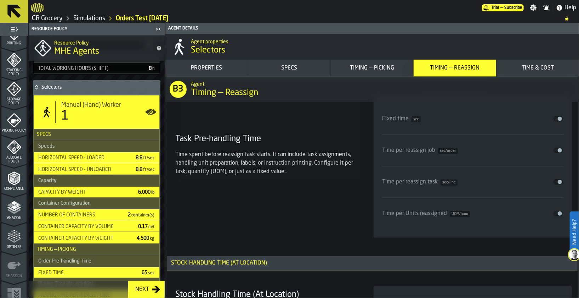
scroll to position [261, 0]
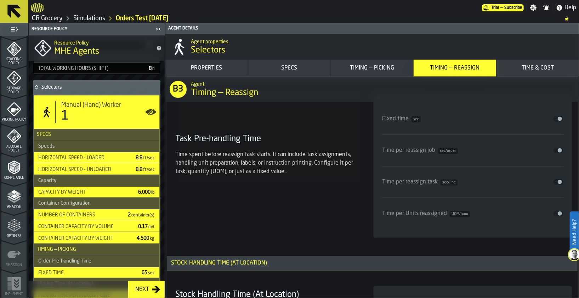
drag, startPoint x: 9, startPoint y: 193, endPoint x: 124, endPoint y: 4, distance: 222.1
click at [9, 193] on polygon "menu Analyse" at bounding box center [10, 194] width 7 height 4
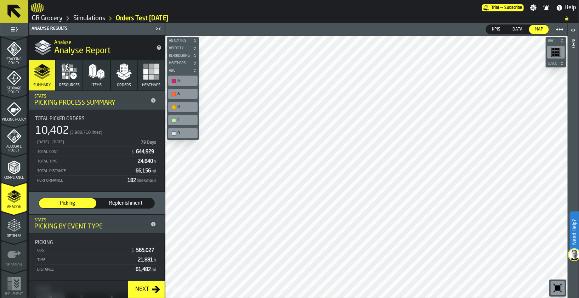
drag, startPoint x: 124, startPoint y: 4, endPoint x: 148, endPoint y: 81, distance: 80.9
click at [150, 71] on rect "button" at bounding box center [151, 71] width 5 height 5
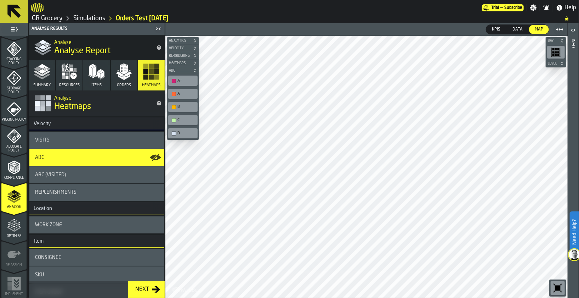
click at [93, 145] on div "Visits" at bounding box center [96, 139] width 135 height 17
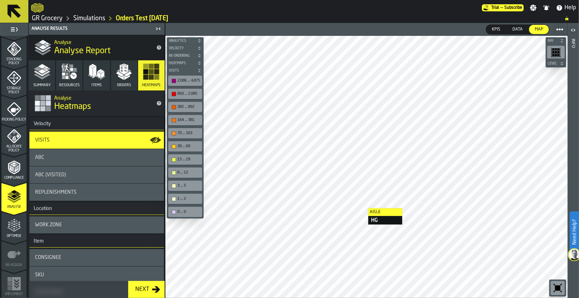
click at [185, 91] on div "893 ... 2,085" at bounding box center [189, 93] width 23 height 5
click at [184, 106] on div "382 ... 892" at bounding box center [189, 107] width 23 height 5
click at [186, 122] on div "164 ... 381" at bounding box center [185, 119] width 31 height 7
click at [185, 136] on div "70 ... 163" at bounding box center [185, 133] width 34 height 10
click at [185, 145] on div "30 ... 69" at bounding box center [189, 146] width 23 height 5
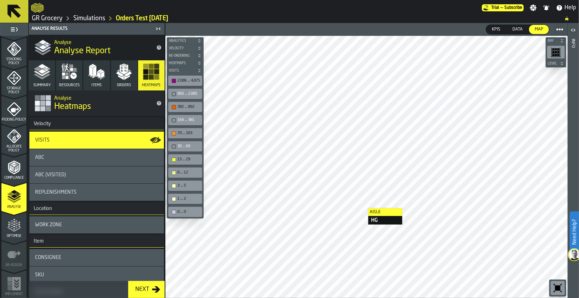
click at [185, 158] on div "13 ... 29" at bounding box center [189, 159] width 23 height 5
click at [186, 172] on div "6 ... 12" at bounding box center [189, 172] width 23 height 5
click at [186, 184] on div "3 ... 5" at bounding box center [189, 185] width 23 height 5
click at [186, 199] on div "1 ... 2" at bounding box center [189, 198] width 23 height 5
click at [182, 210] on div "0 ... 0" at bounding box center [189, 211] width 23 height 5
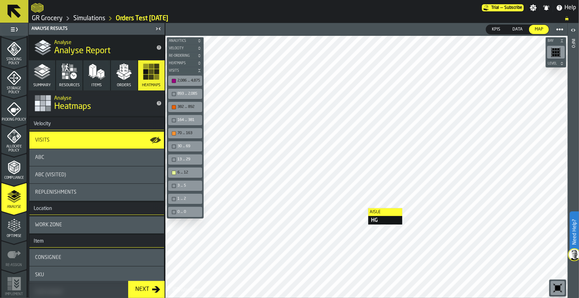
click at [186, 133] on div "70 ... 163" at bounding box center [189, 133] width 23 height 5
click at [188, 174] on div "6 ... 12" at bounding box center [185, 172] width 31 height 7
click at [183, 103] on div "382 ... 892" at bounding box center [185, 106] width 31 height 7
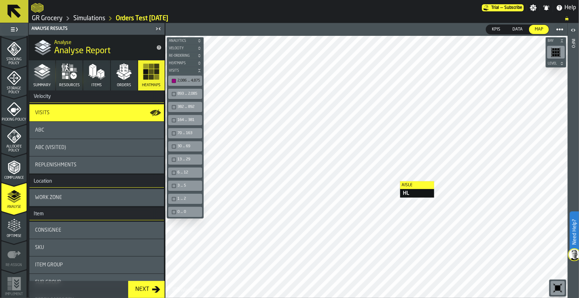
scroll to position [0, 0]
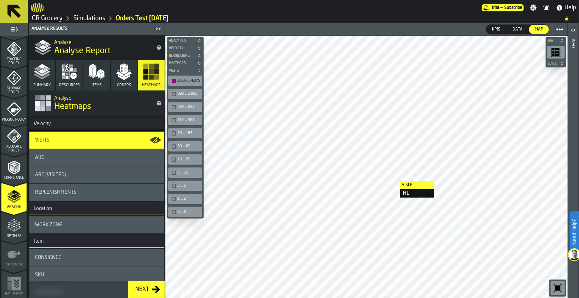
click at [69, 185] on div "Replenishments" at bounding box center [96, 192] width 135 height 17
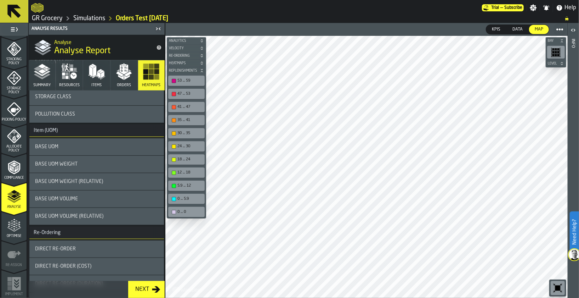
scroll to position [267, 0]
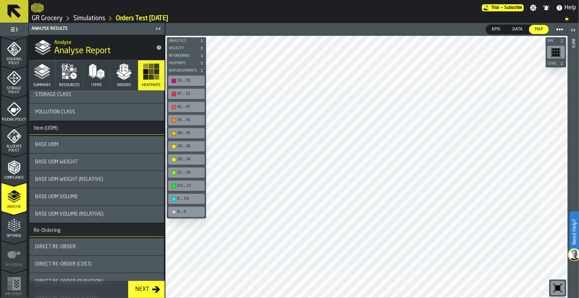
click at [70, 163] on span "Base UOM Weight" at bounding box center [56, 162] width 43 height 6
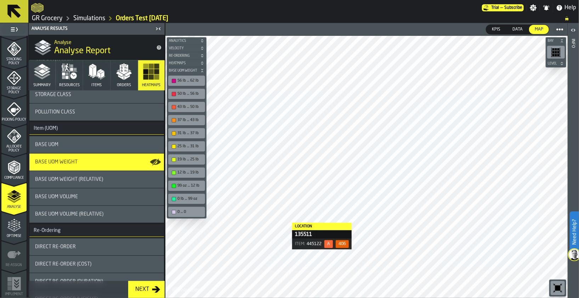
click at [187, 92] on div "50 lb ... 56 lb" at bounding box center [191, 93] width 26 height 5
click at [187, 107] on div "43 lb ... 50 lb" at bounding box center [191, 107] width 26 height 5
click at [186, 119] on div "37 lb ... 43 lb" at bounding box center [191, 120] width 26 height 5
click at [187, 106] on div "43 lb ... 50 lb" at bounding box center [191, 107] width 26 height 5
click at [191, 133] on div "31 lb ... 37 lb" at bounding box center [191, 133] width 26 height 5
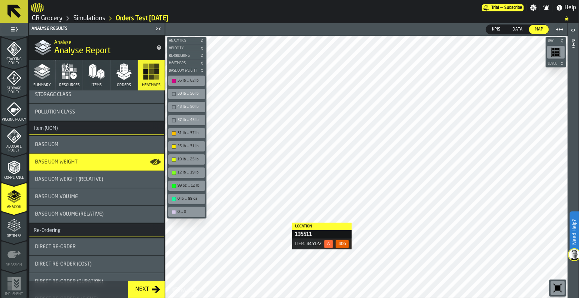
click at [191, 147] on div "25 lb ... 31 lb" at bounding box center [191, 146] width 26 height 5
drag, startPoint x: 190, startPoint y: 157, endPoint x: 190, endPoint y: 164, distance: 7.8
click at [190, 157] on div "19 lb ... 25 lb" at bounding box center [191, 159] width 26 height 5
click at [190, 170] on div "12 lb ... 19 lb" at bounding box center [191, 172] width 26 height 5
click at [188, 186] on div "99 oz ... 12 lb" at bounding box center [191, 185] width 26 height 5
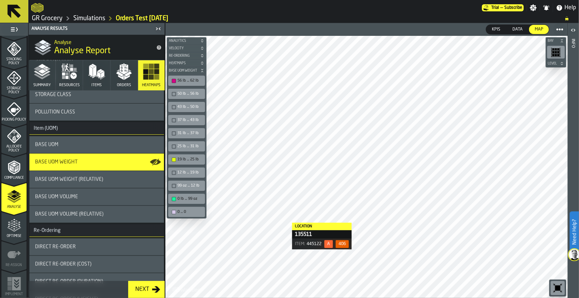
click at [187, 197] on div "0 lb ... 99 oz" at bounding box center [191, 198] width 26 height 5
click at [190, 159] on div "19 lb ... 25 lb" at bounding box center [191, 159] width 26 height 5
click at [184, 212] on div "0 ... 0" at bounding box center [191, 211] width 26 height 5
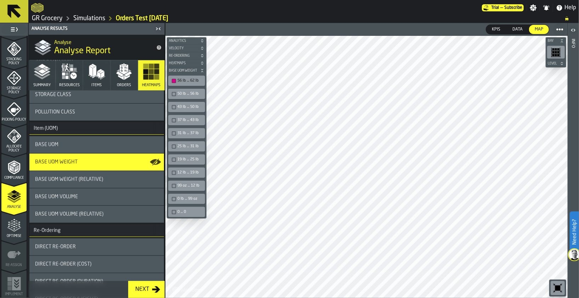
click at [172, 94] on div "button-toolbar-undefined" at bounding box center [174, 94] width 4 height 4
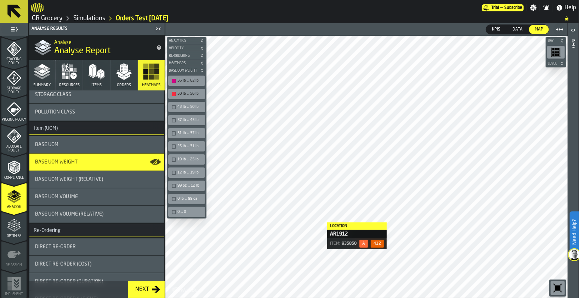
click at [183, 106] on div "43 lb ... 50 lb" at bounding box center [191, 107] width 26 height 5
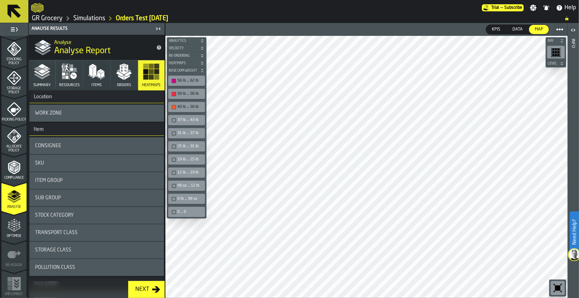
scroll to position [111, 0]
drag, startPoint x: 49, startPoint y: 158, endPoint x: 209, endPoint y: 1, distance: 223.7
click at [49, 158] on div "SKU" at bounding box center [96, 163] width 135 height 17
click at [89, 143] on div "Consignee" at bounding box center [96, 146] width 123 height 6
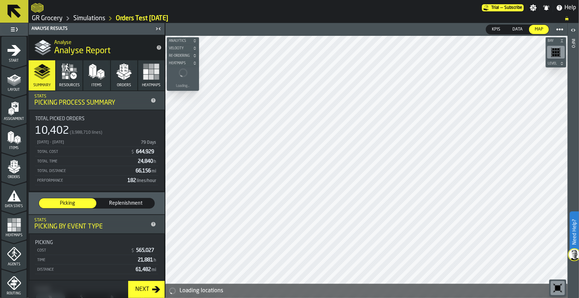
click at [120, 71] on icon "button" at bounding box center [124, 69] width 9 height 10
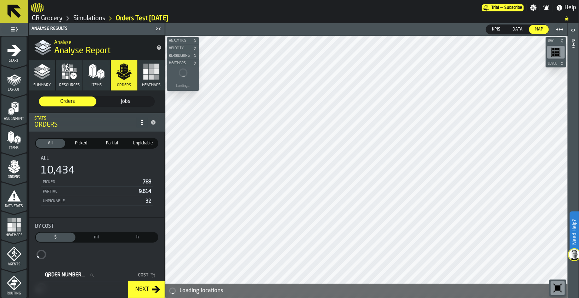
click at [150, 74] on rect "button" at bounding box center [151, 76] width 5 height 5
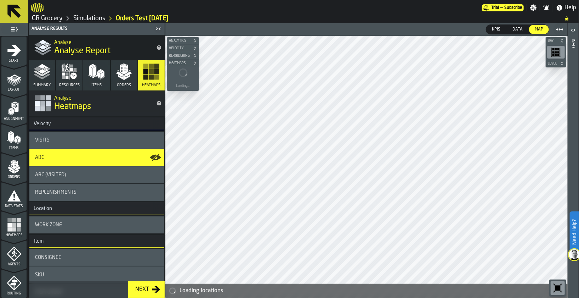
click at [71, 137] on div "Visits" at bounding box center [96, 140] width 123 height 6
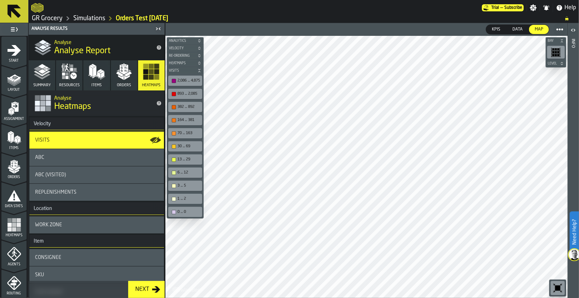
click at [178, 91] on div "893 ... 2,085" at bounding box center [189, 93] width 23 height 5
click at [184, 105] on div "382 ... 892" at bounding box center [189, 107] width 23 height 5
click at [185, 120] on div "164 ... 381" at bounding box center [189, 120] width 23 height 5
click at [185, 137] on div "70 ... 163" at bounding box center [185, 133] width 34 height 10
click at [186, 146] on div "30 ... 69" at bounding box center [189, 146] width 23 height 5
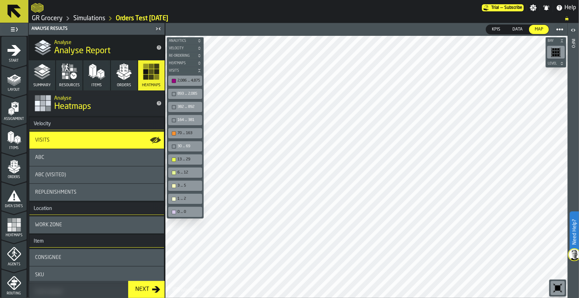
click at [187, 158] on div "13 ... 29" at bounding box center [189, 159] width 23 height 5
click at [188, 173] on div "6 ... 12" at bounding box center [189, 172] width 23 height 5
click at [186, 188] on div "3 ... 5" at bounding box center [185, 185] width 34 height 10
click at [182, 197] on div "1 ... 2" at bounding box center [189, 198] width 23 height 5
click at [185, 211] on div "0 ... 0" at bounding box center [189, 211] width 23 height 5
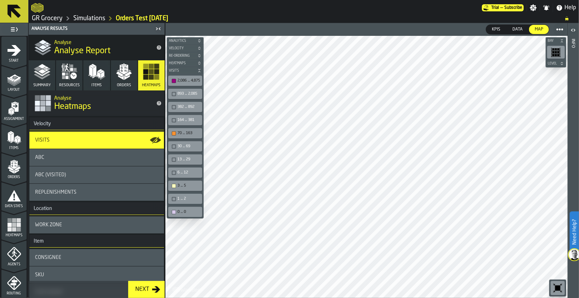
click at [191, 129] on div "70 ... 163" at bounding box center [185, 132] width 31 height 7
click at [190, 182] on div "3 ... 5" at bounding box center [185, 185] width 31 height 7
click at [34, 72] on icon "button" at bounding box center [42, 71] width 17 height 17
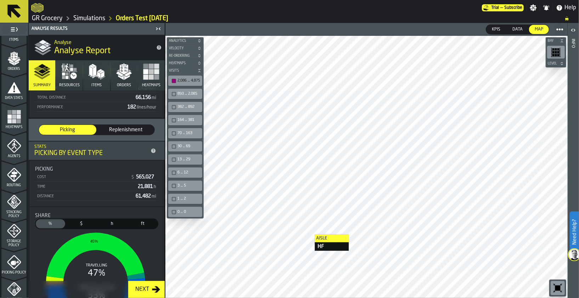
scroll to position [106, 0]
click at [14, 149] on icon "menu Agents" at bounding box center [14, 148] width 5 height 6
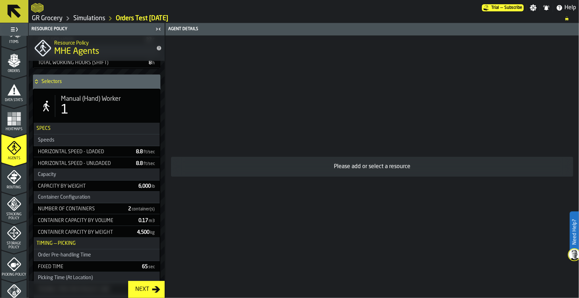
scroll to position [474, 0]
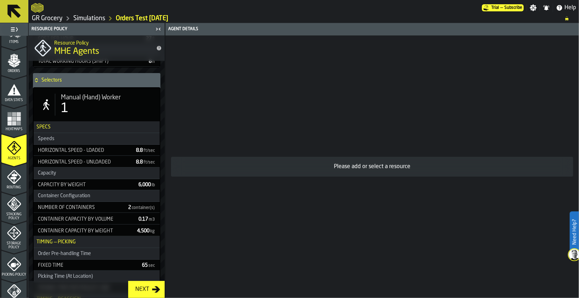
click at [93, 97] on span "Manual (Hand) Worker" at bounding box center [91, 98] width 60 height 8
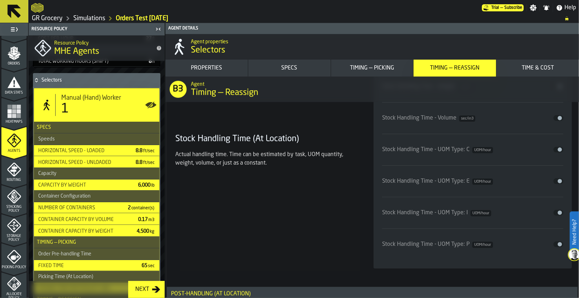
scroll to position [114, 0]
click at [8, 52] on polygon "menu Orders" at bounding box center [10, 54] width 6 height 4
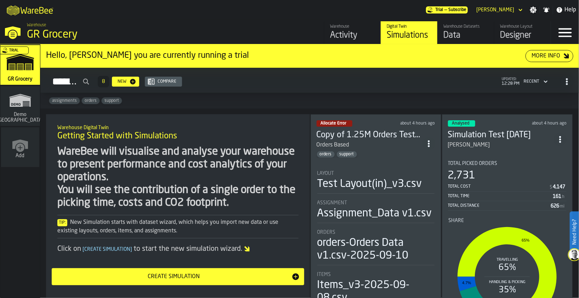
click at [517, 36] on div "Designer" at bounding box center [522, 35] width 45 height 11
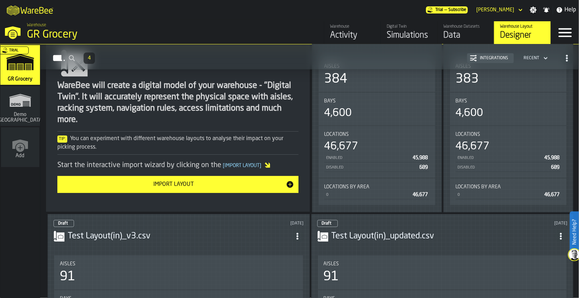
scroll to position [116, 0]
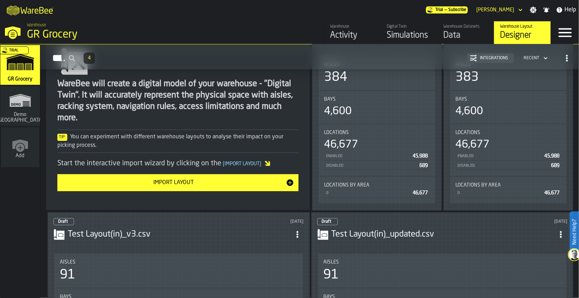
click at [469, 27] on div "Warehouse Datasets" at bounding box center [466, 26] width 45 height 5
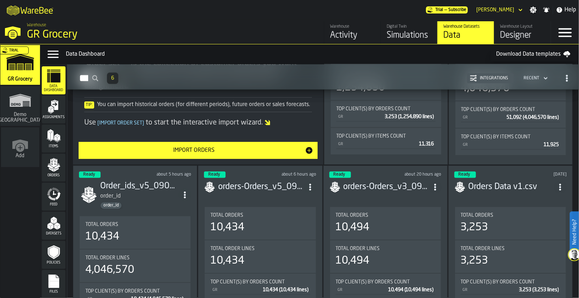
scroll to position [769, 0]
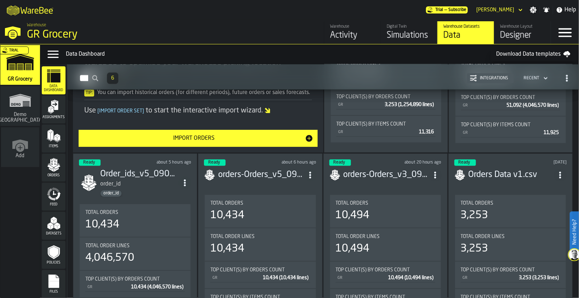
click at [135, 180] on div "order_id" at bounding box center [139, 184] width 78 height 9
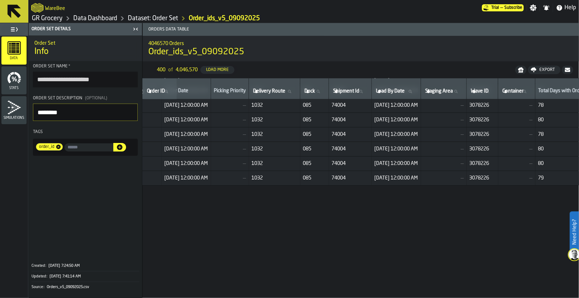
scroll to position [0, 293]
